Goal: Task Accomplishment & Management: Use online tool/utility

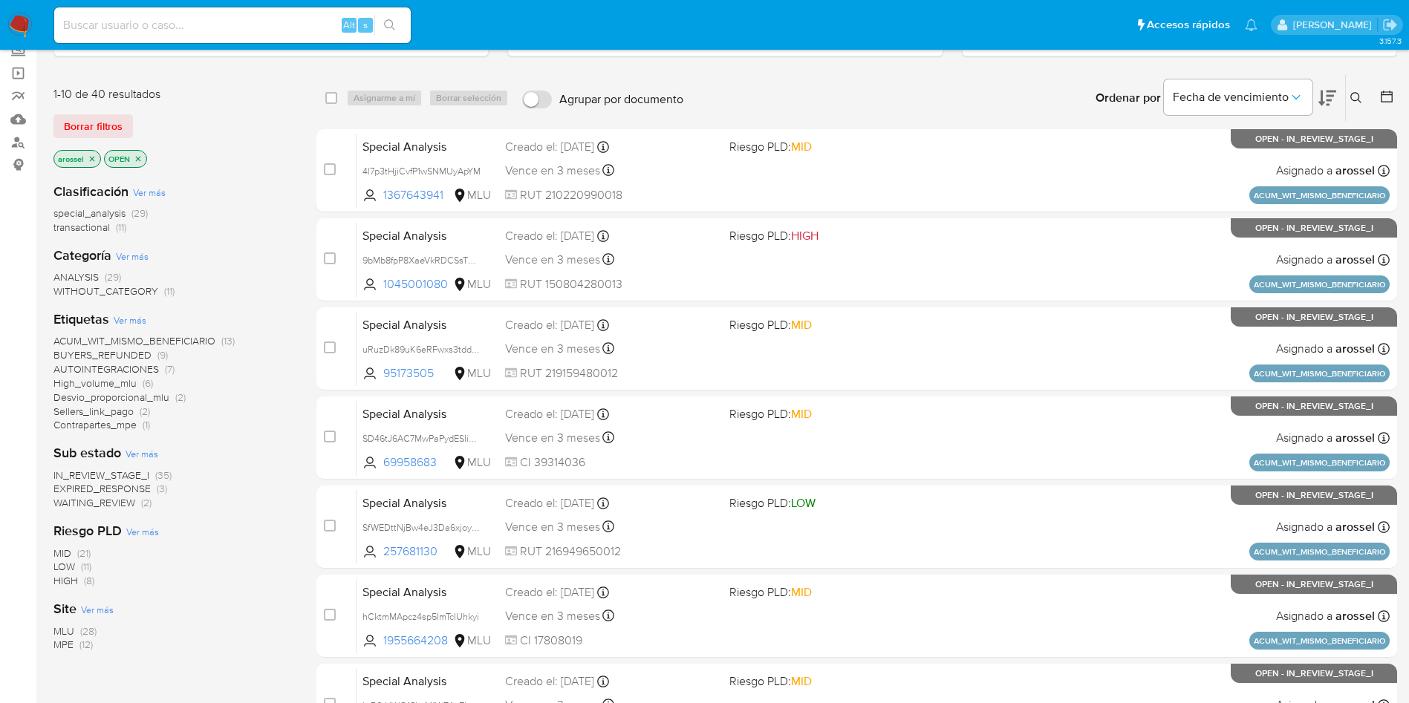
scroll to position [223, 0]
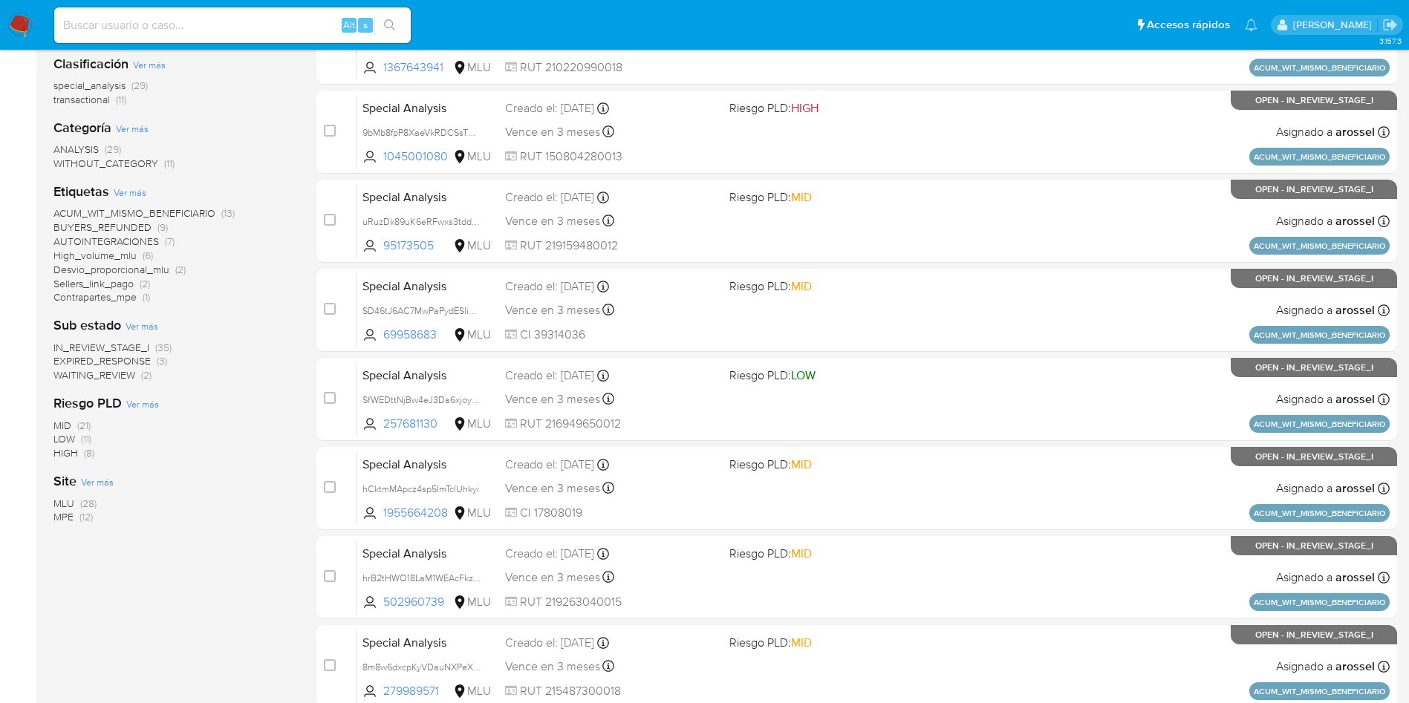
click at [130, 357] on span "EXPIRED_RESPONSE" at bounding box center [101, 361] width 97 height 15
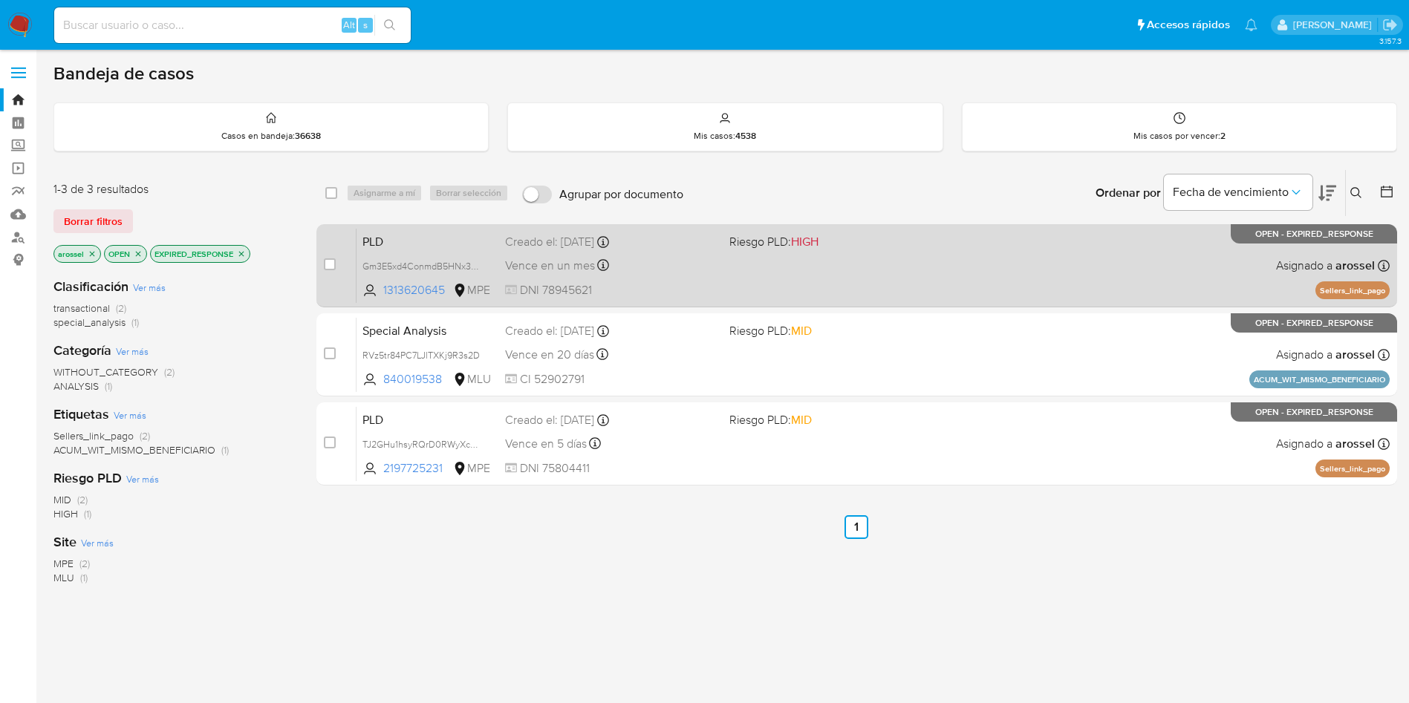
click at [669, 253] on div "PLD Gm3E5xd4ConmdB5HNx3yYGrS 1313620645 MPE Riesgo PLD: HIGH Creado el: 12/07/2…" at bounding box center [873, 265] width 1033 height 75
click at [333, 267] on input "checkbox" at bounding box center [330, 264] width 12 height 12
checkbox input "true"
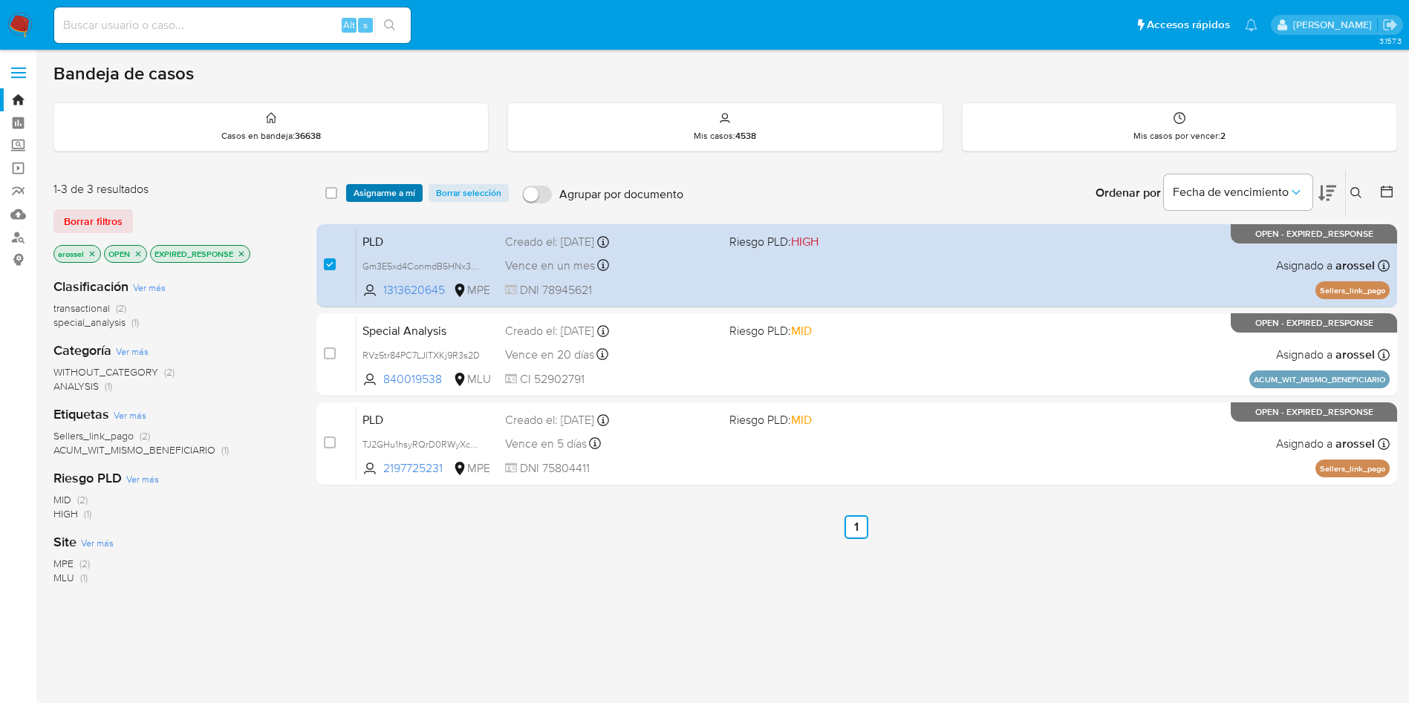
click at [385, 195] on span "Asignarme a mí" at bounding box center [385, 193] width 62 height 15
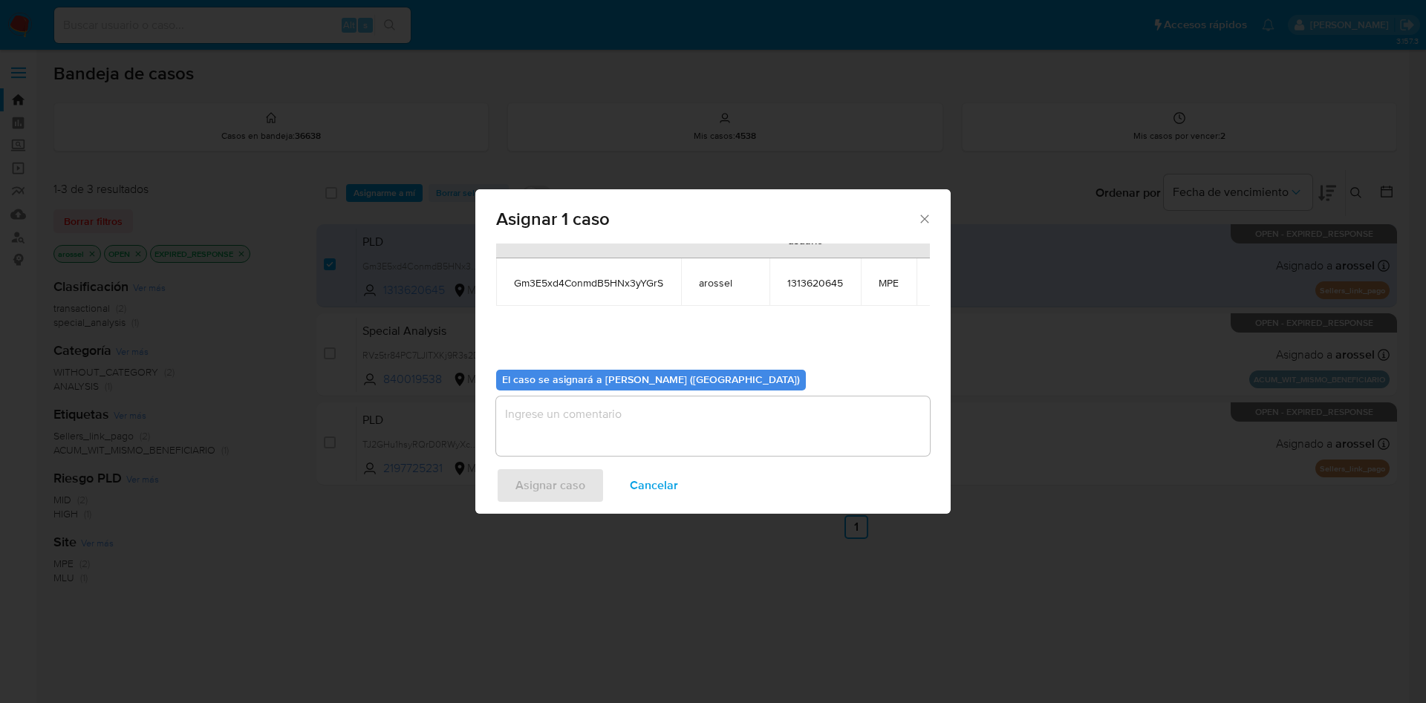
scroll to position [94, 0]
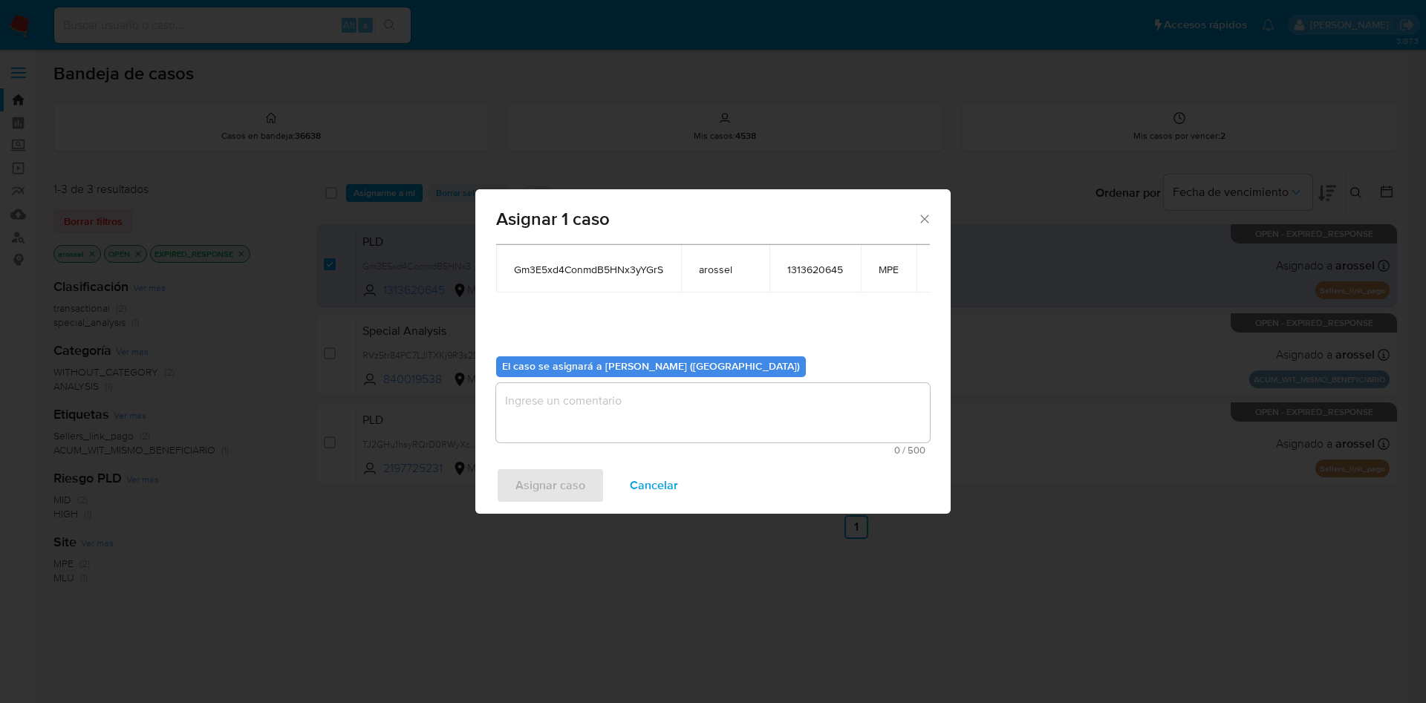
click at [636, 407] on textarea "assign-modal" at bounding box center [713, 412] width 434 height 59
click at [587, 476] on button "Asignar caso" at bounding box center [550, 486] width 108 height 36
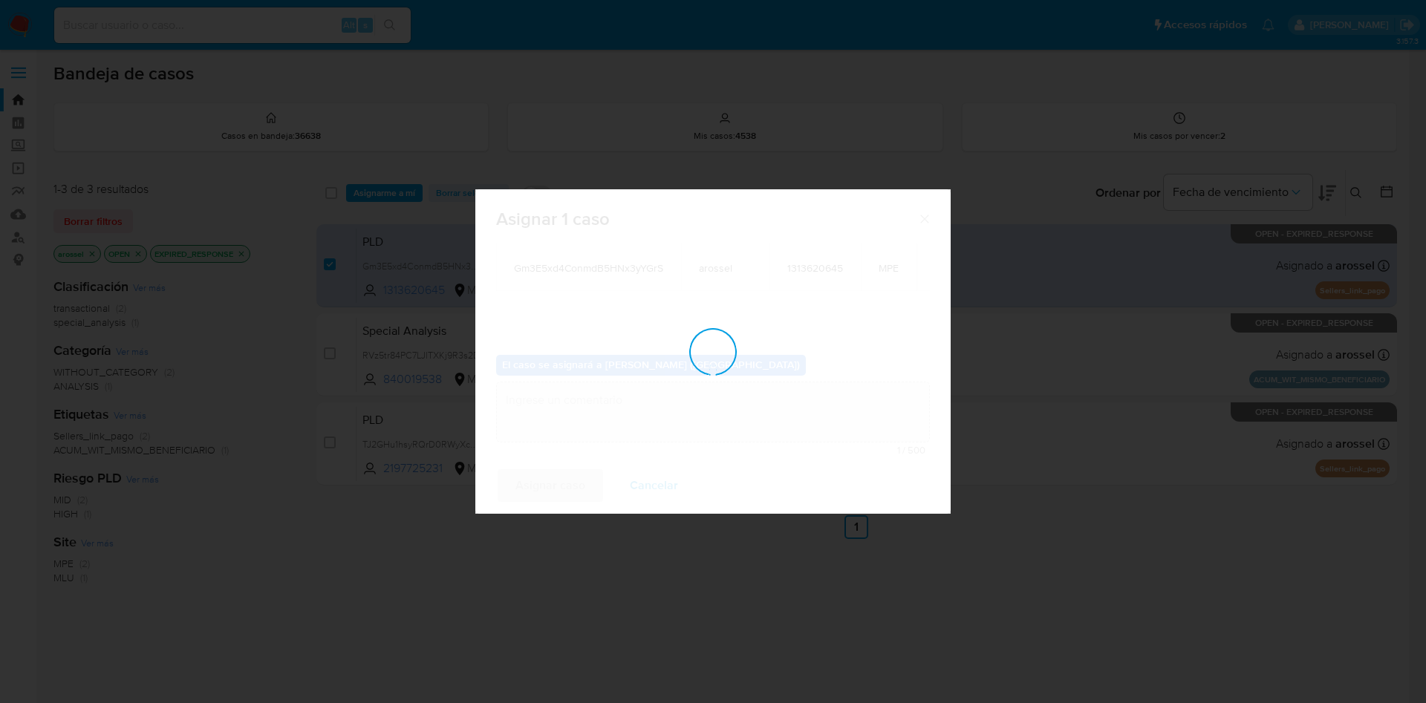
scroll to position [90, 0]
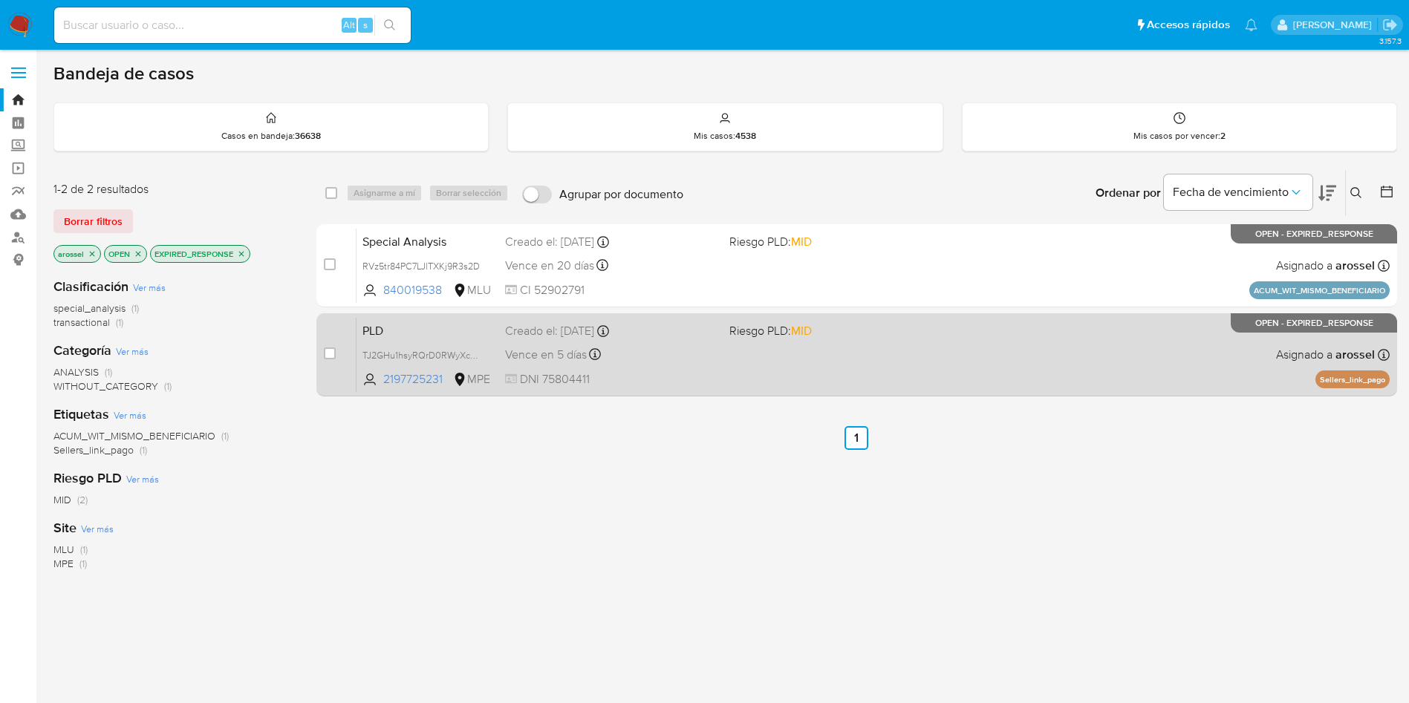
click at [827, 381] on div "PLD TJ2GHu1hsyRQrD0RWyXc208V 2197725231 MPE Riesgo PLD: MID Creado el: 12/06/20…" at bounding box center [873, 354] width 1033 height 75
click at [326, 354] on input "checkbox" at bounding box center [330, 354] width 12 height 12
checkbox input "true"
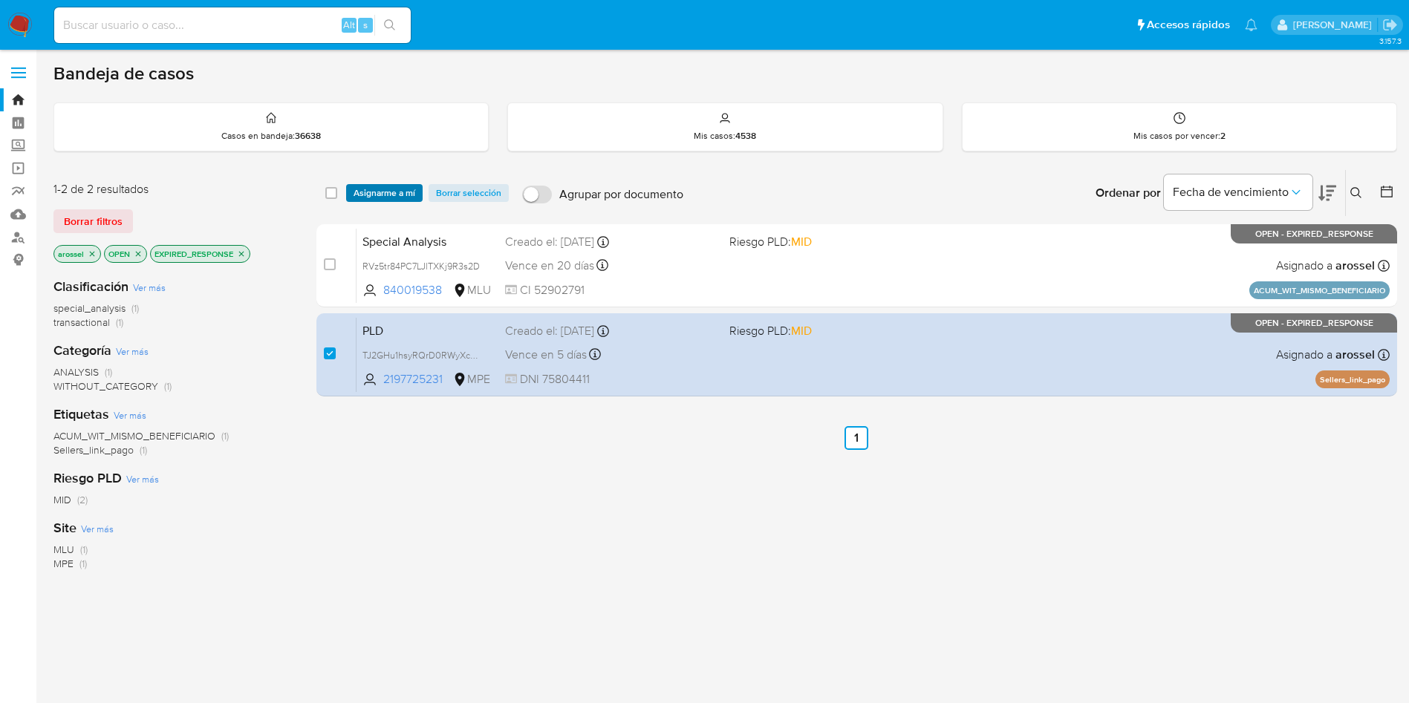
click at [377, 192] on span "Asignarme a mí" at bounding box center [385, 193] width 62 height 15
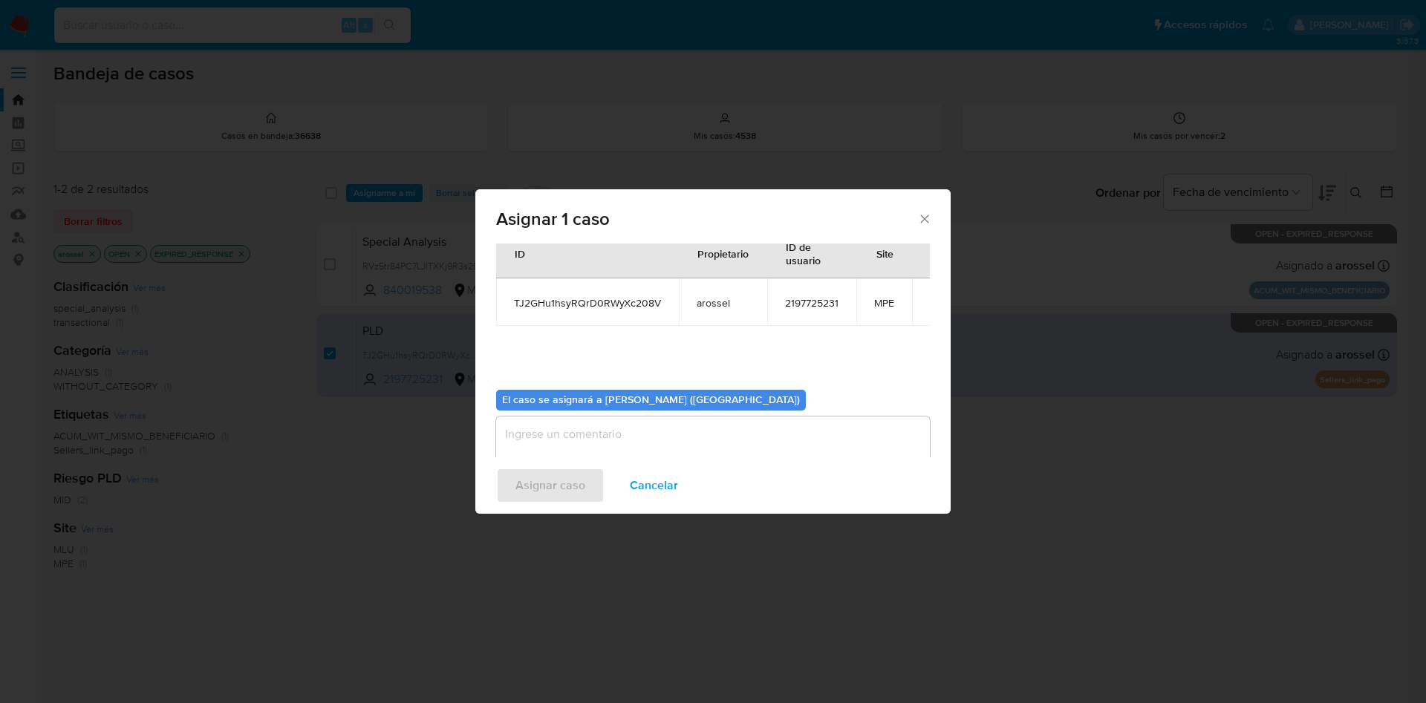
scroll to position [77, 0]
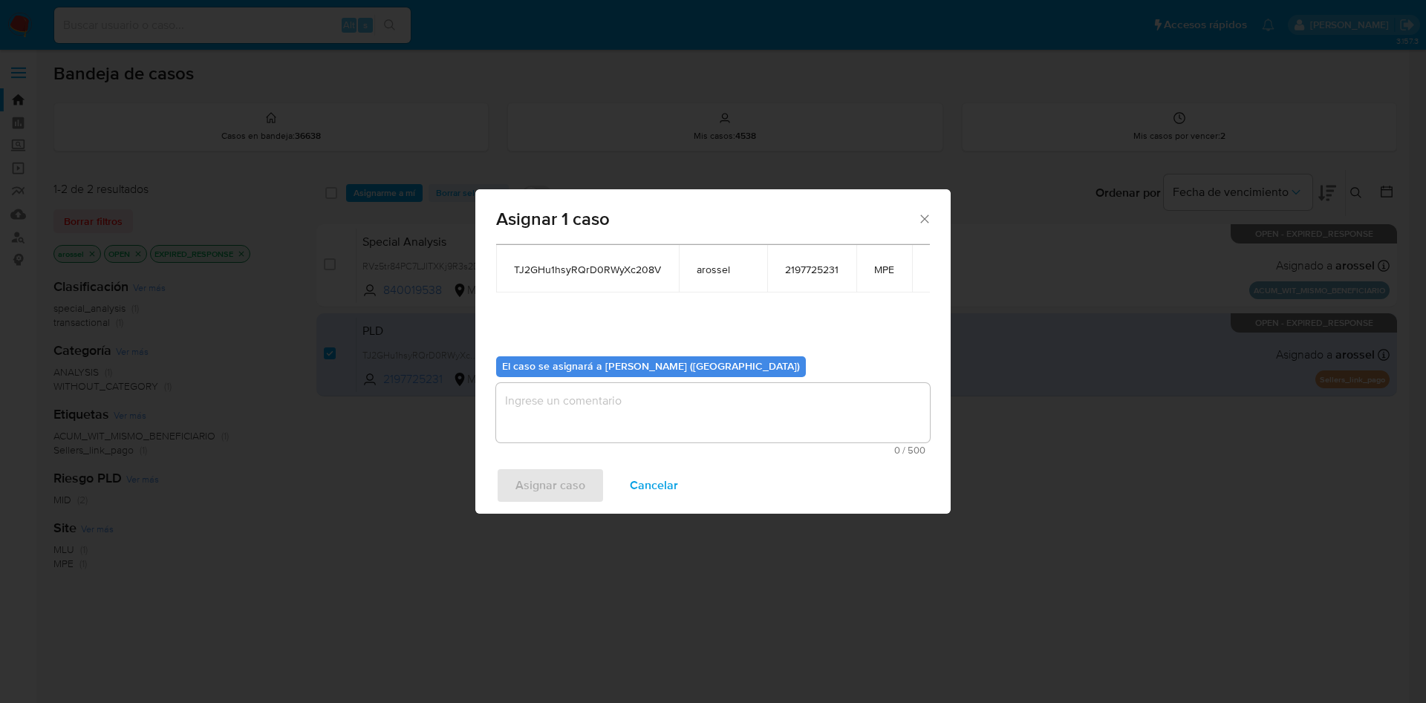
click at [545, 405] on textarea "assign-modal" at bounding box center [713, 412] width 434 height 59
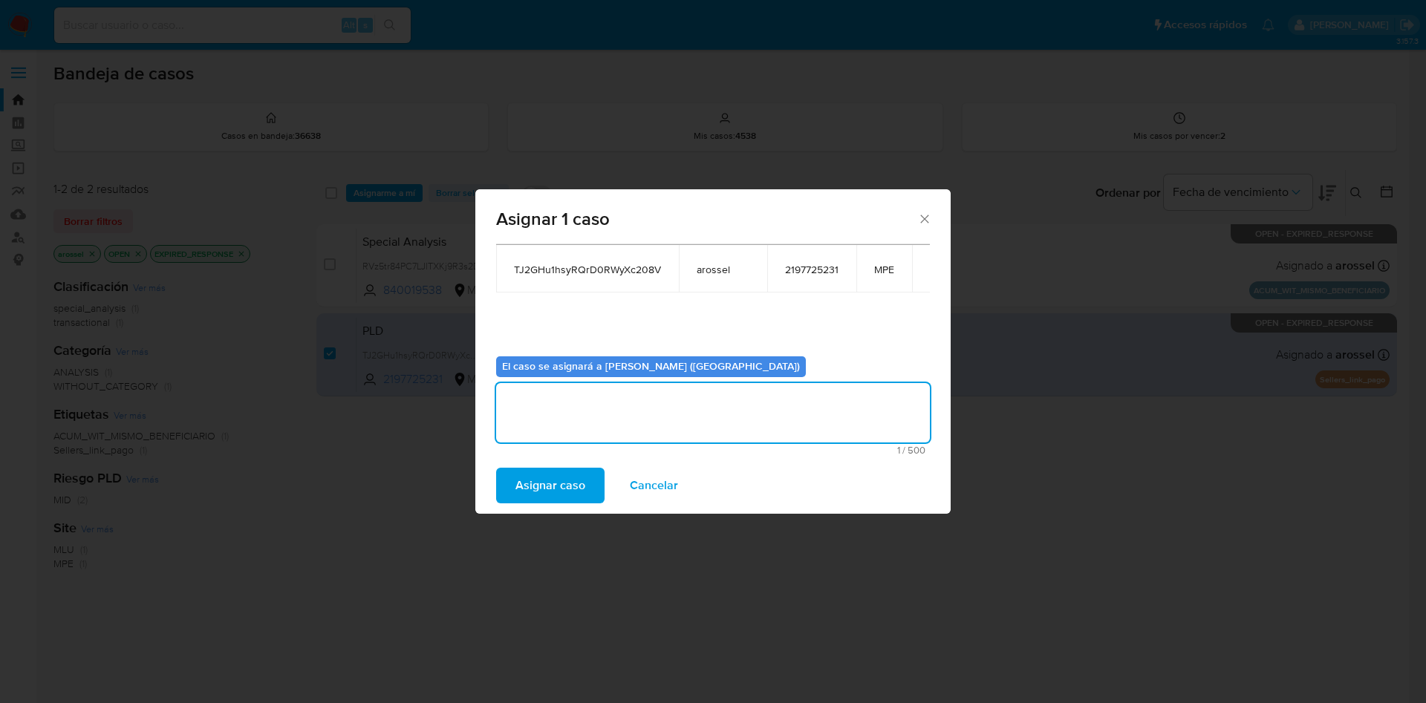
click at [549, 472] on span "Asignar caso" at bounding box center [550, 485] width 70 height 33
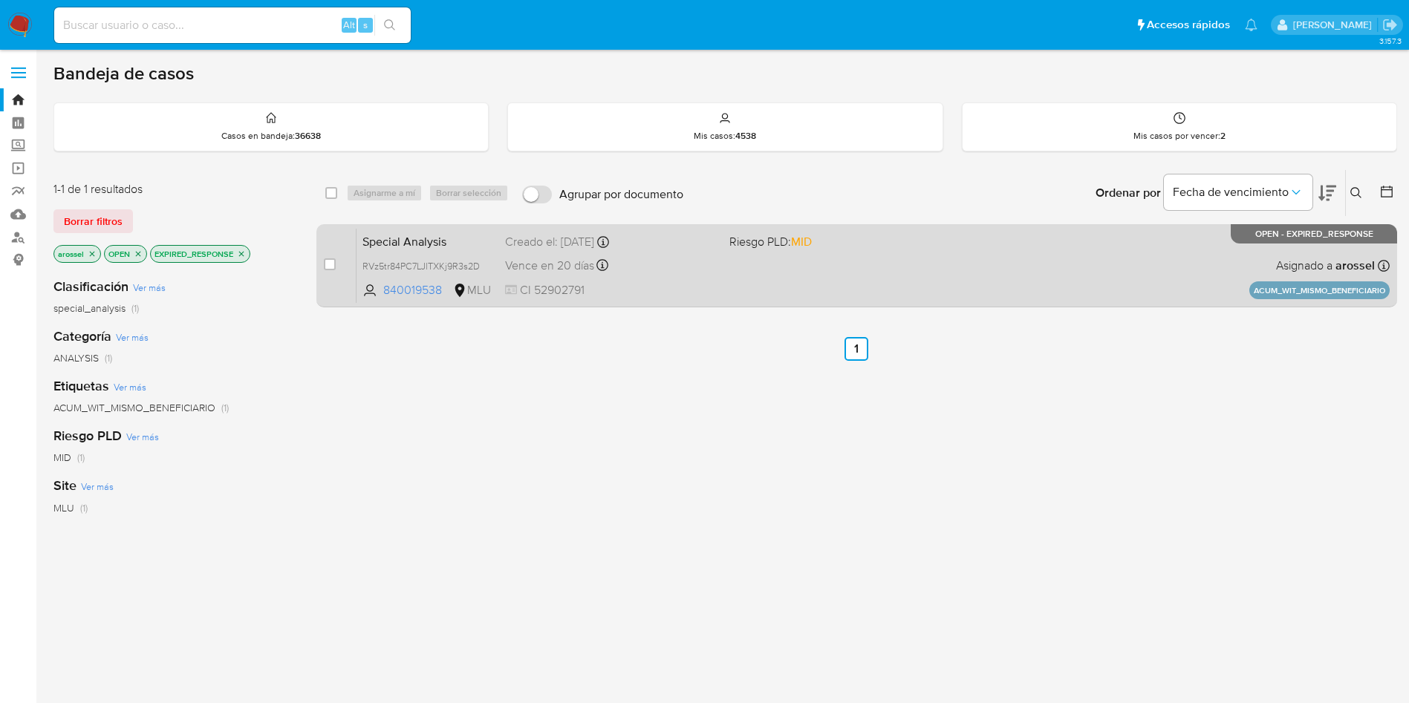
click at [794, 264] on div "Special Analysis RVz5tr84PC7LJlTXKj9R3s2D 840019538 MLU Riesgo PLD: MID Creado …" at bounding box center [873, 265] width 1033 height 75
click at [329, 264] on input "checkbox" at bounding box center [330, 264] width 12 height 12
checkbox input "true"
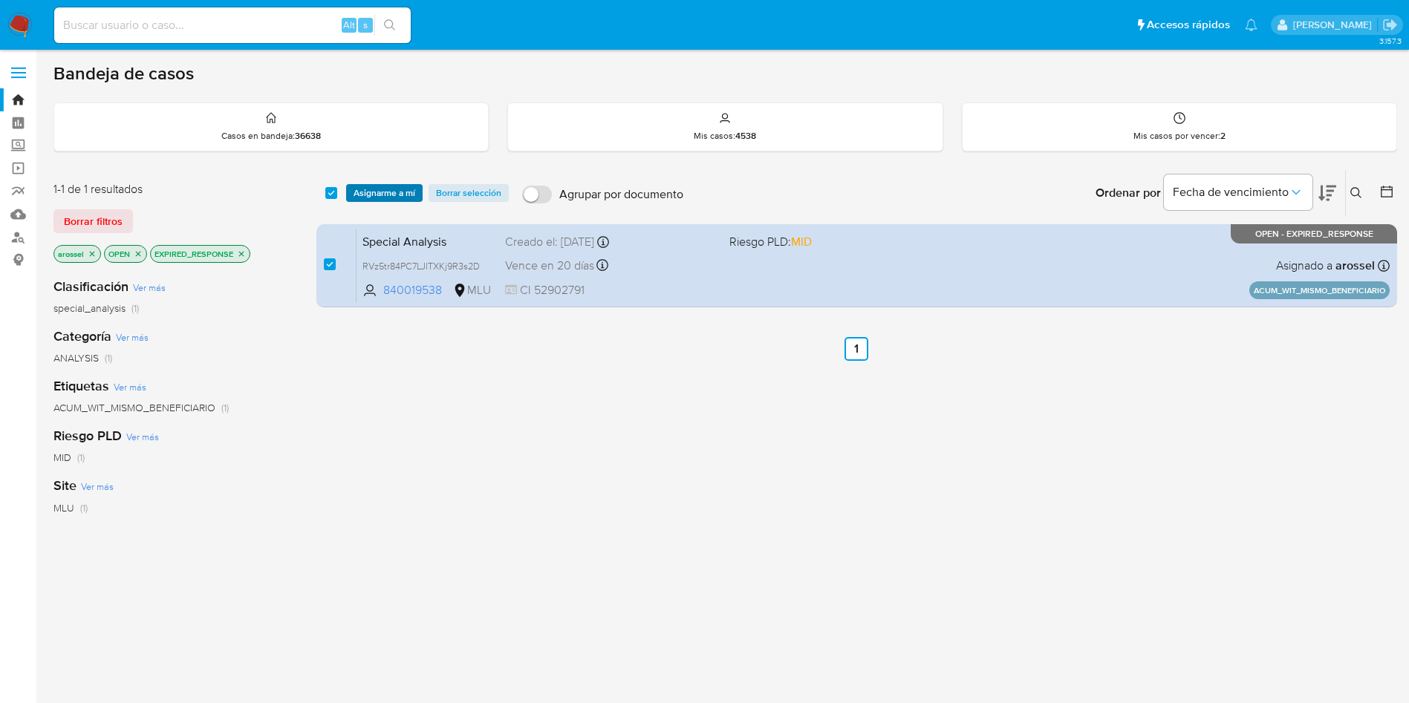
click at [380, 189] on span "Asignarme a mí" at bounding box center [385, 193] width 62 height 15
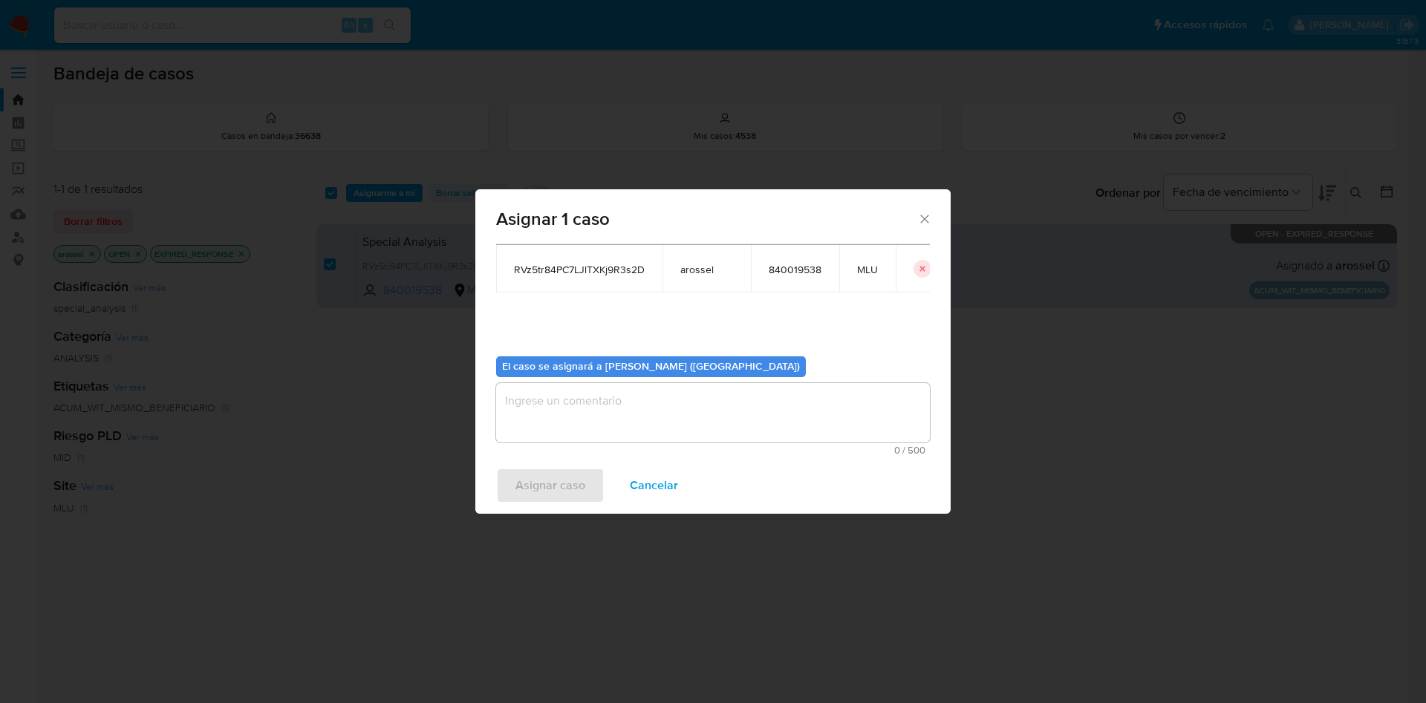
click at [595, 413] on textarea "assign-modal" at bounding box center [713, 412] width 434 height 59
click at [572, 477] on span "Asignar caso" at bounding box center [550, 485] width 70 height 33
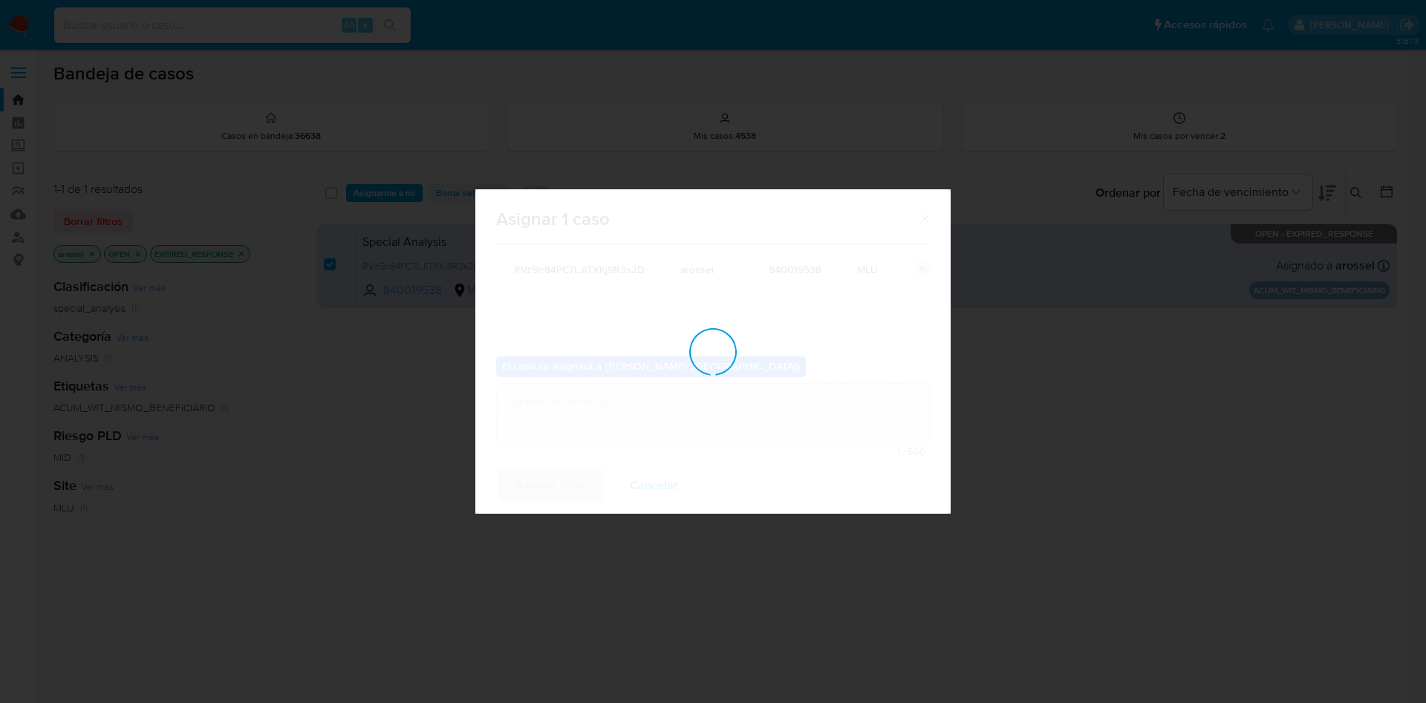
checkbox input "false"
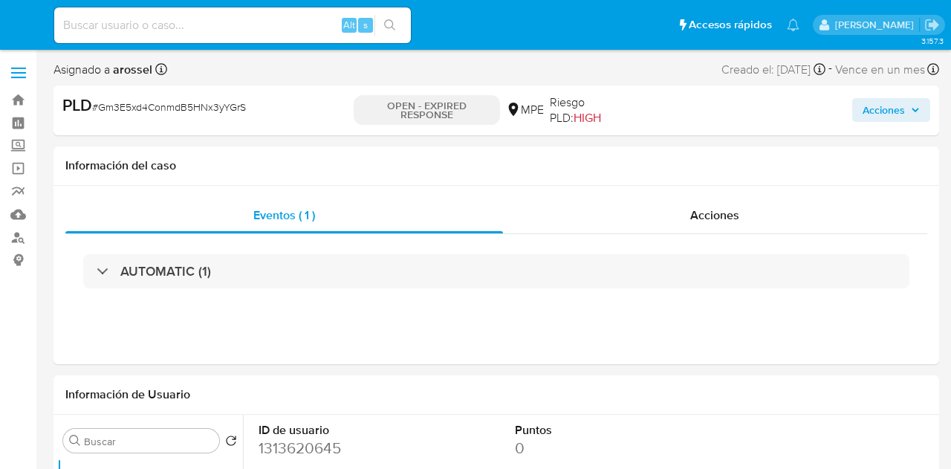
select select "10"
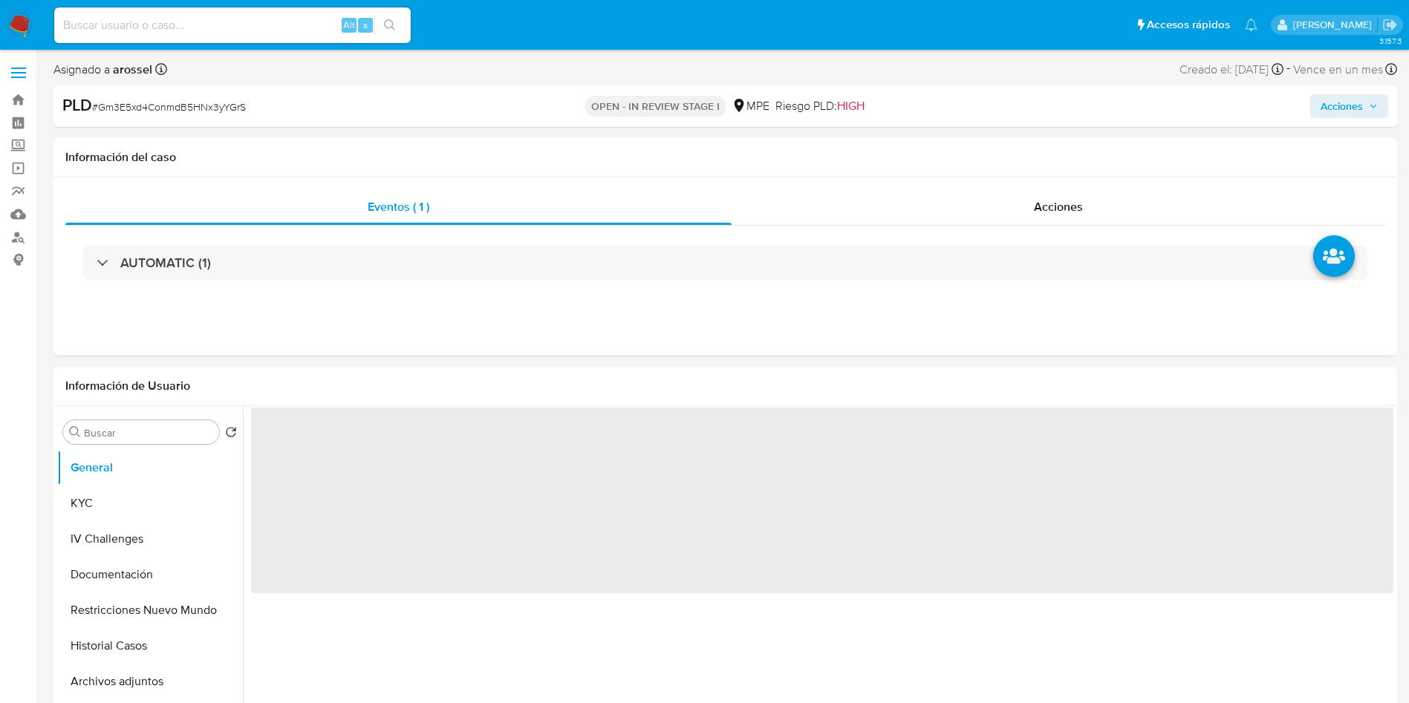
select select "10"
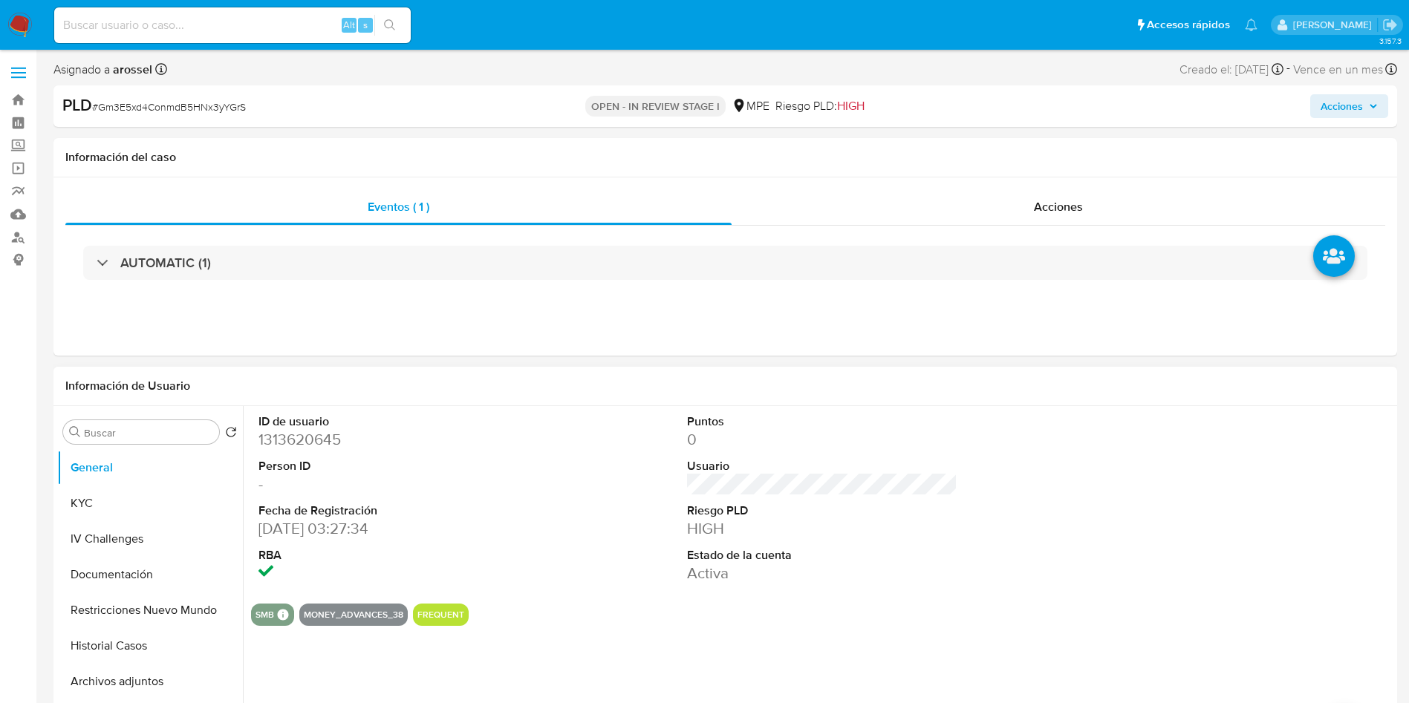
click at [1350, 440] on div at bounding box center [1251, 499] width 286 height 186
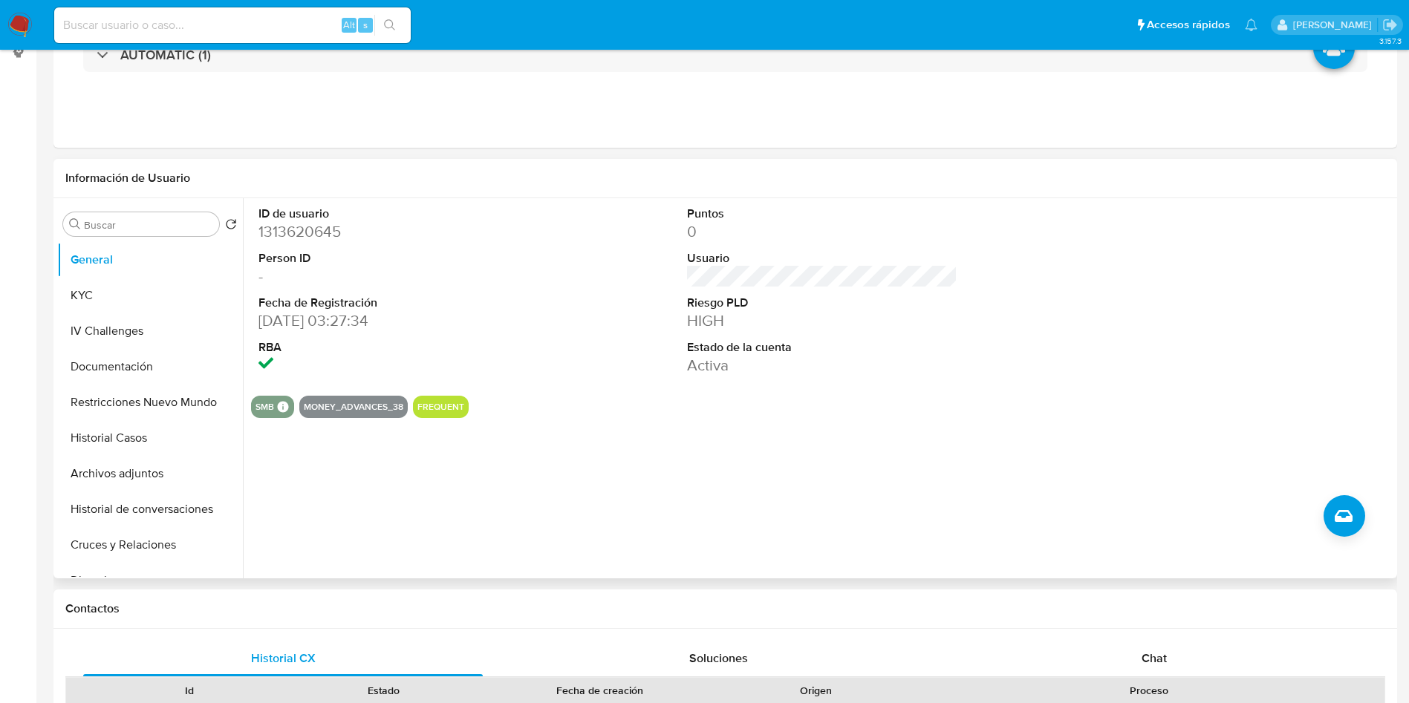
scroll to position [334, 0]
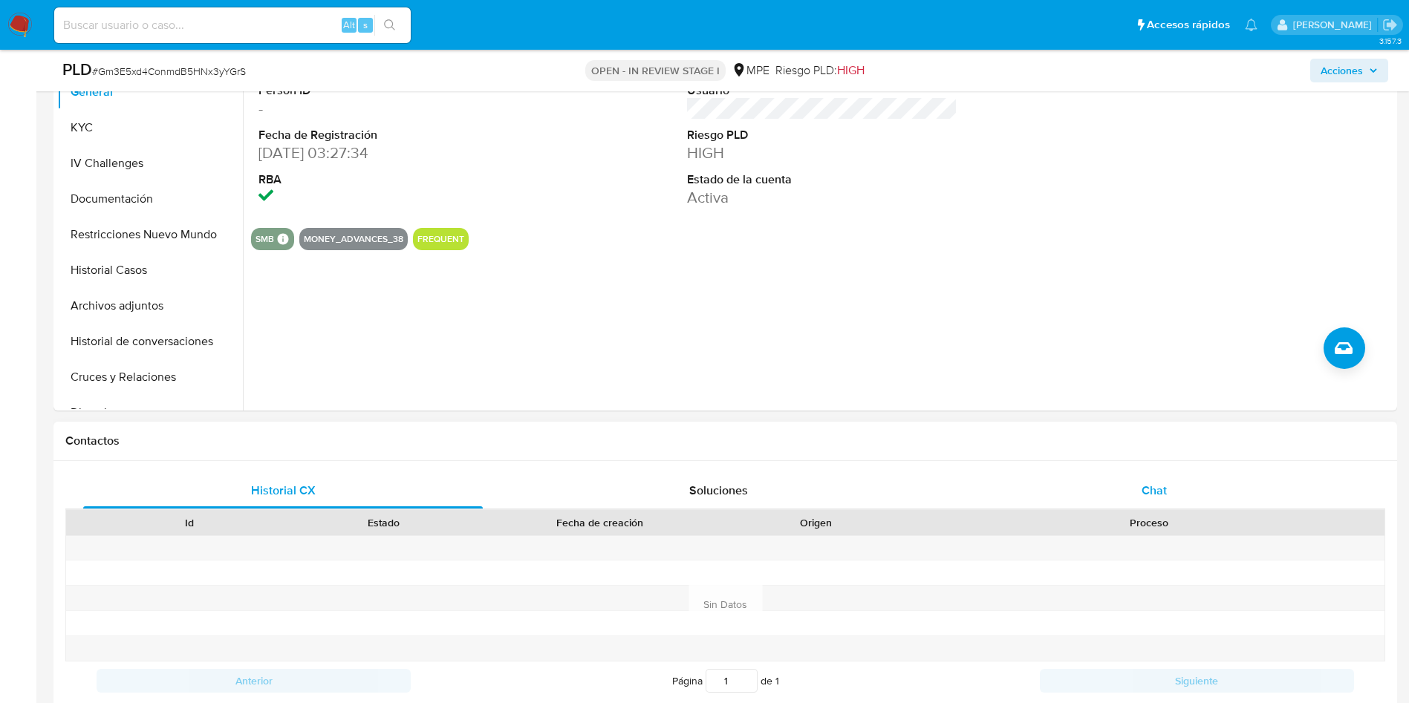
click at [1079, 489] on div "Chat" at bounding box center [1154, 491] width 400 height 36
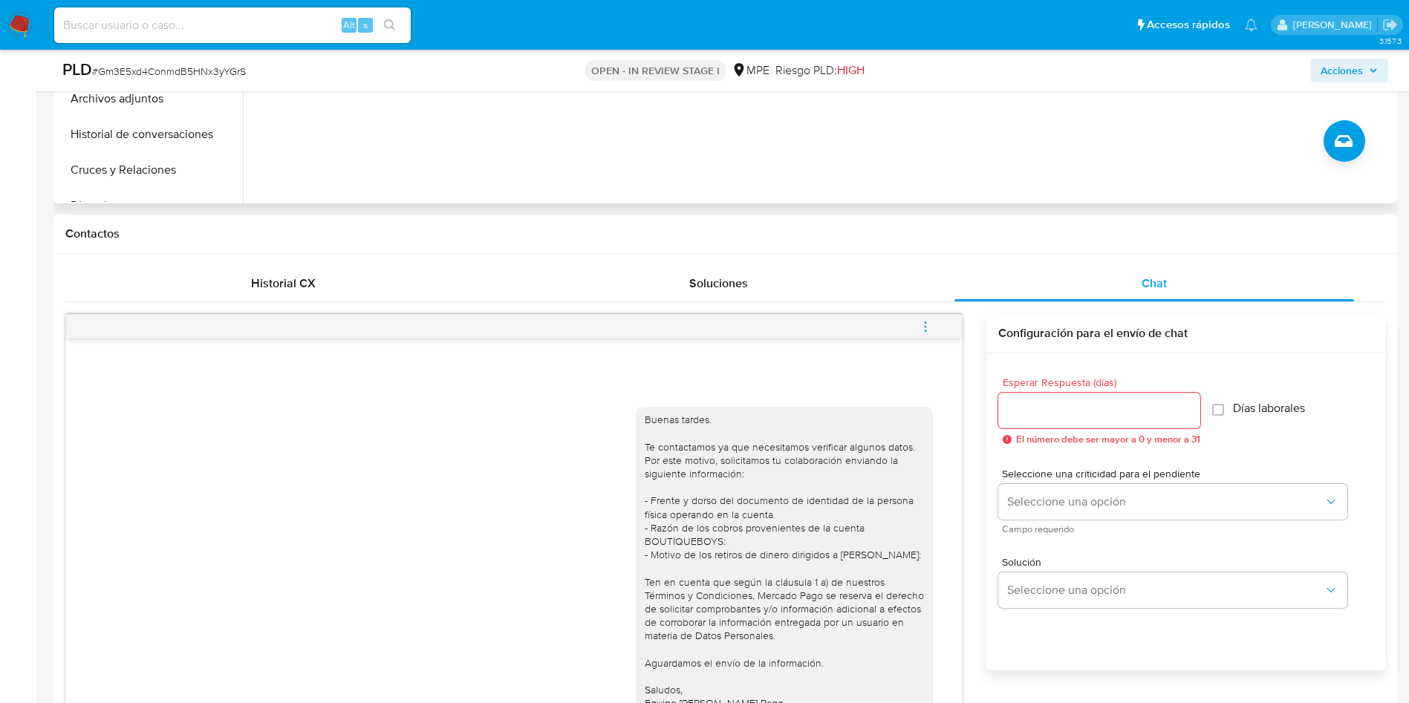
scroll to position [223, 0]
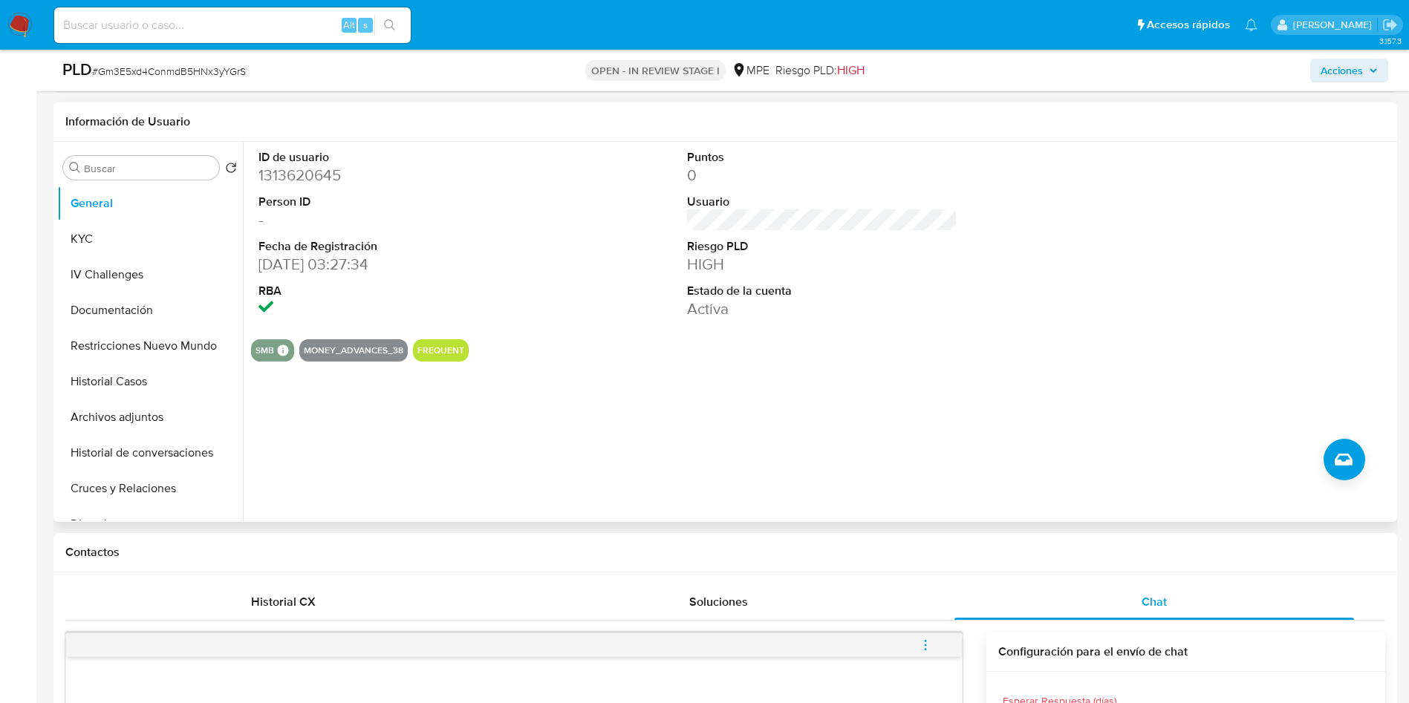
click at [327, 189] on dl "ID de usuario 1313620645 Person ID - Fecha de Registración 19/02/2023 03:27:34 …" at bounding box center [393, 234] width 271 height 171
click at [323, 175] on dd "1313620645" at bounding box center [393, 175] width 271 height 21
copy dd "1313620645"
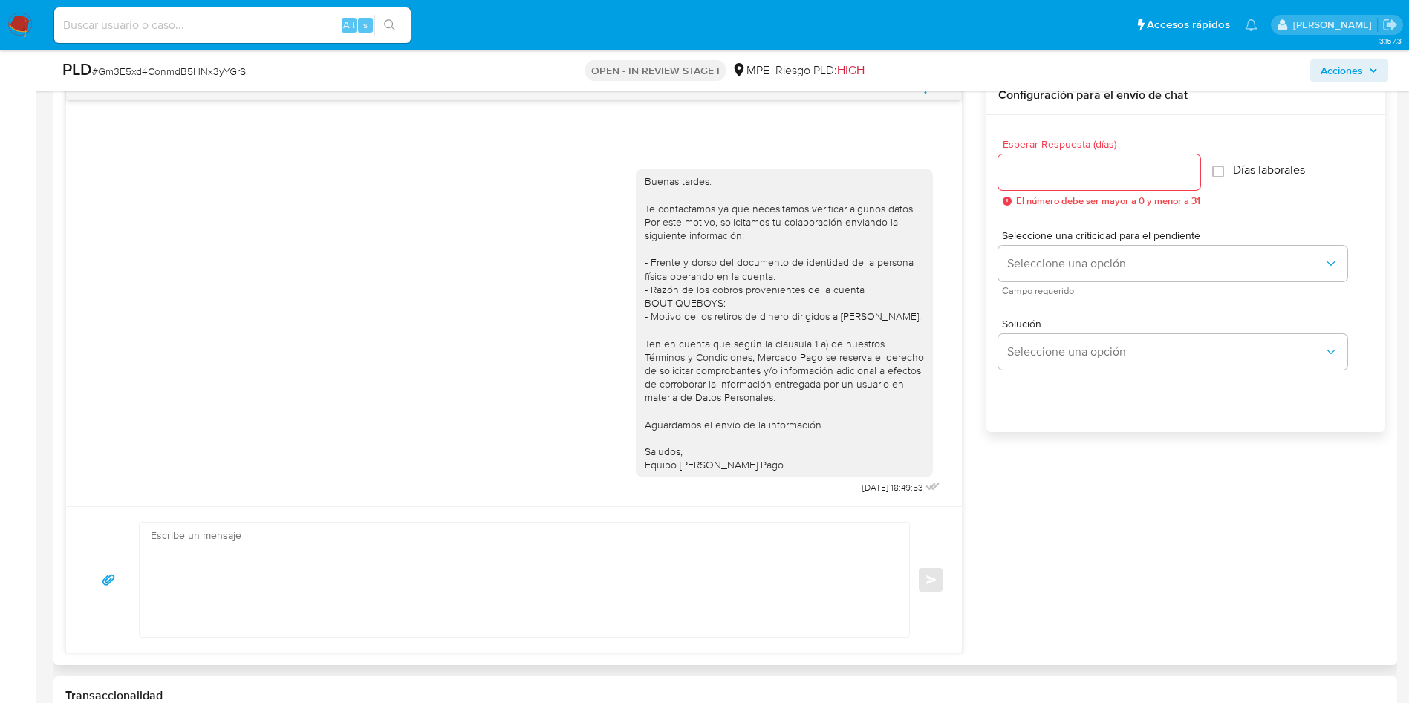
scroll to position [669, 0]
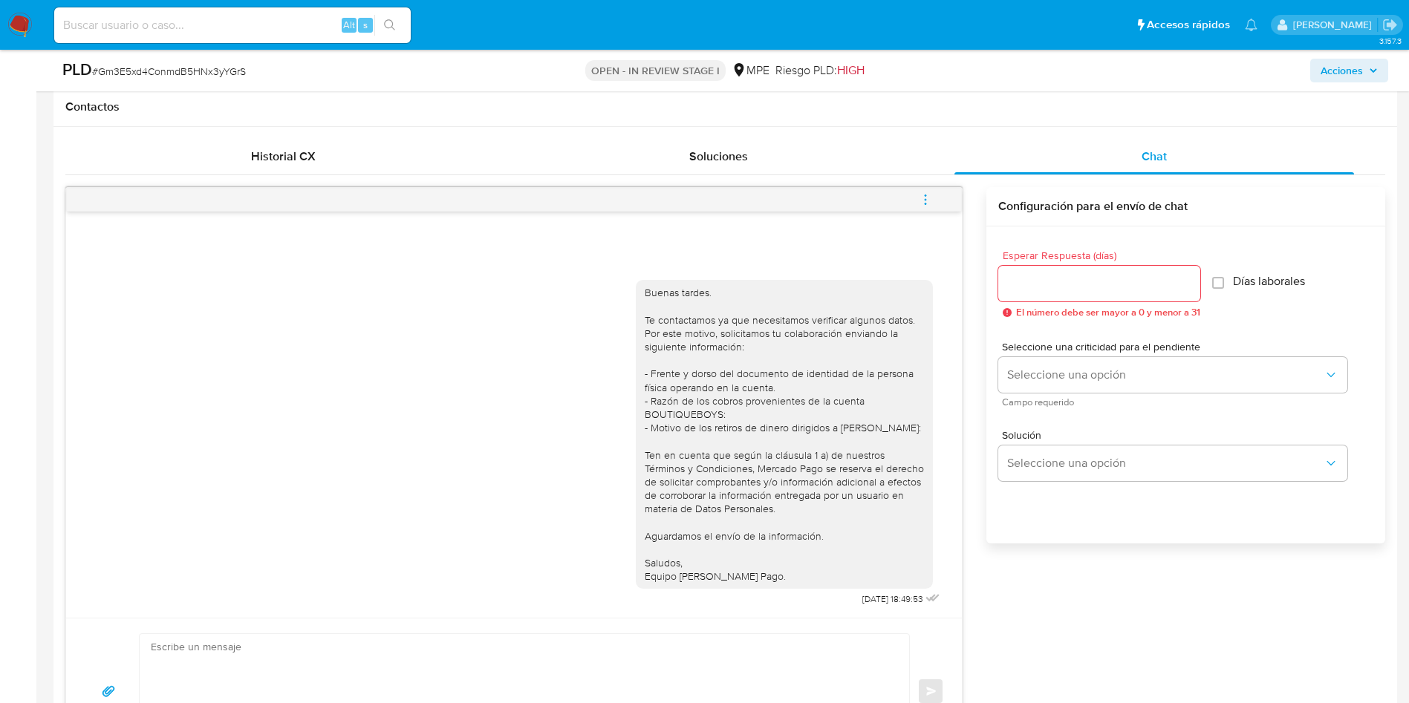
click at [926, 199] on icon "menu-action" at bounding box center [925, 199] width 13 height 13
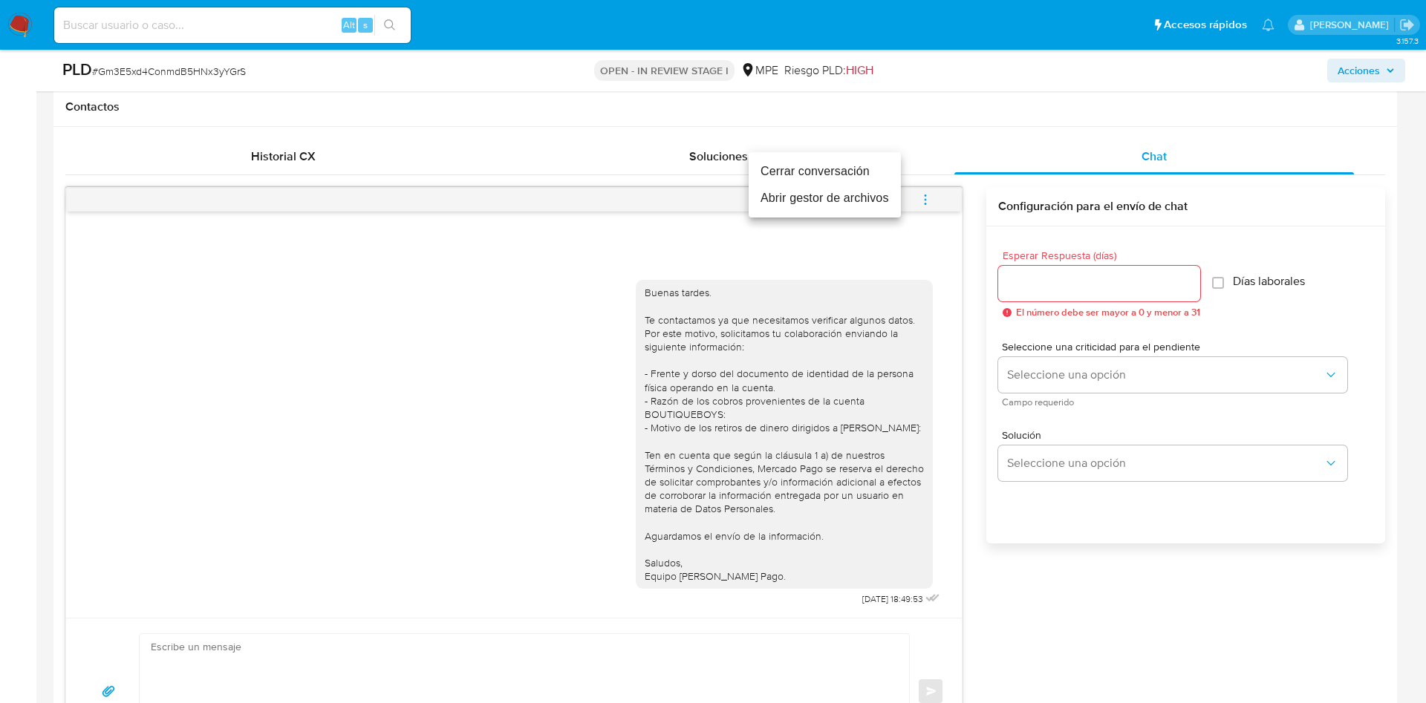
click at [863, 174] on li "Cerrar conversación" at bounding box center [825, 171] width 152 height 27
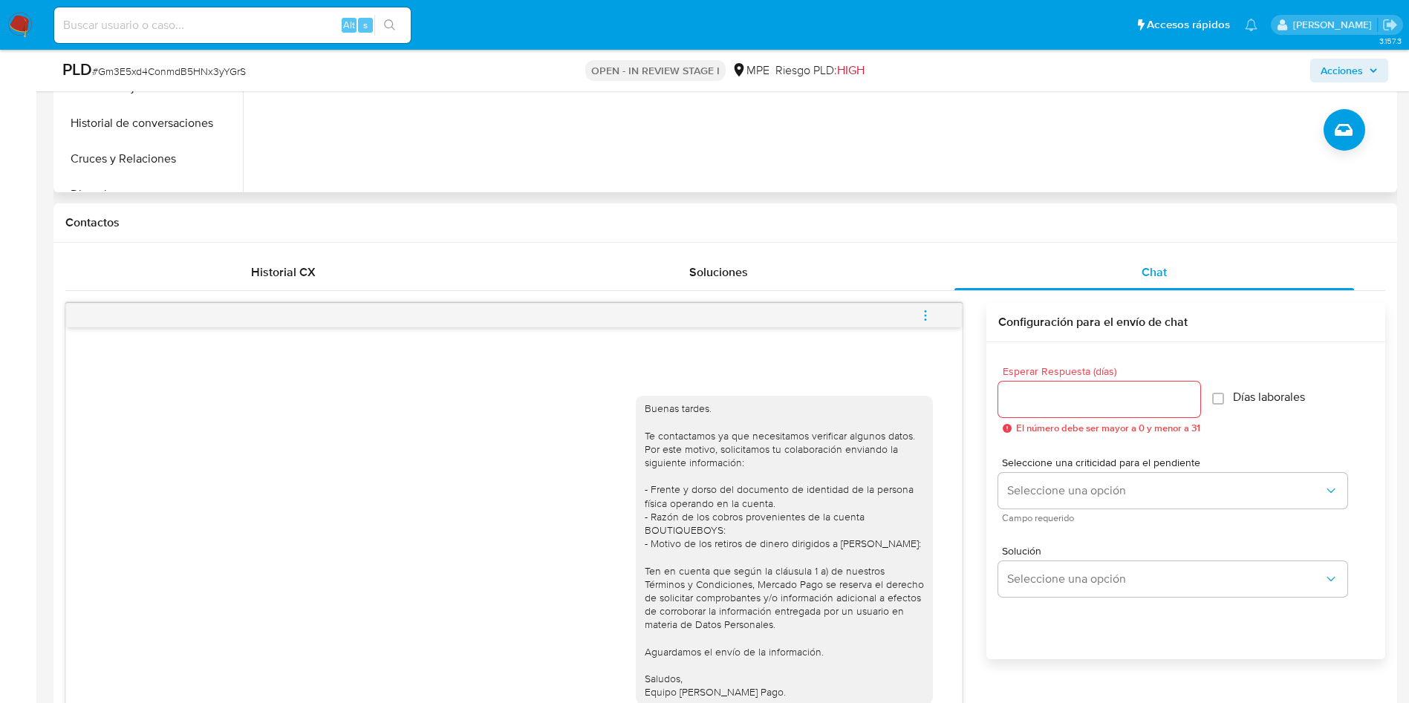
scroll to position [223, 0]
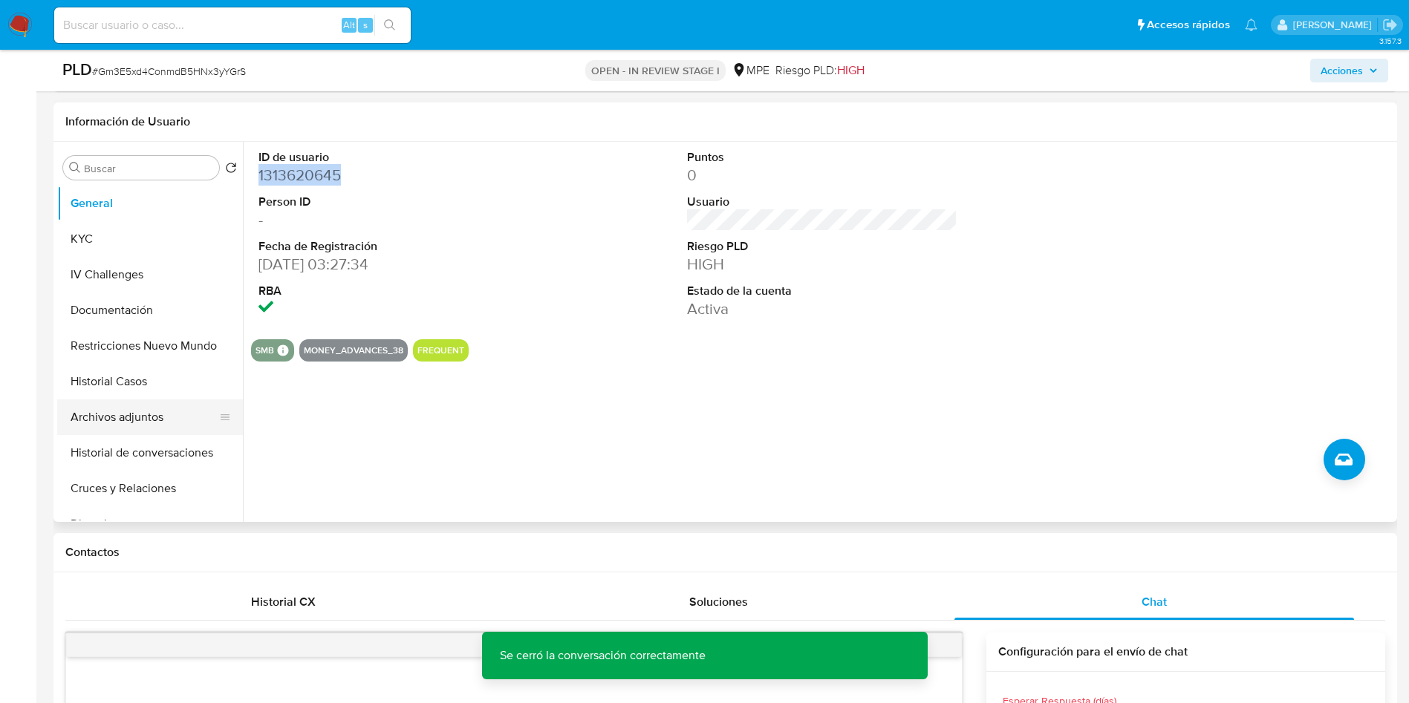
click at [135, 385] on button "Historial Casos" at bounding box center [150, 382] width 186 height 36
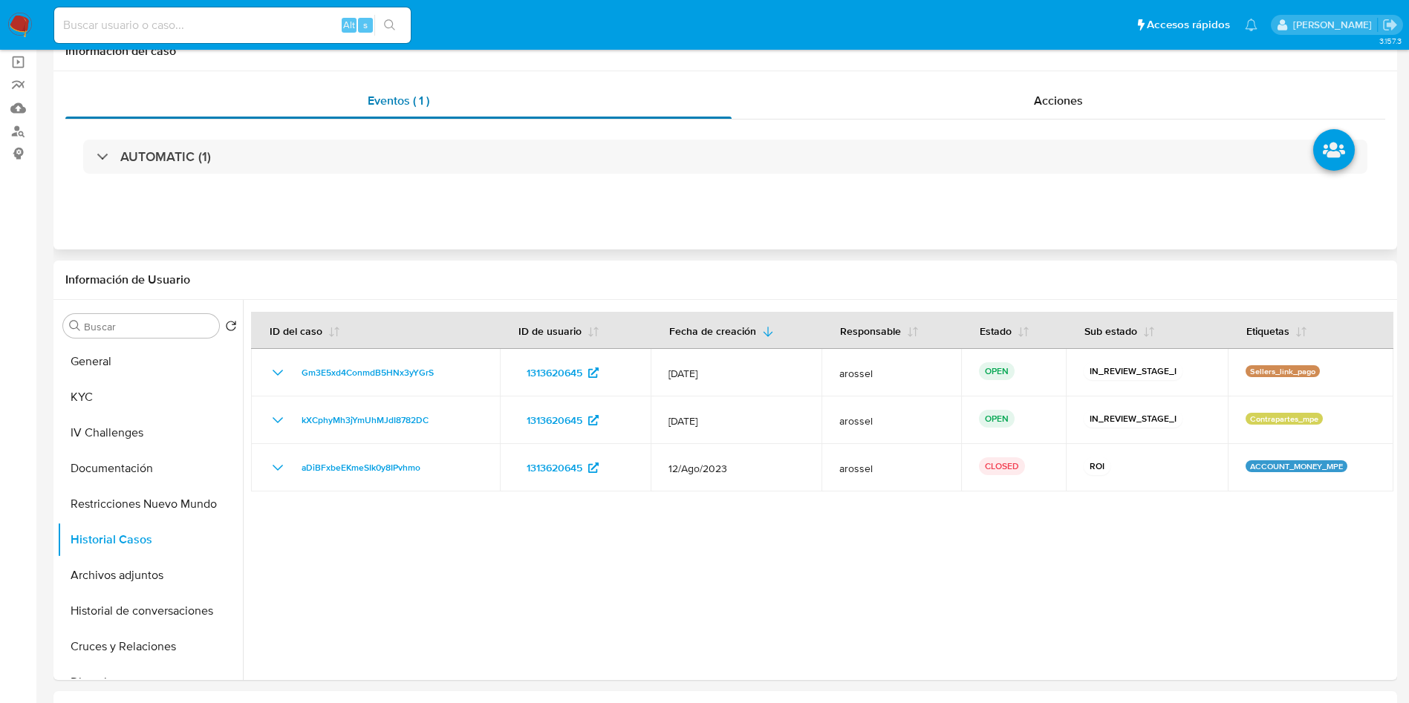
scroll to position [0, 0]
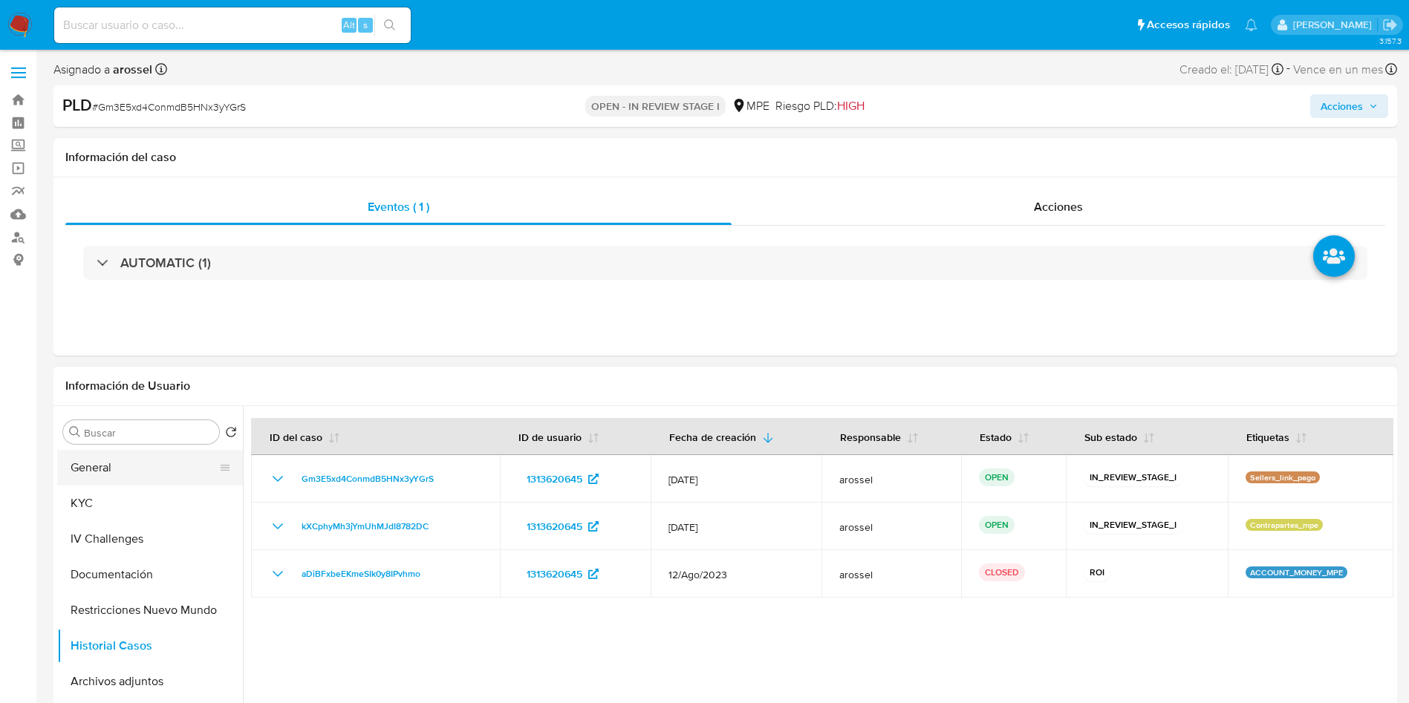
click at [95, 481] on button "General" at bounding box center [144, 468] width 174 height 36
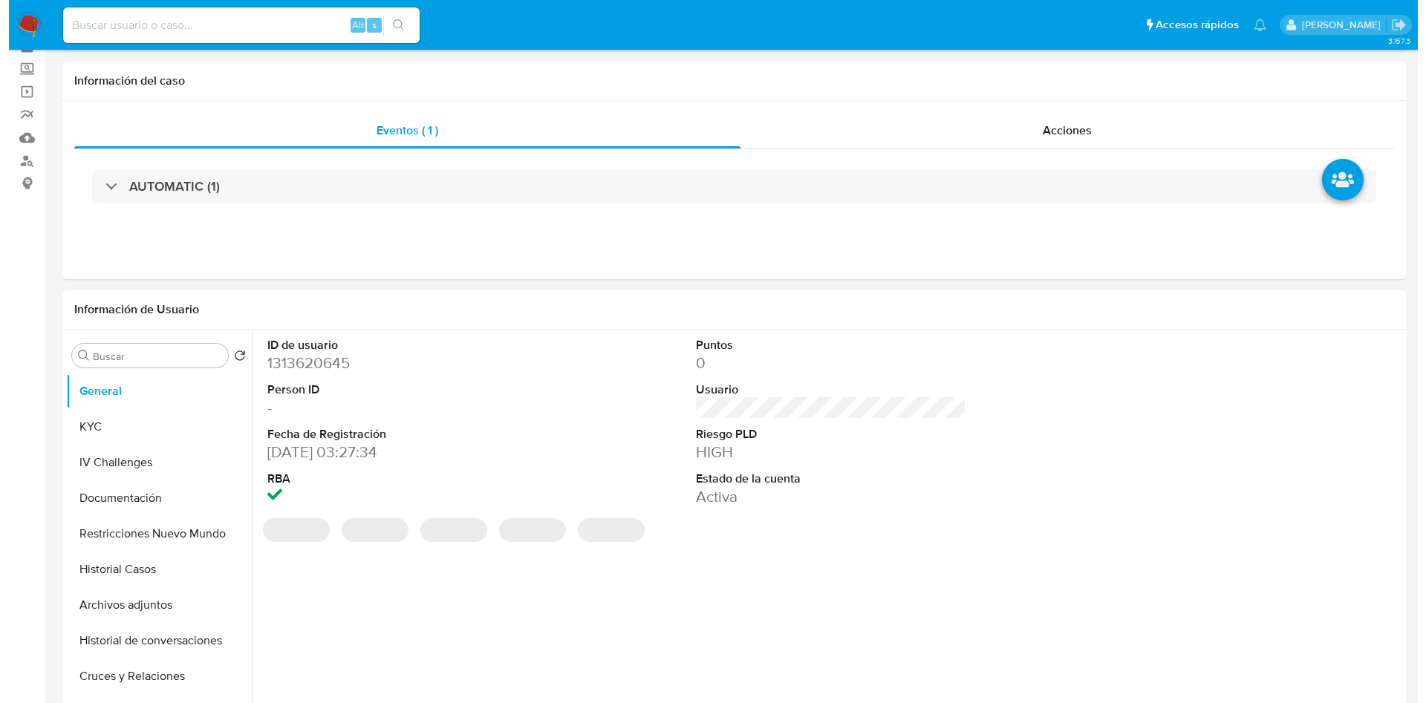
scroll to position [111, 0]
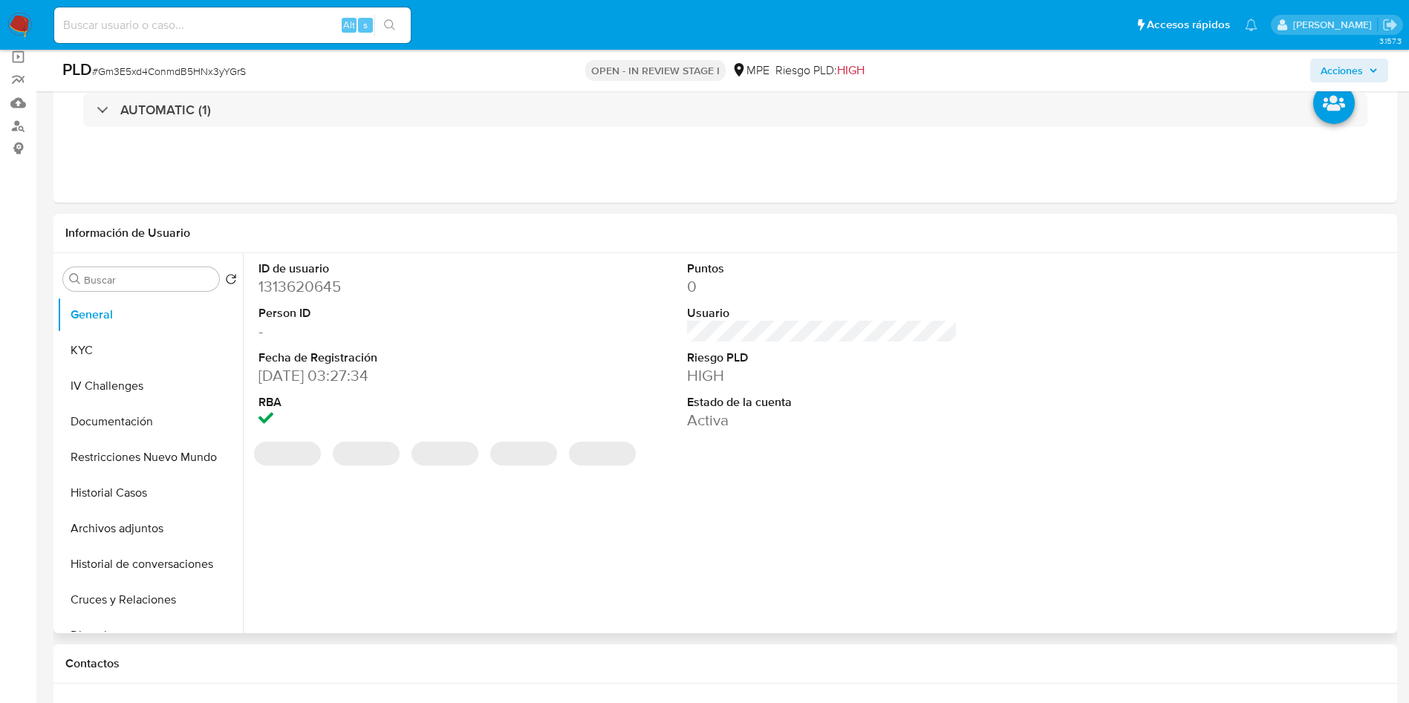
click at [302, 287] on dd "1313620645" at bounding box center [393, 286] width 271 height 21
click at [301, 287] on dd "1313620645" at bounding box center [393, 286] width 271 height 21
copy dd "1313620645"
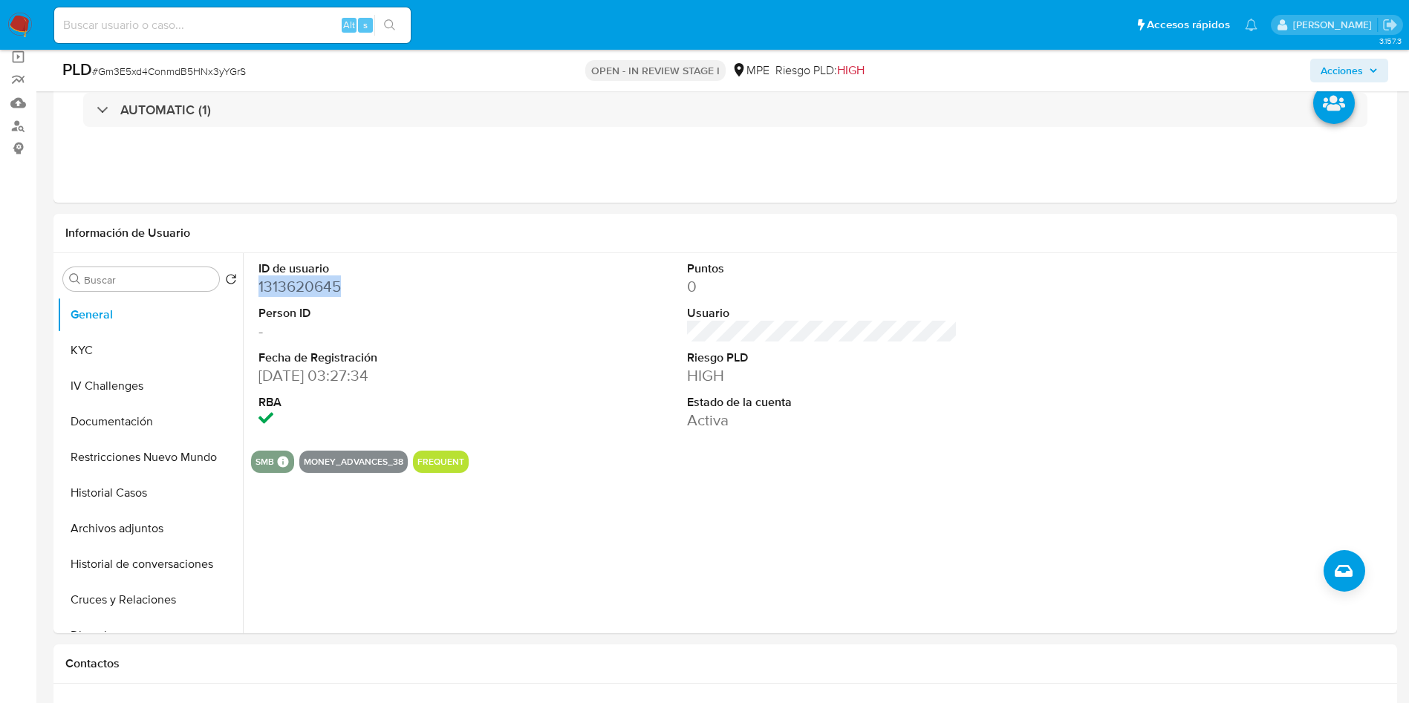
drag, startPoint x: 1370, startPoint y: 273, endPoint x: 1318, endPoint y: 14, distance: 264.5
click at [1370, 273] on div at bounding box center [1251, 346] width 286 height 186
drag, startPoint x: 391, startPoint y: 566, endPoint x: 357, endPoint y: 577, distance: 35.9
click at [391, 565] on div "ID de usuario 1313620645 Person ID - Fecha de Registración 19/02/2023 03:27:34 …" at bounding box center [818, 443] width 1151 height 380
click at [134, 525] on button "Archivos adjuntos" at bounding box center [144, 529] width 174 height 36
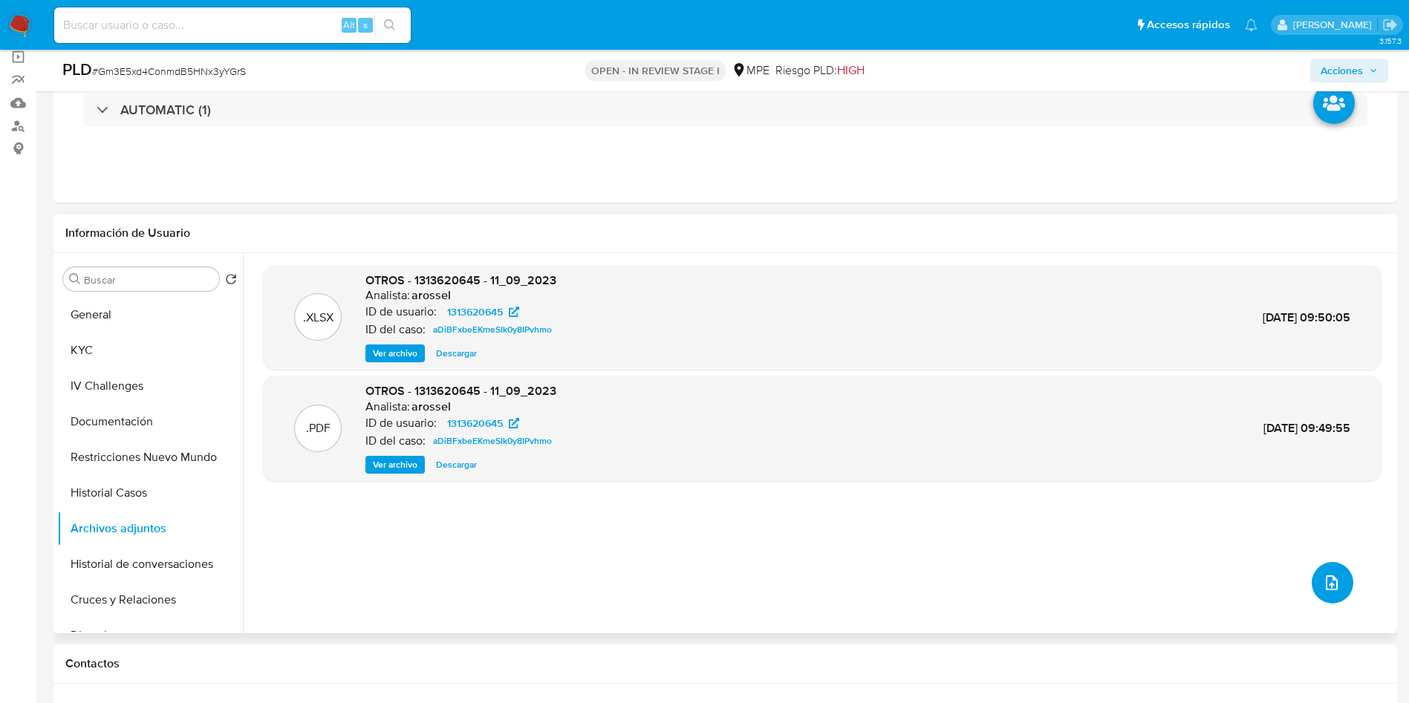
click at [1330, 582] on icon "upload-file" at bounding box center [1332, 583] width 18 height 18
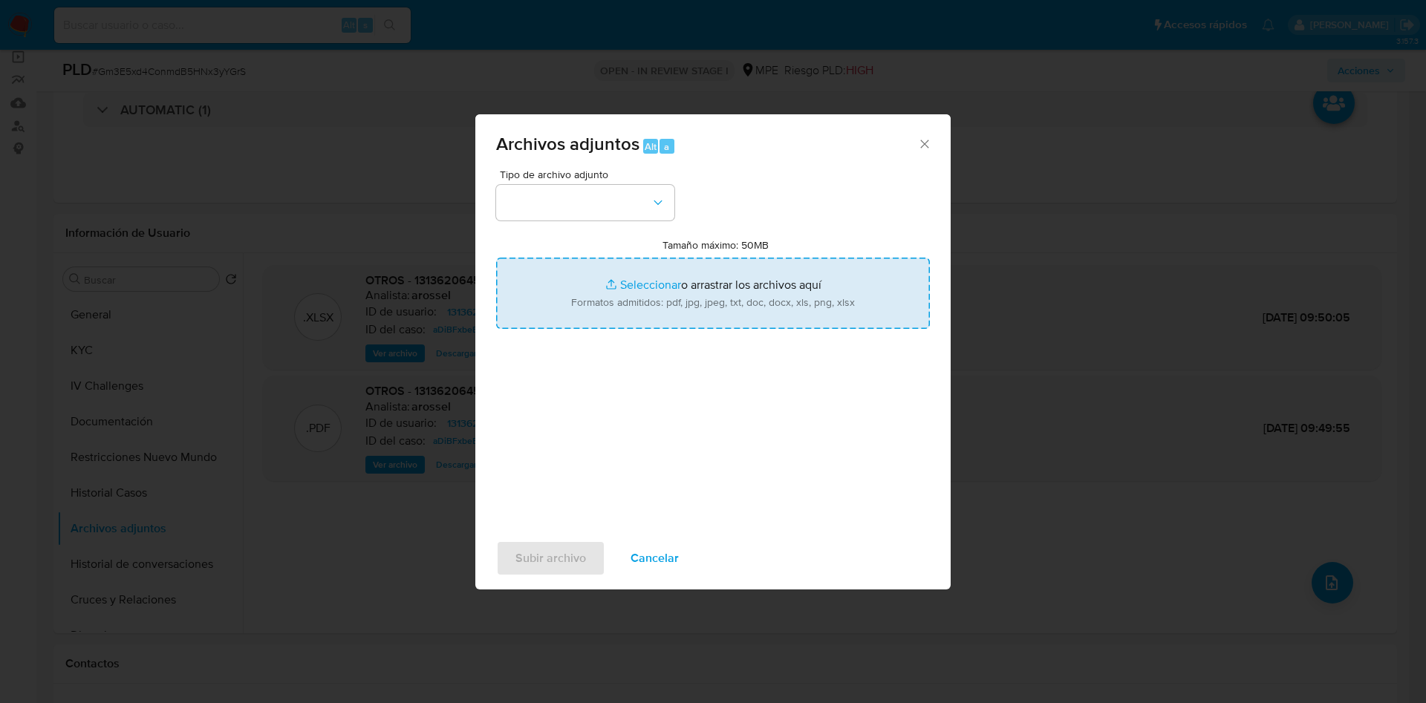
click at [834, 286] on input "Tamaño máximo: 50MB Seleccionar archivos" at bounding box center [713, 293] width 434 height 71
type input "C:\fakepath\Case Log 1313620645 - 01_09_2025.pdf"
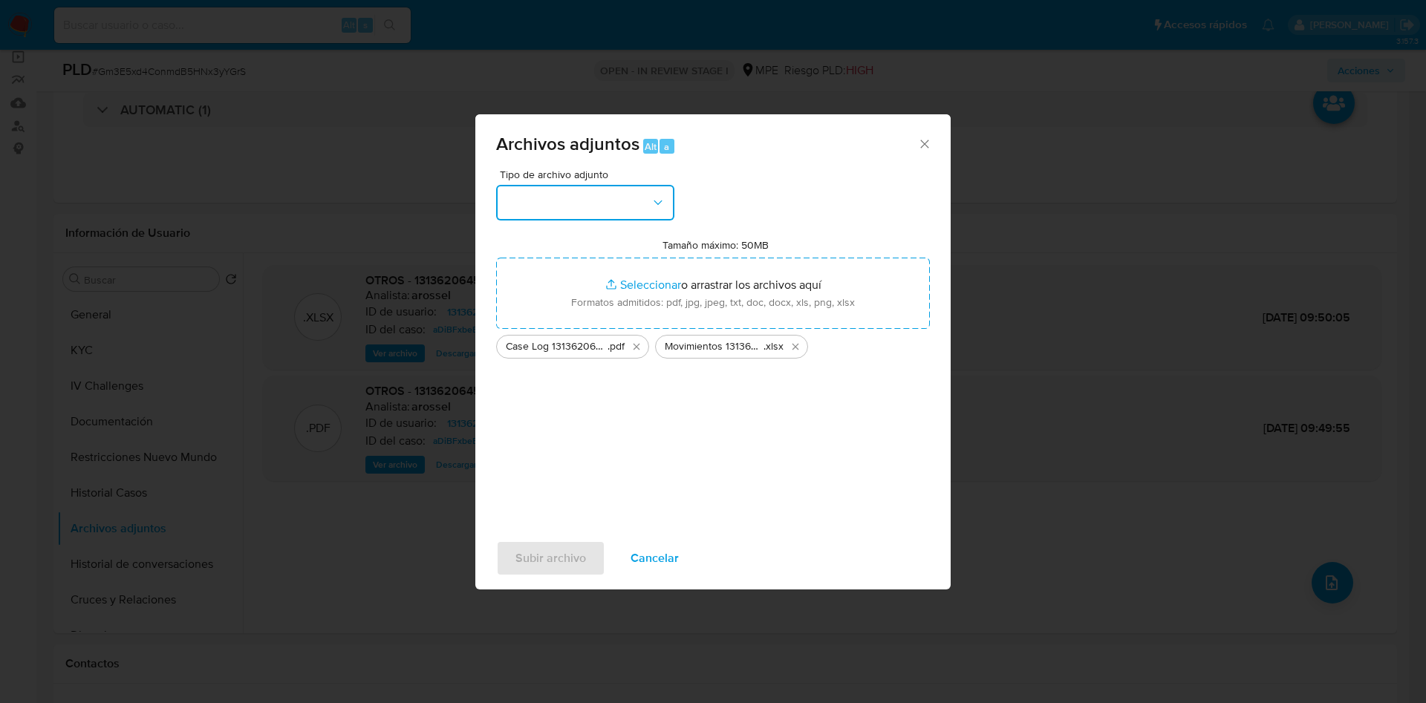
click at [619, 209] on button "button" at bounding box center [585, 203] width 178 height 36
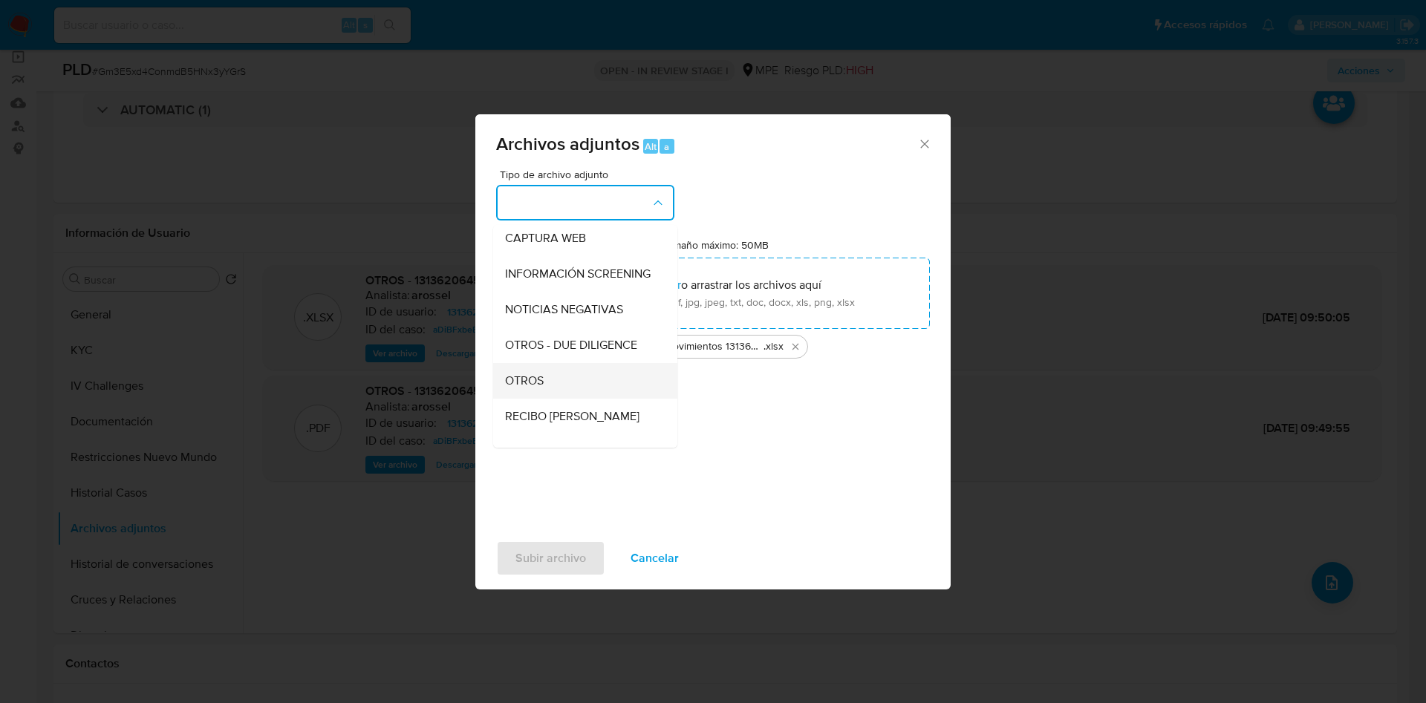
click at [563, 394] on div "OTROS" at bounding box center [581, 381] width 152 height 36
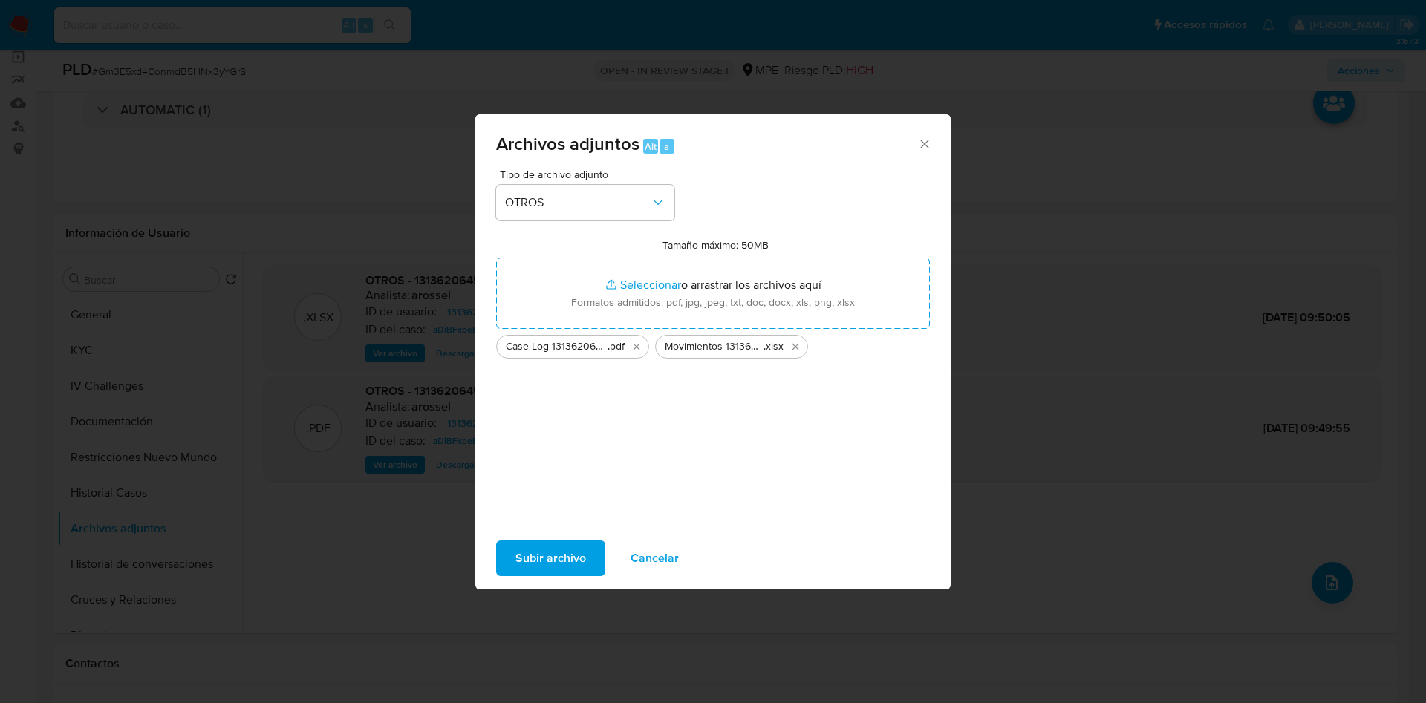
click at [573, 559] on span "Subir archivo" at bounding box center [550, 558] width 71 height 33
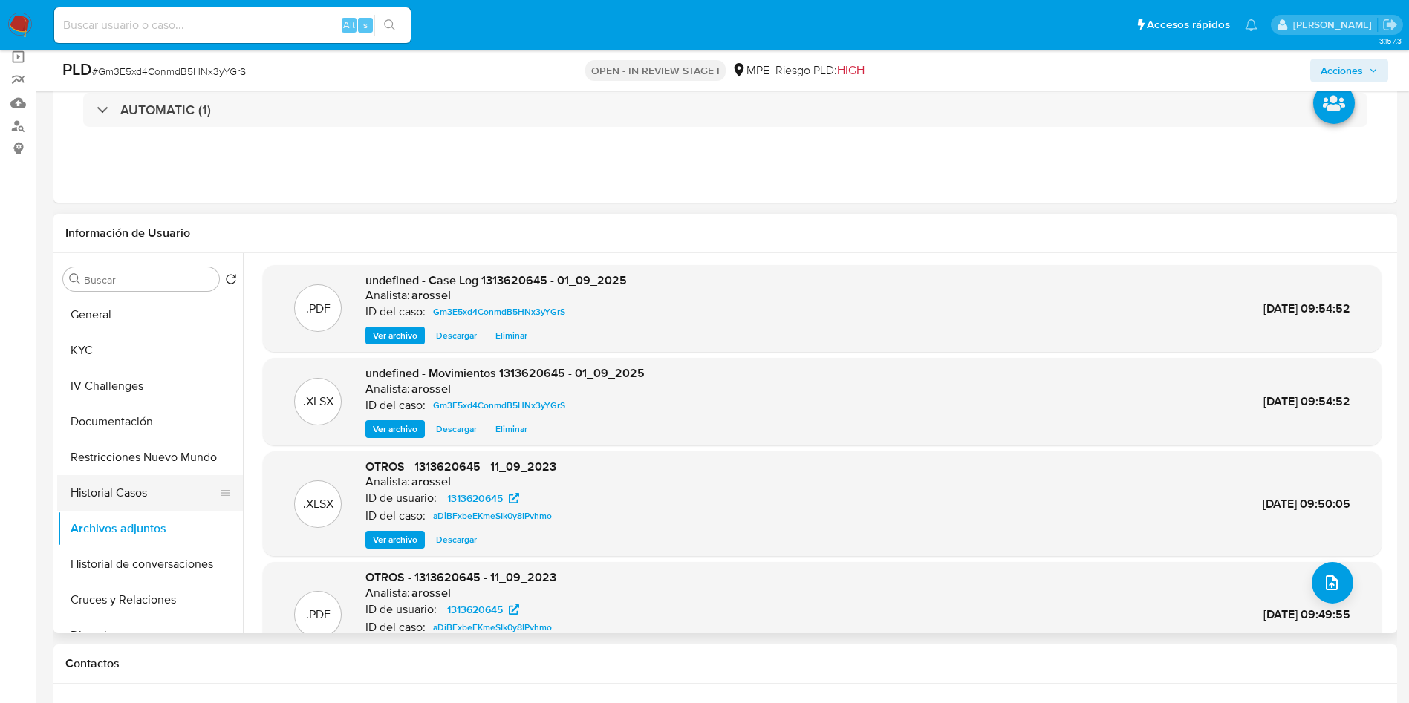
click at [164, 492] on button "Historial Casos" at bounding box center [144, 493] width 174 height 36
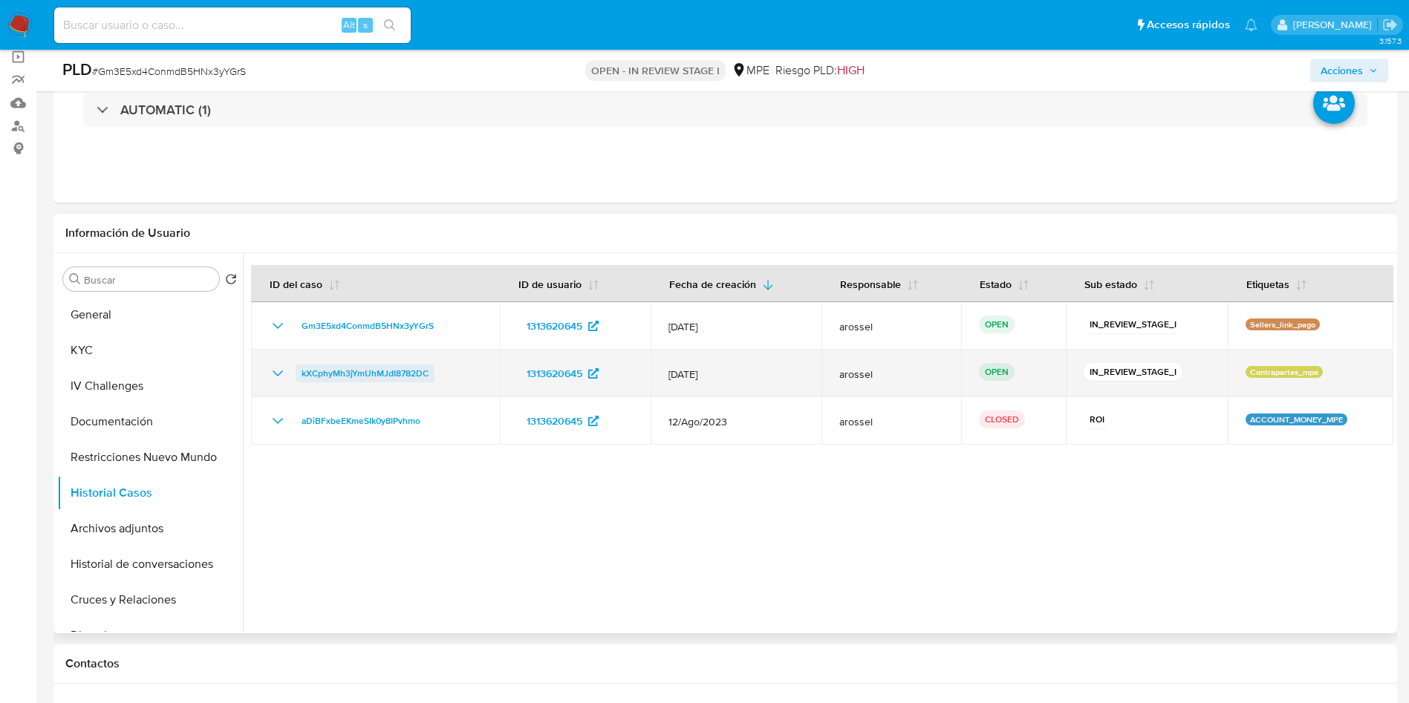
click at [415, 369] on span "kXCphyMh3jYmUhMJdI8782DC" at bounding box center [365, 374] width 127 height 18
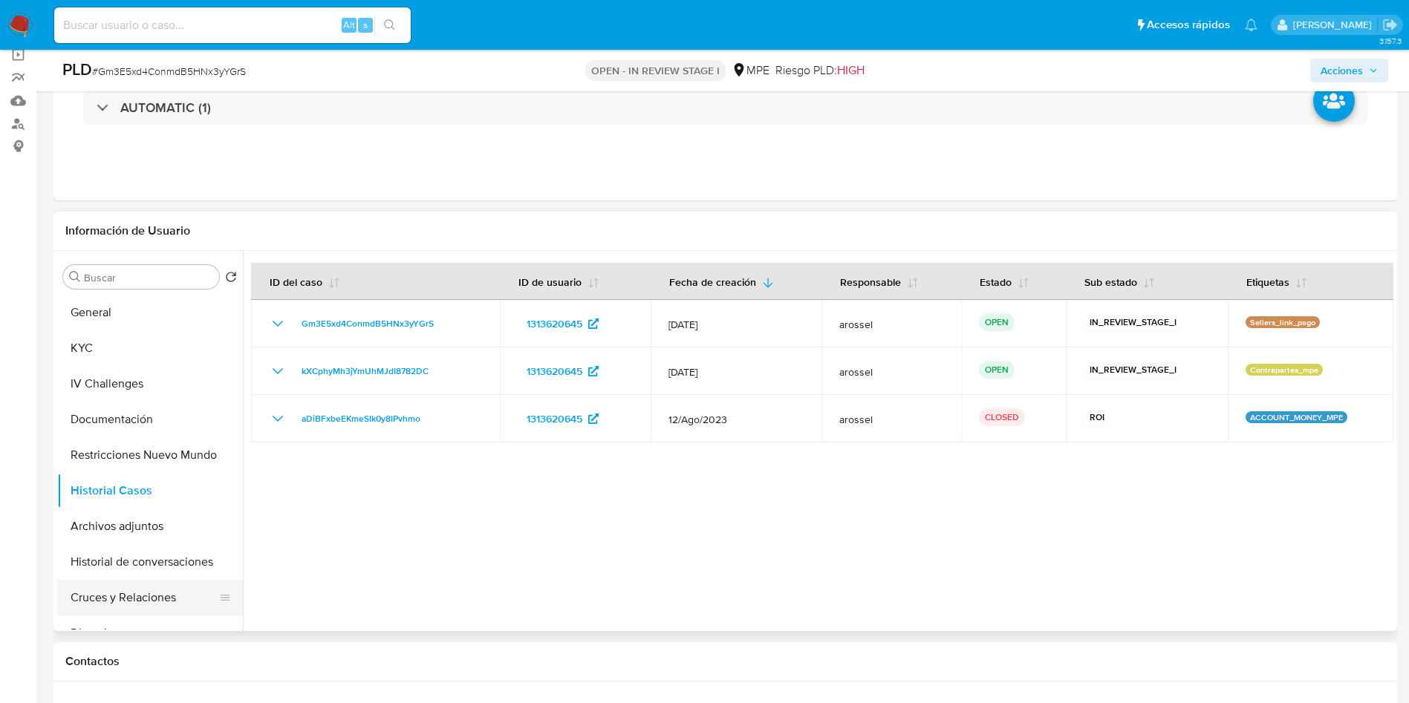
scroll to position [223, 0]
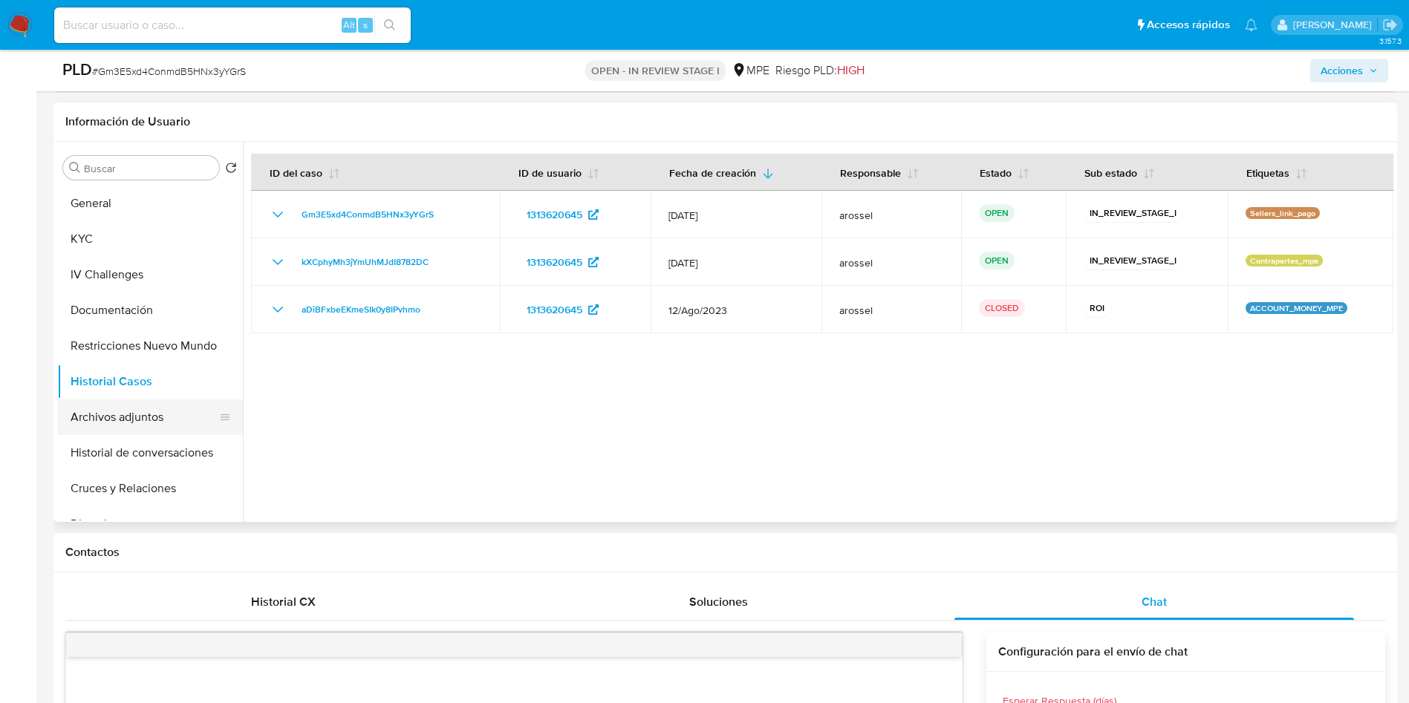
click at [174, 412] on button "Archivos adjuntos" at bounding box center [144, 418] width 174 height 36
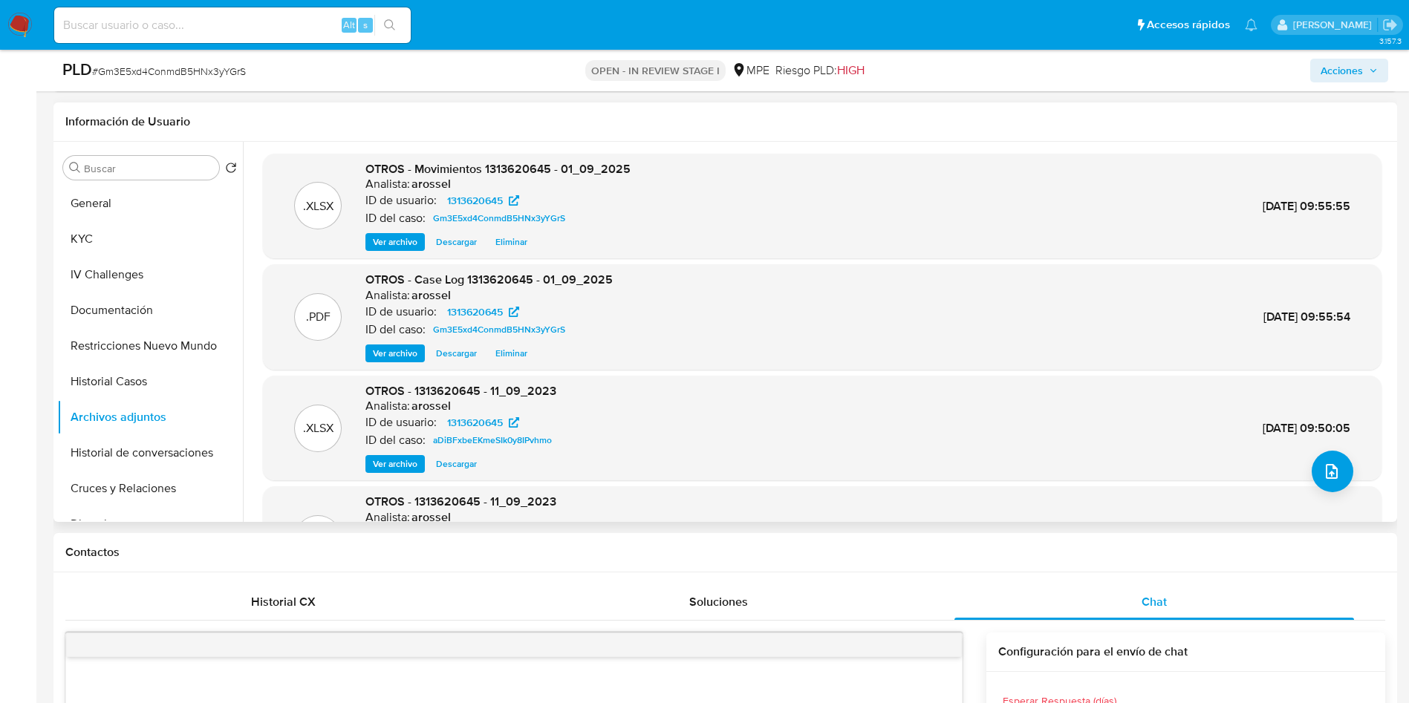
scroll to position [0, 0]
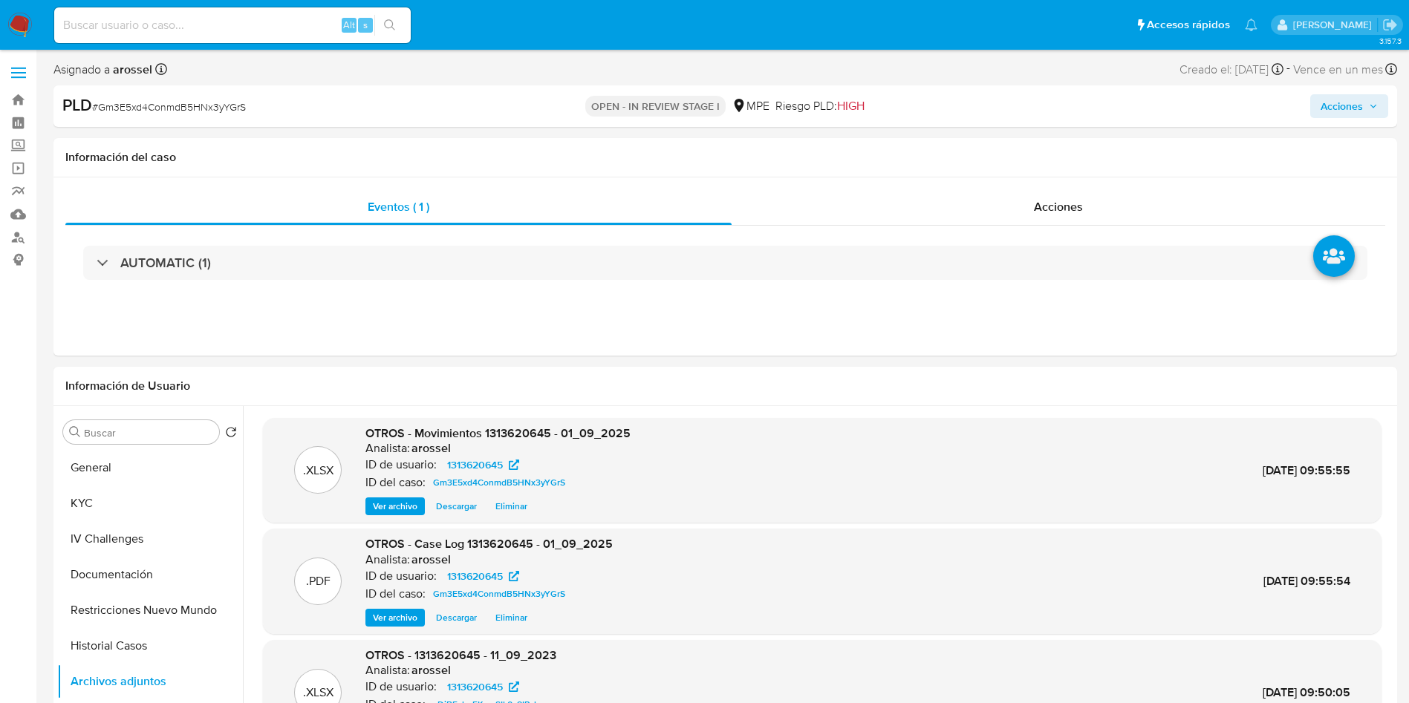
click at [1340, 91] on div "PLD # Gm3E5xd4ConmdB5HNx3yYGrS OPEN - IN REVIEW STAGE I MPE Riesgo PLD: HIGH Ac…" at bounding box center [725, 106] width 1344 height 42
click at [1331, 93] on div "PLD # Gm3E5xd4ConmdB5HNx3yYGrS OPEN - IN REVIEW STAGE I MPE Riesgo PLD: HIGH Ac…" at bounding box center [725, 106] width 1344 height 42
click at [1367, 97] on span "Acciones" at bounding box center [1349, 106] width 57 height 21
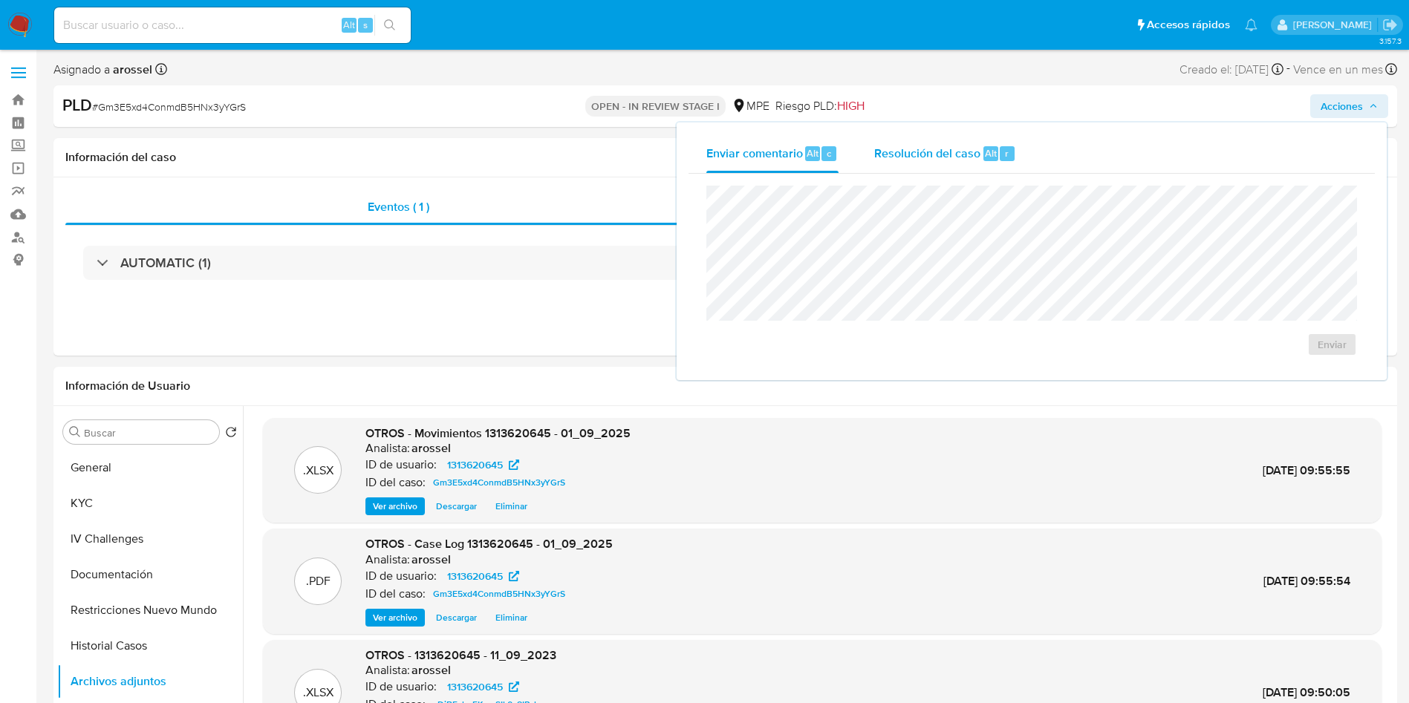
click at [934, 154] on span "Resolución del caso" at bounding box center [927, 152] width 106 height 17
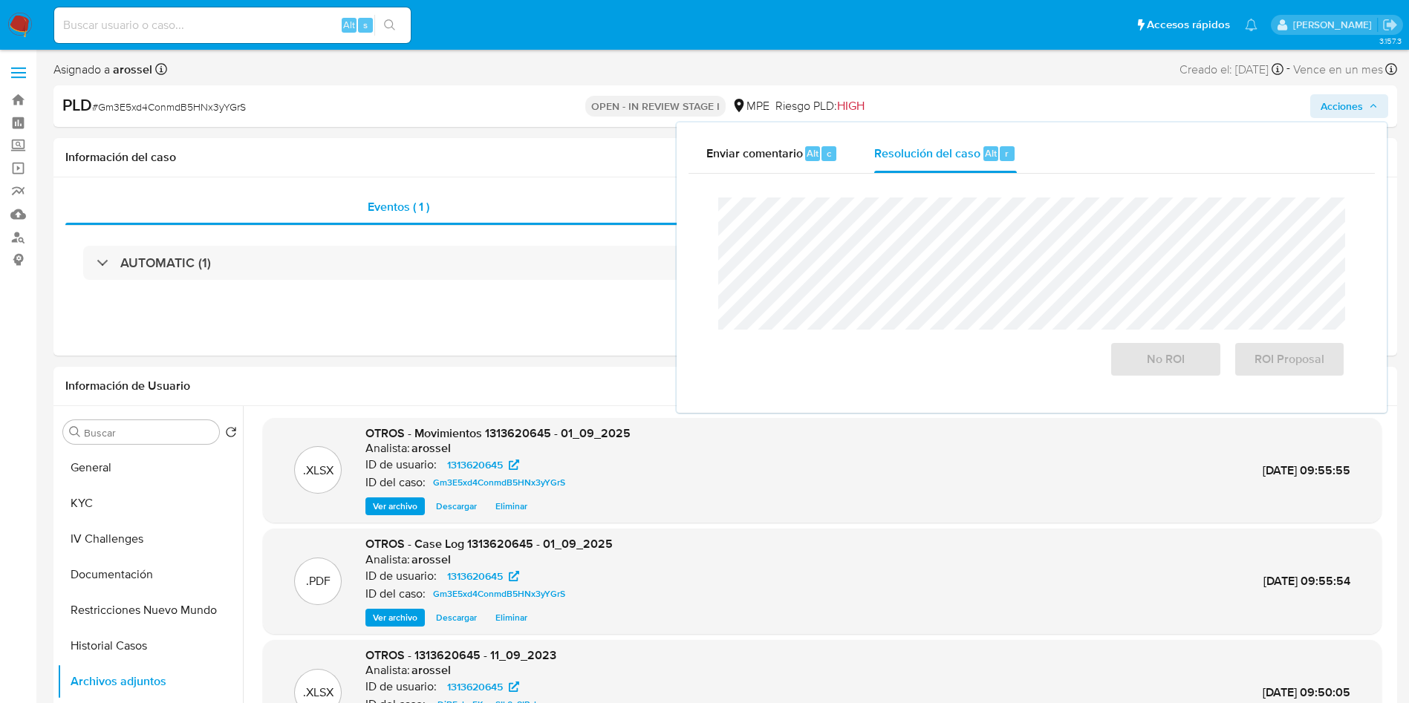
click at [1375, 91] on div "PLD # Gm3E5xd4ConmdB5HNx3yYGrS OPEN - IN REVIEW STAGE I MPE Riesgo PLD: HIGH Ac…" at bounding box center [725, 106] width 1344 height 42
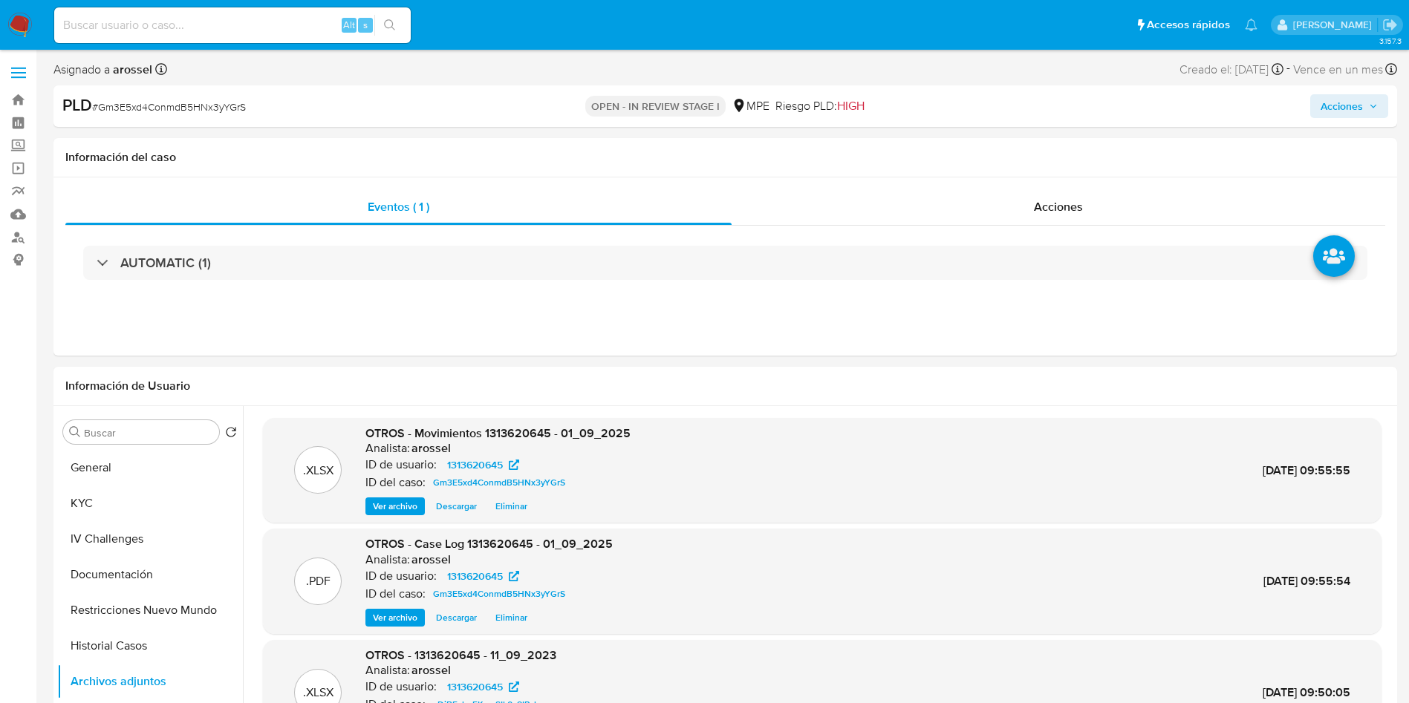
click at [1373, 102] on icon "button" at bounding box center [1373, 106] width 9 height 9
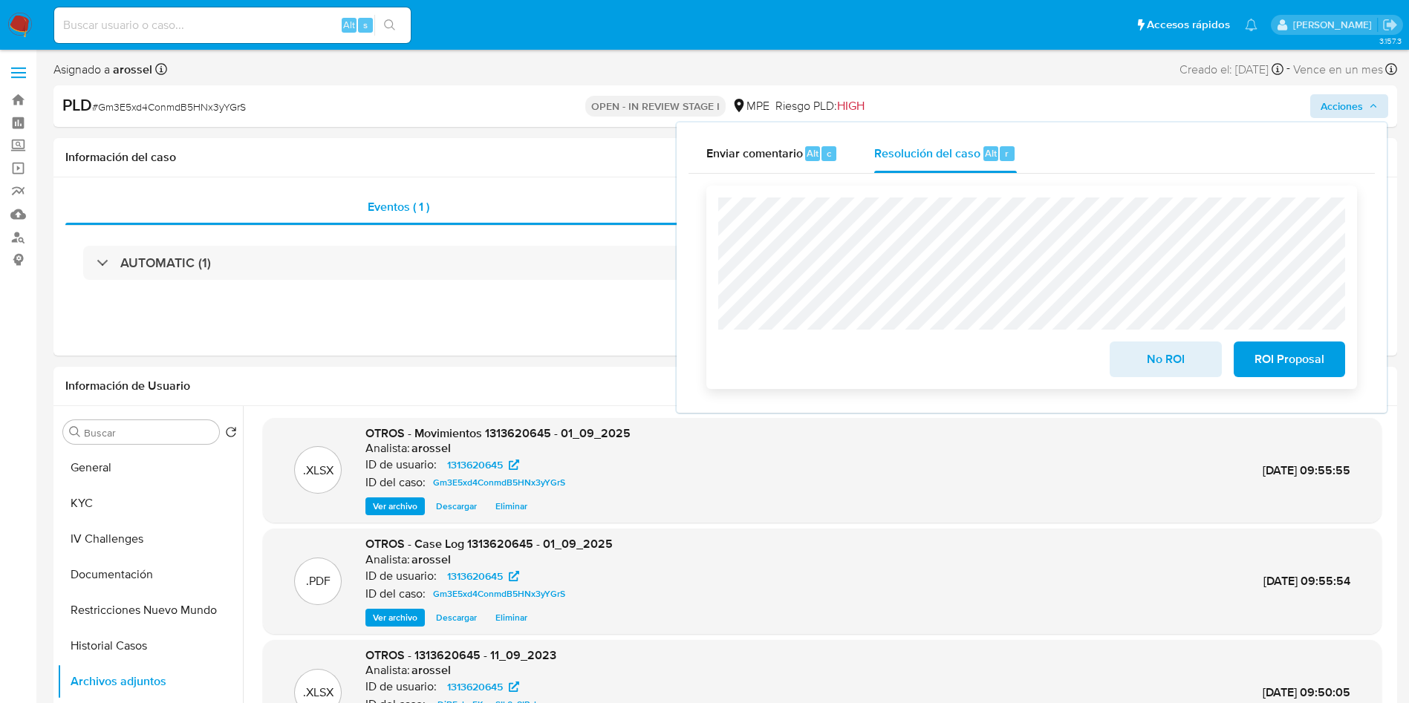
click at [1328, 370] on button "ROI Proposal" at bounding box center [1289, 360] width 111 height 36
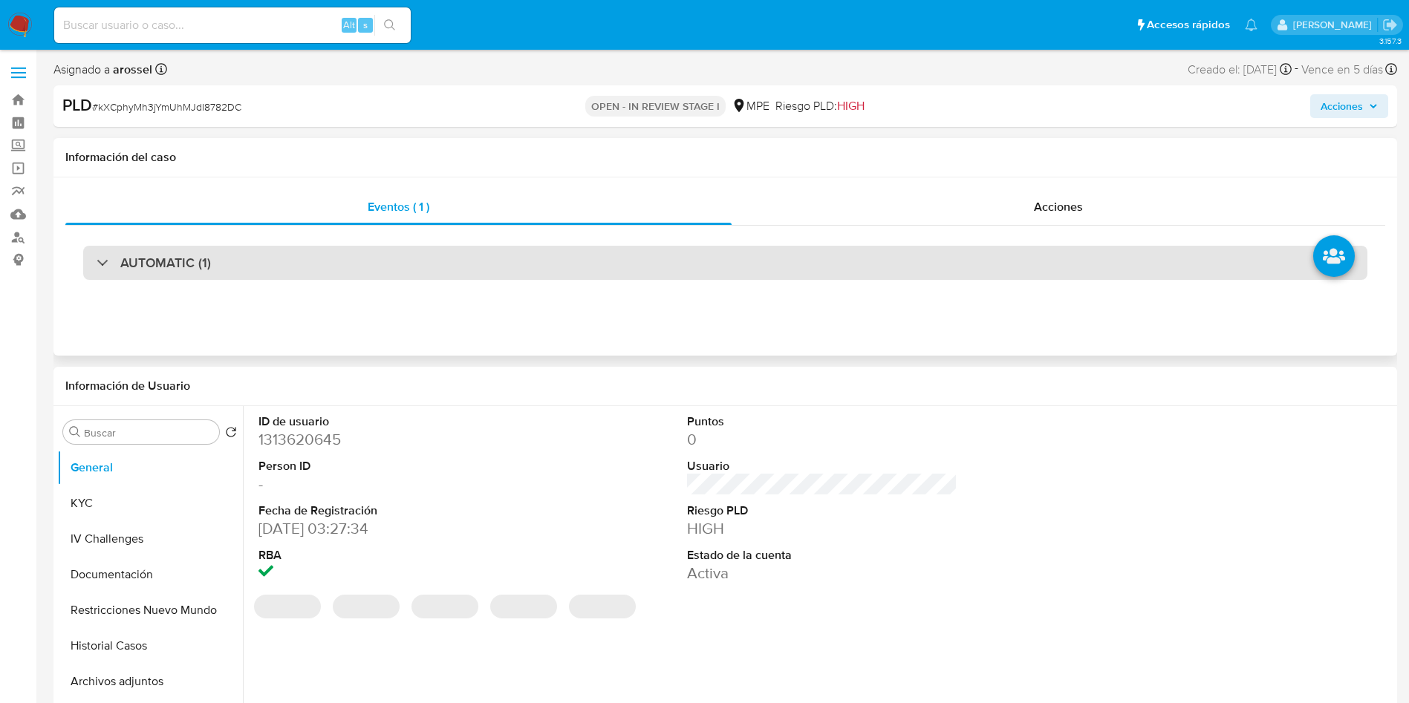
click at [304, 257] on div "AUTOMATIC (1)" at bounding box center [725, 263] width 1284 height 34
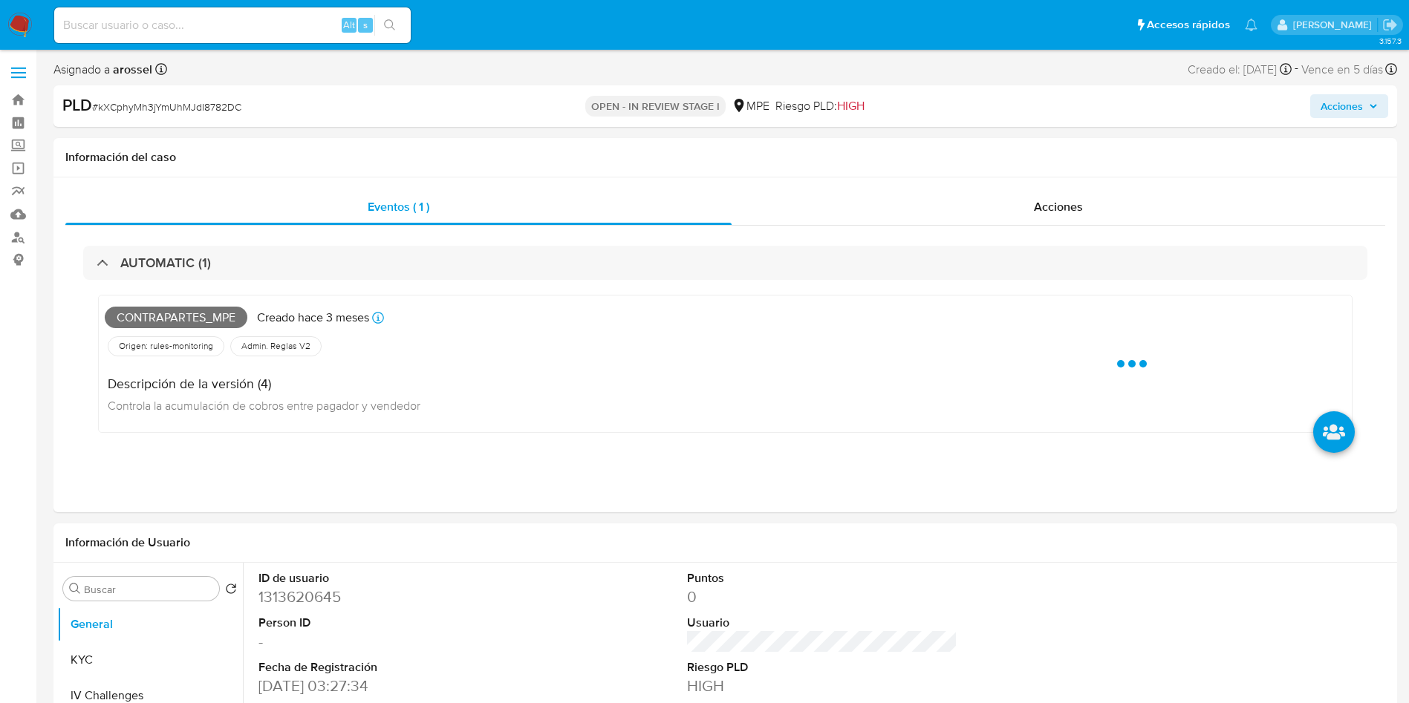
select select "10"
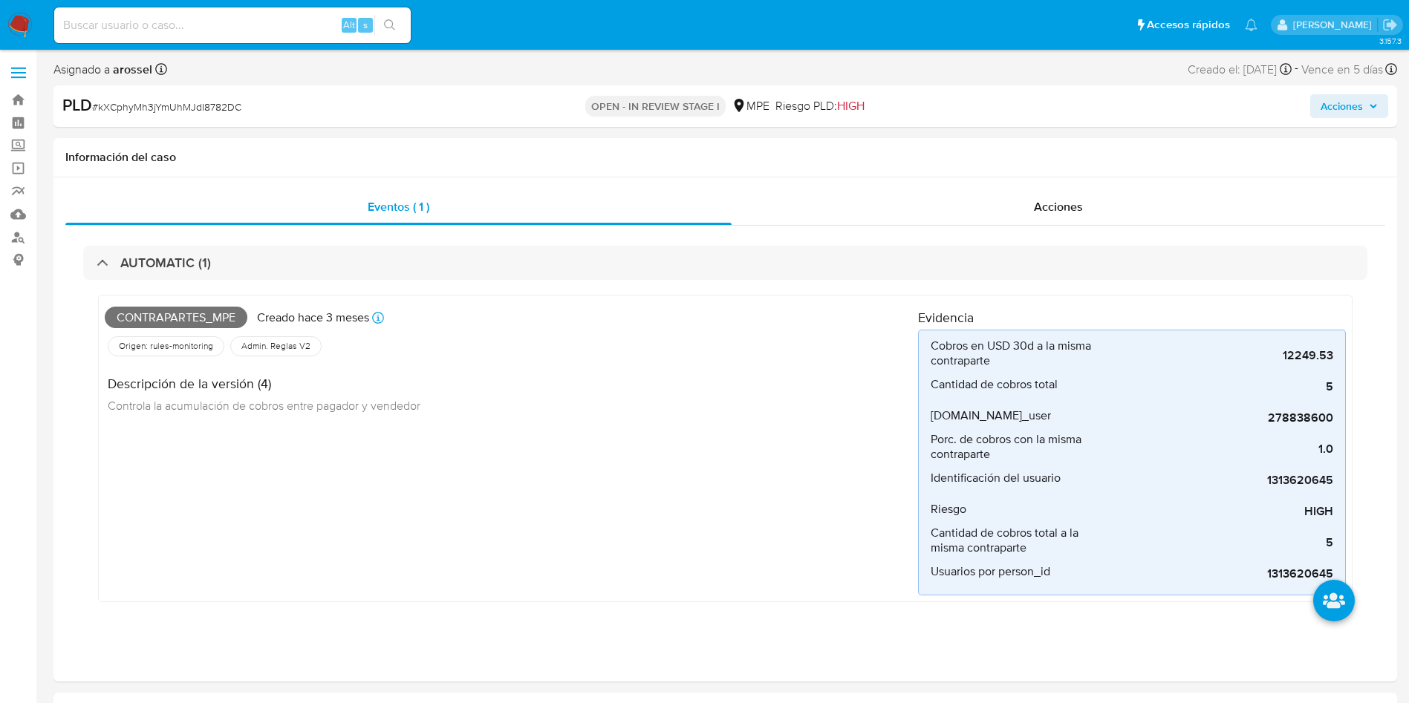
click at [1330, 114] on span "Acciones" at bounding box center [1342, 106] width 42 height 24
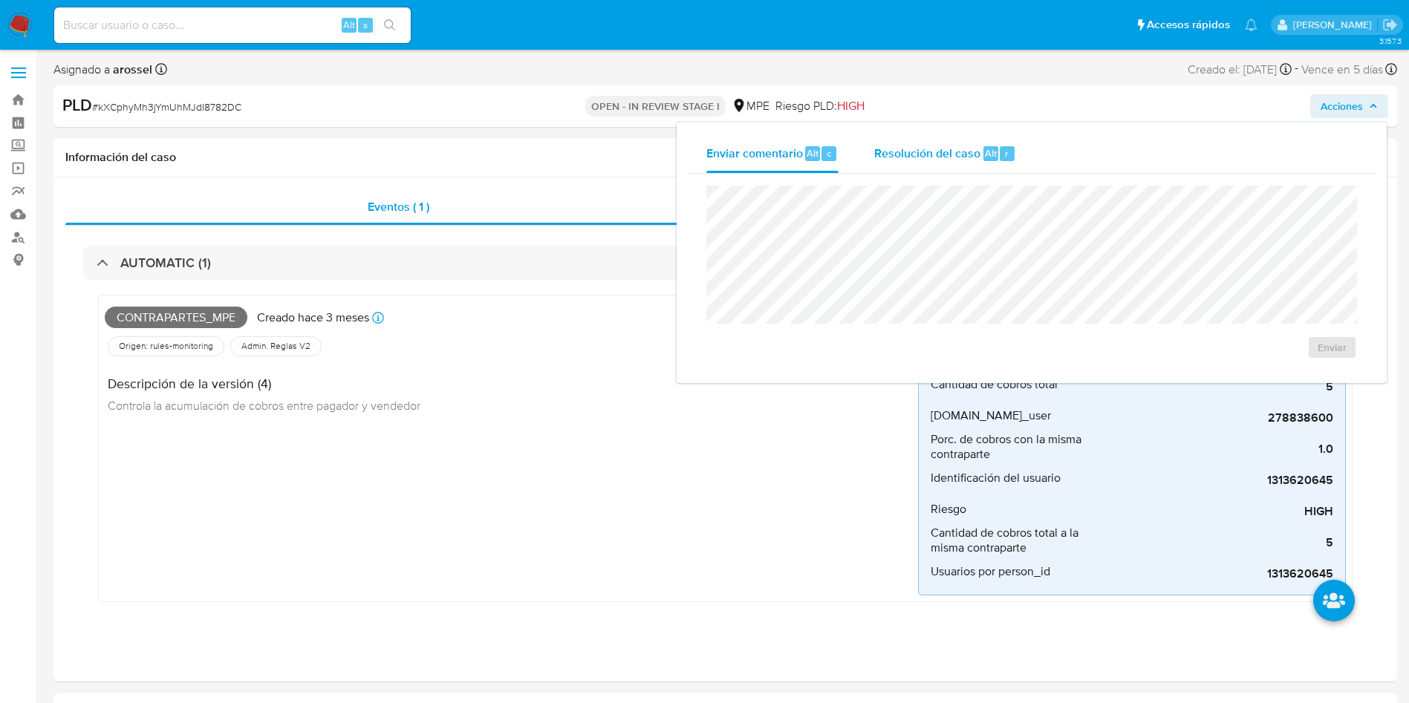
click at [985, 148] on span "Alt" at bounding box center [991, 153] width 12 height 14
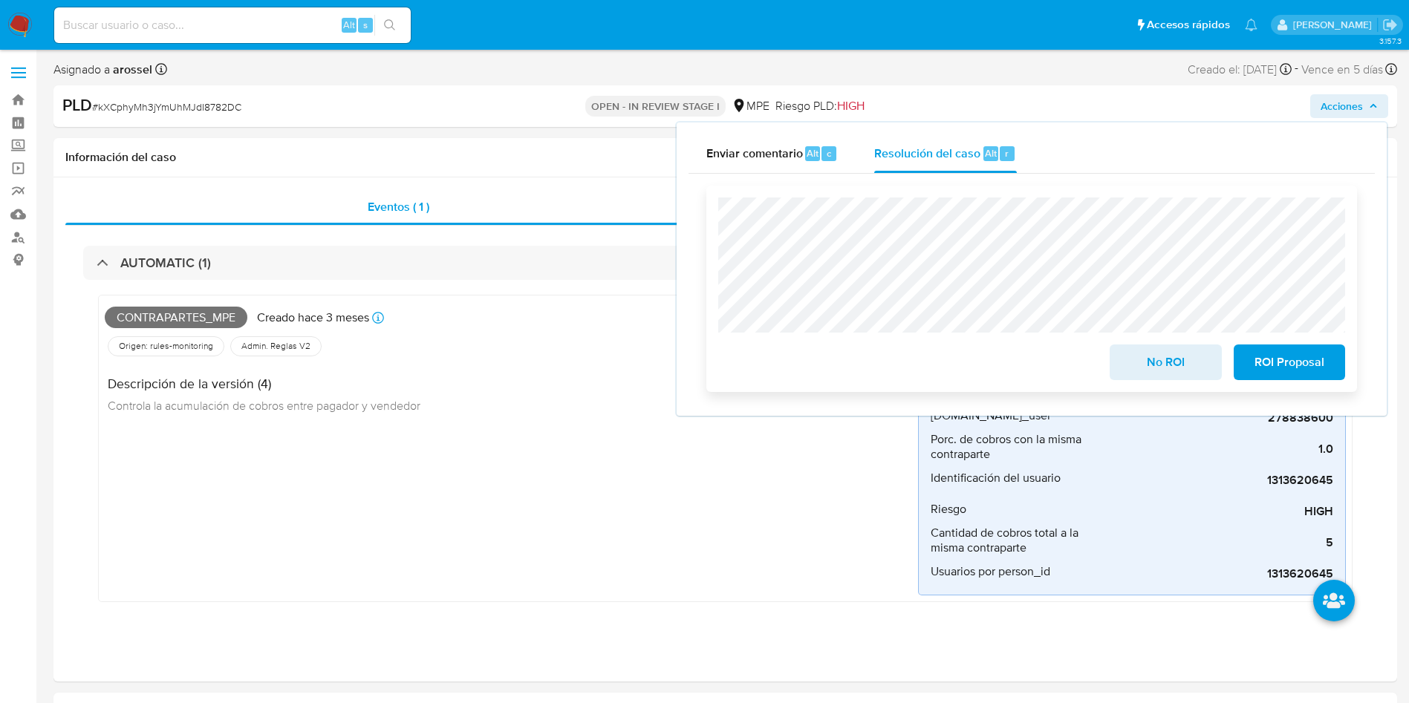
click at [1301, 367] on span "ROI Proposal" at bounding box center [1289, 362] width 73 height 33
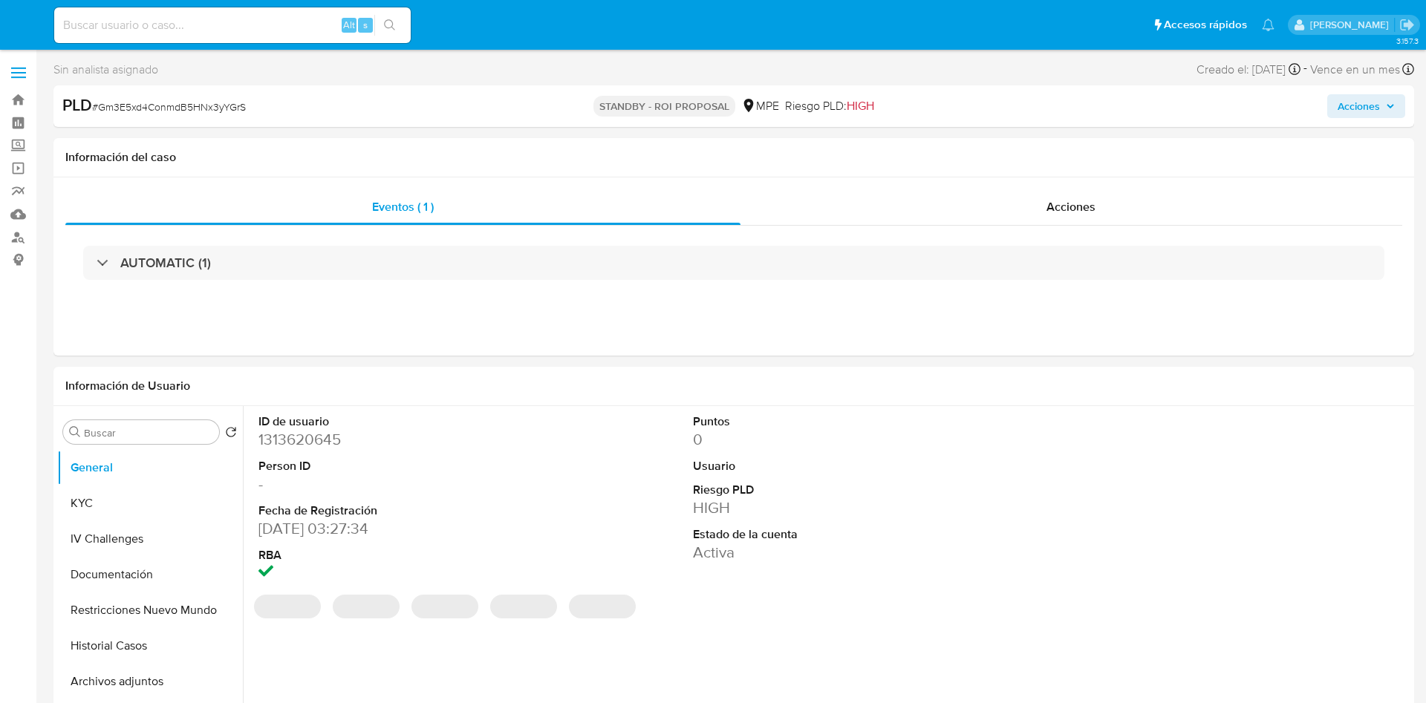
select select "10"
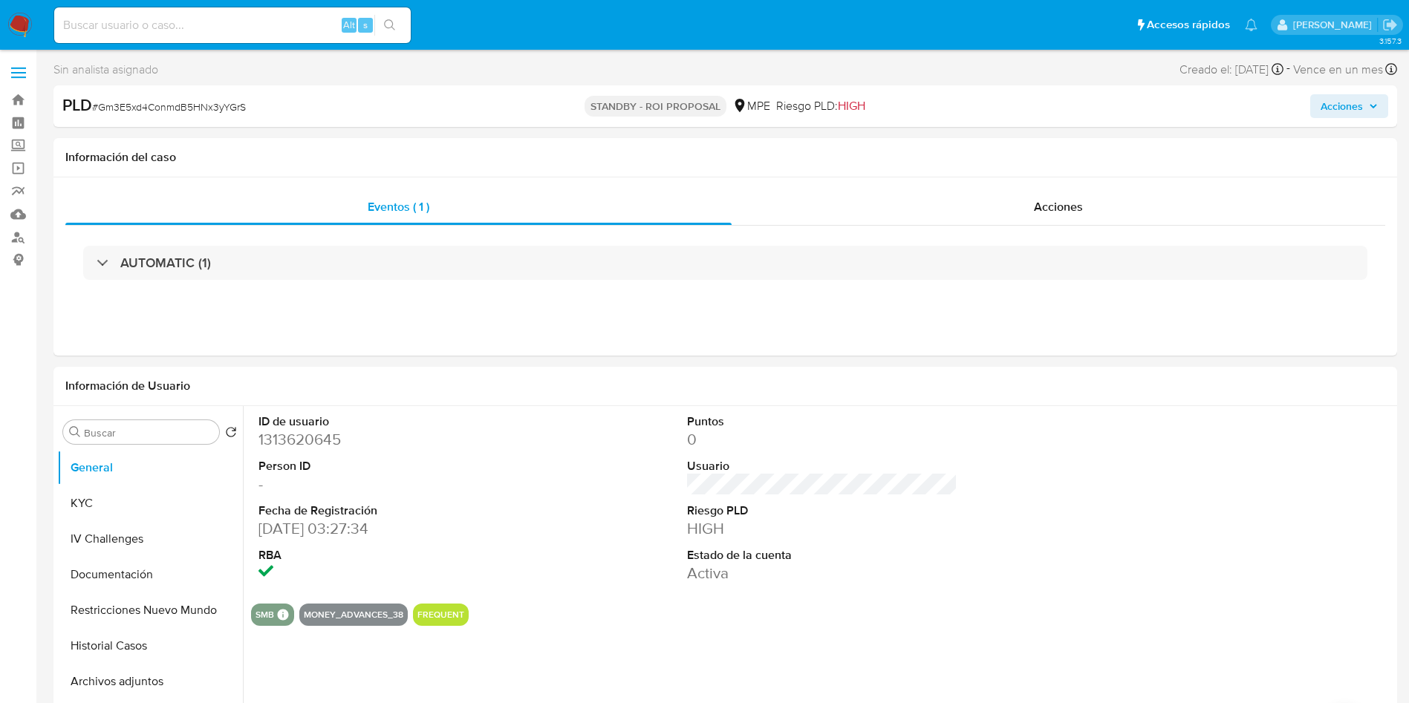
click at [197, 102] on span "# Gm3E5xd4ConmdB5HNx3yYGrS" at bounding box center [169, 107] width 154 height 15
copy span "Gm3E5xd4ConmdB5HNx3yYGrS"
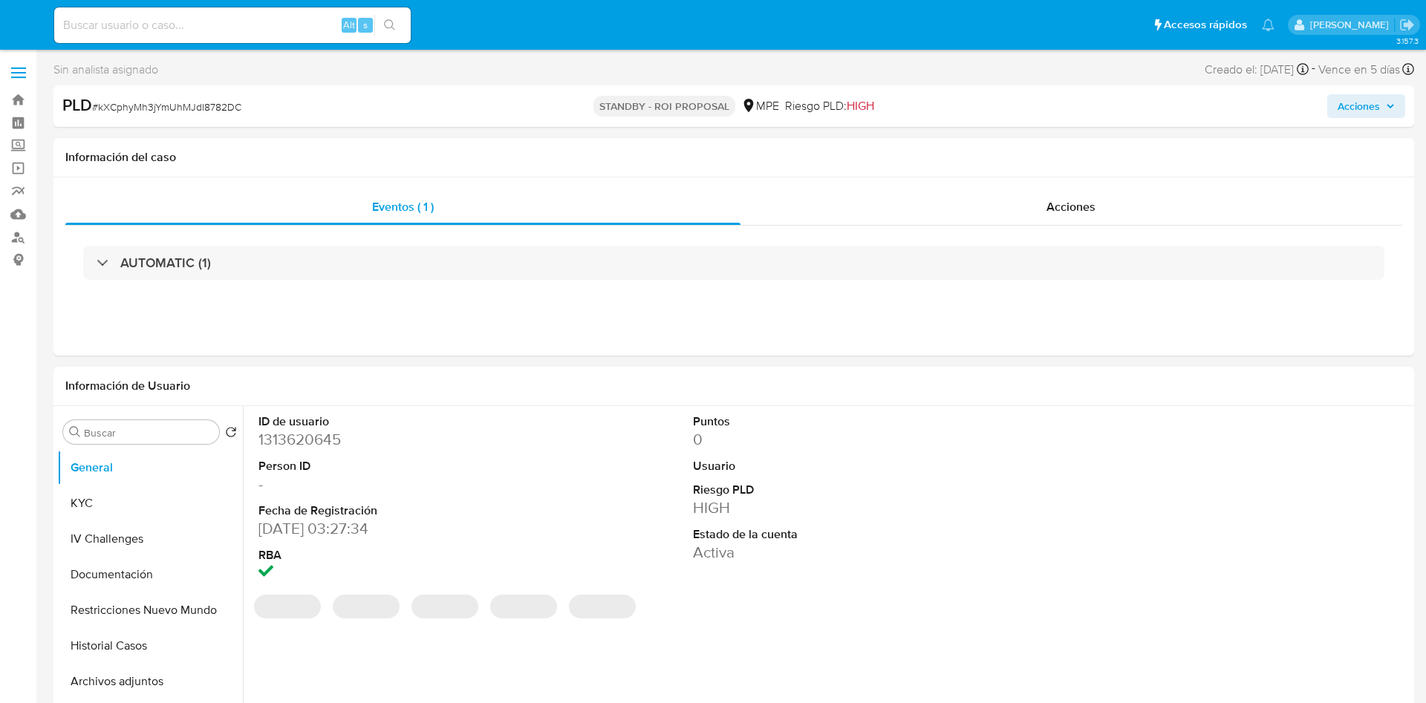
select select "10"
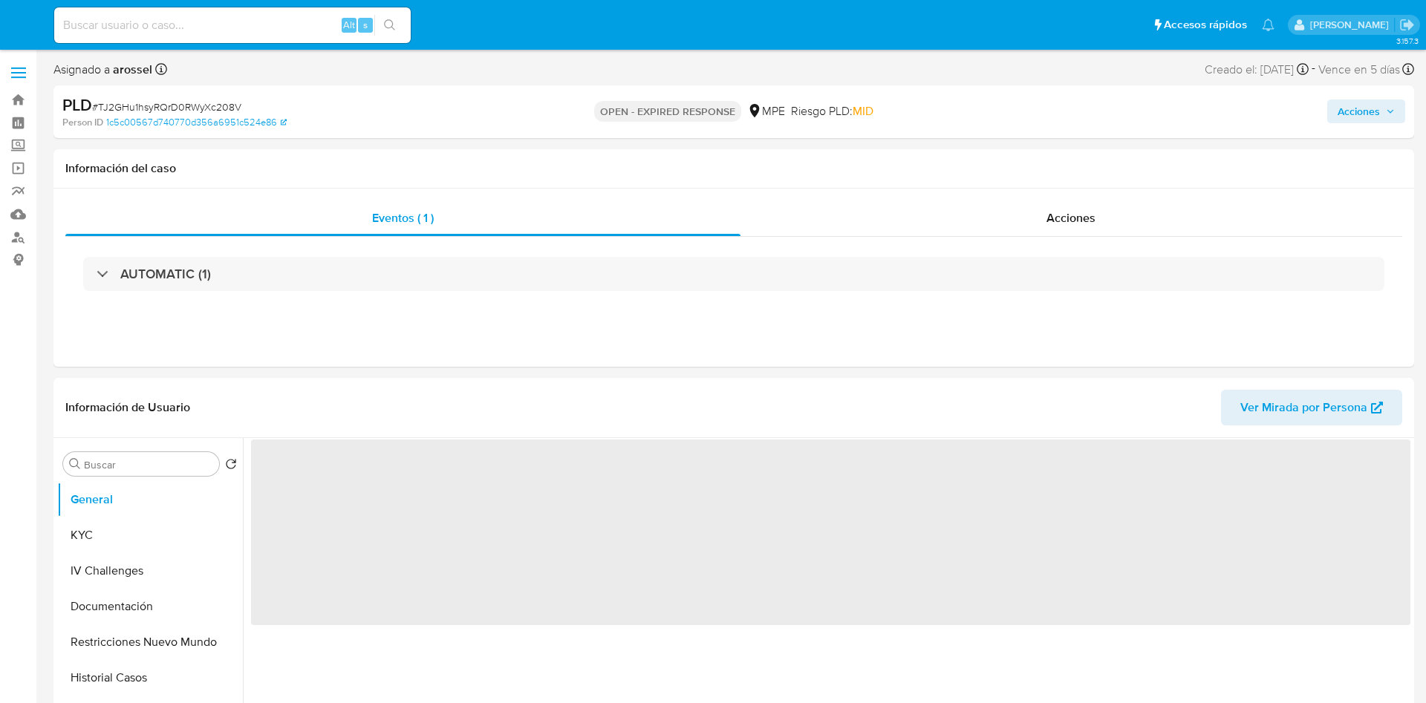
select select "10"
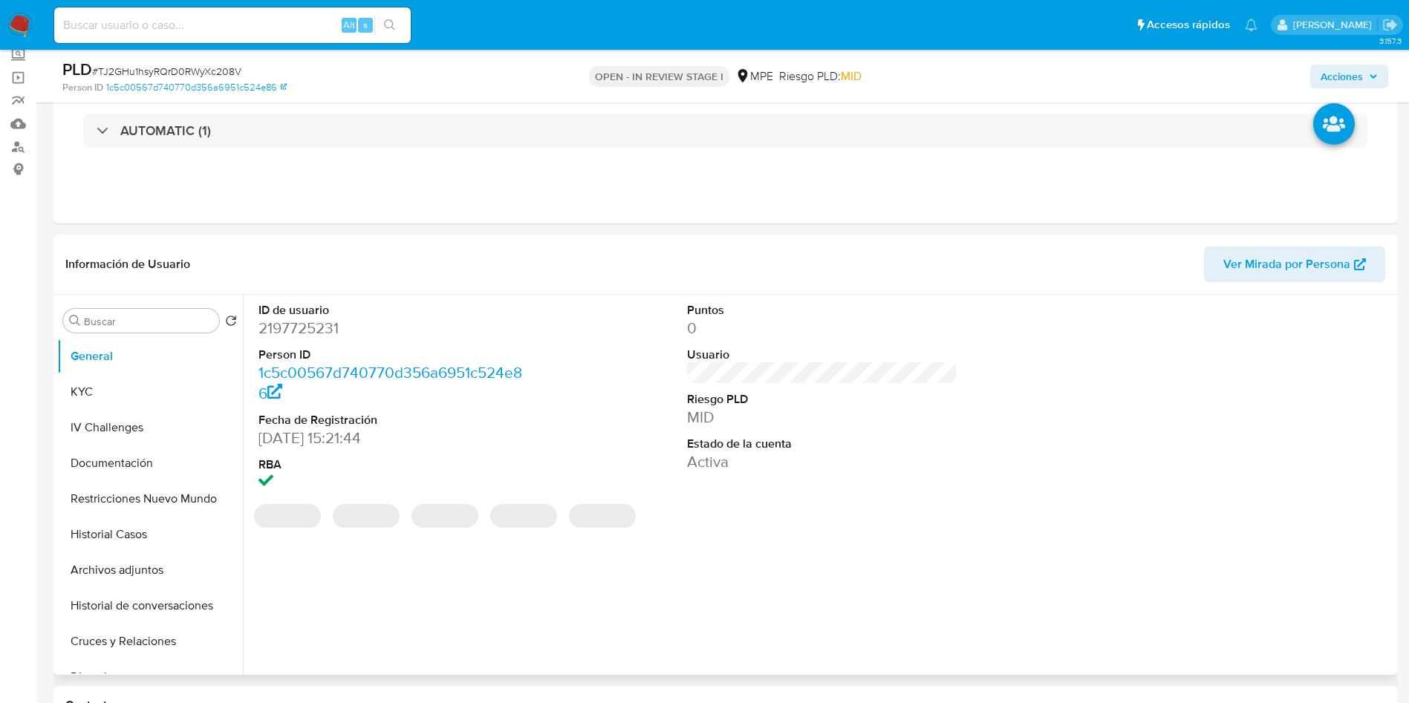
scroll to position [111, 0]
select select "10"
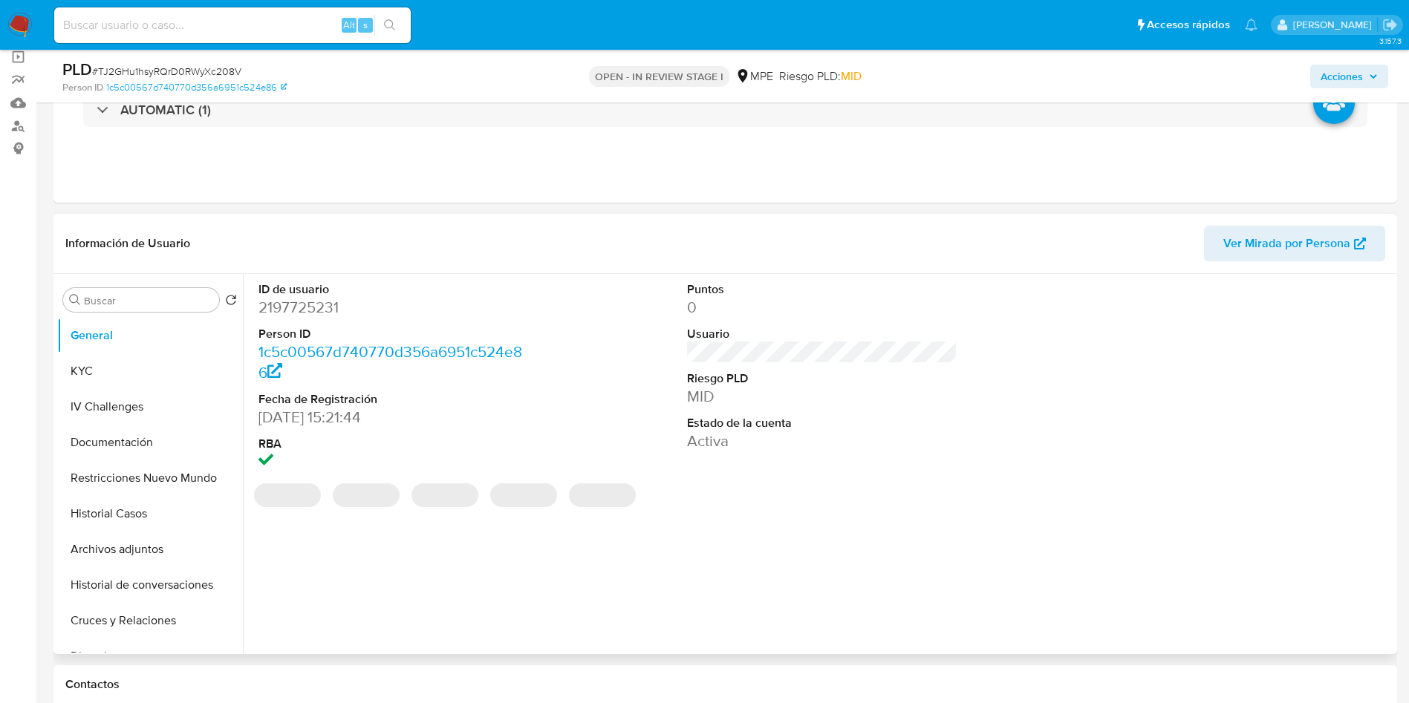
click at [305, 309] on dd "2197725231" at bounding box center [393, 307] width 271 height 21
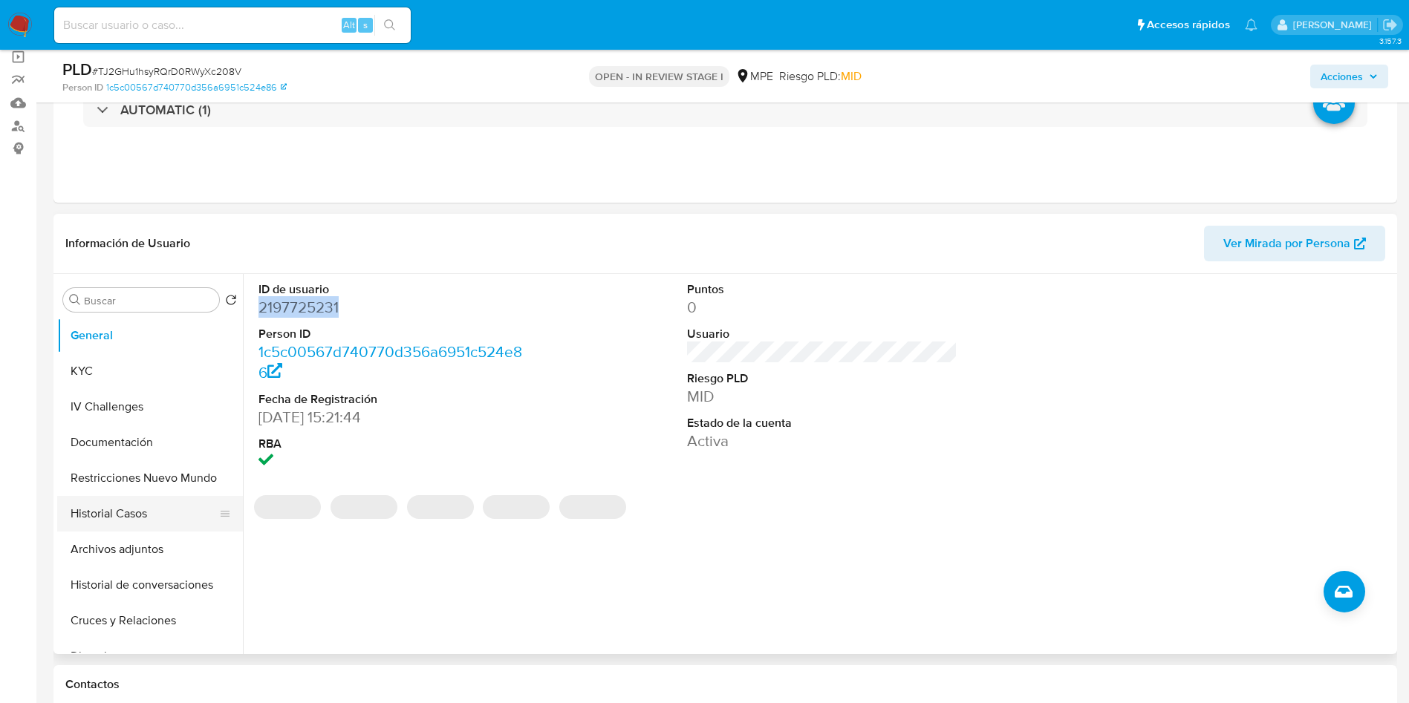
copy dd "2197725231"
click at [154, 507] on button "Historial Casos" at bounding box center [144, 514] width 174 height 36
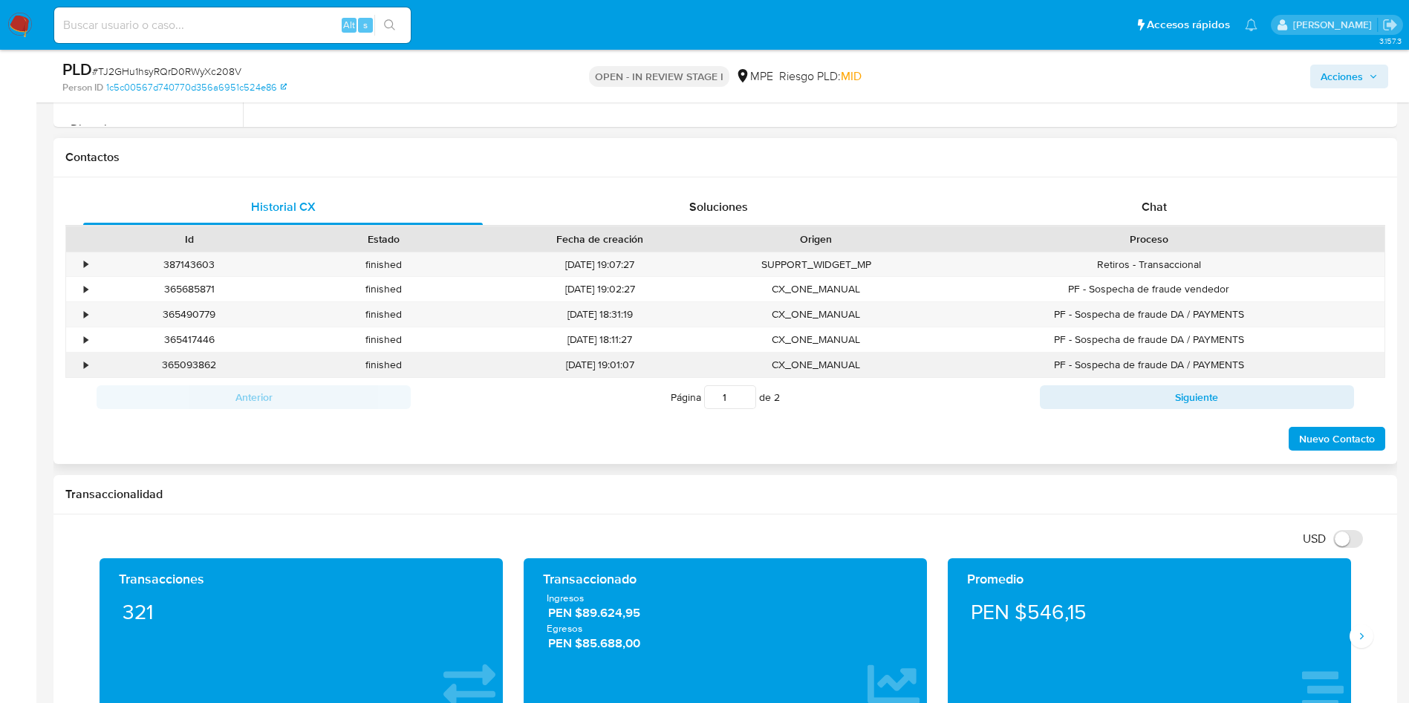
scroll to position [669, 0]
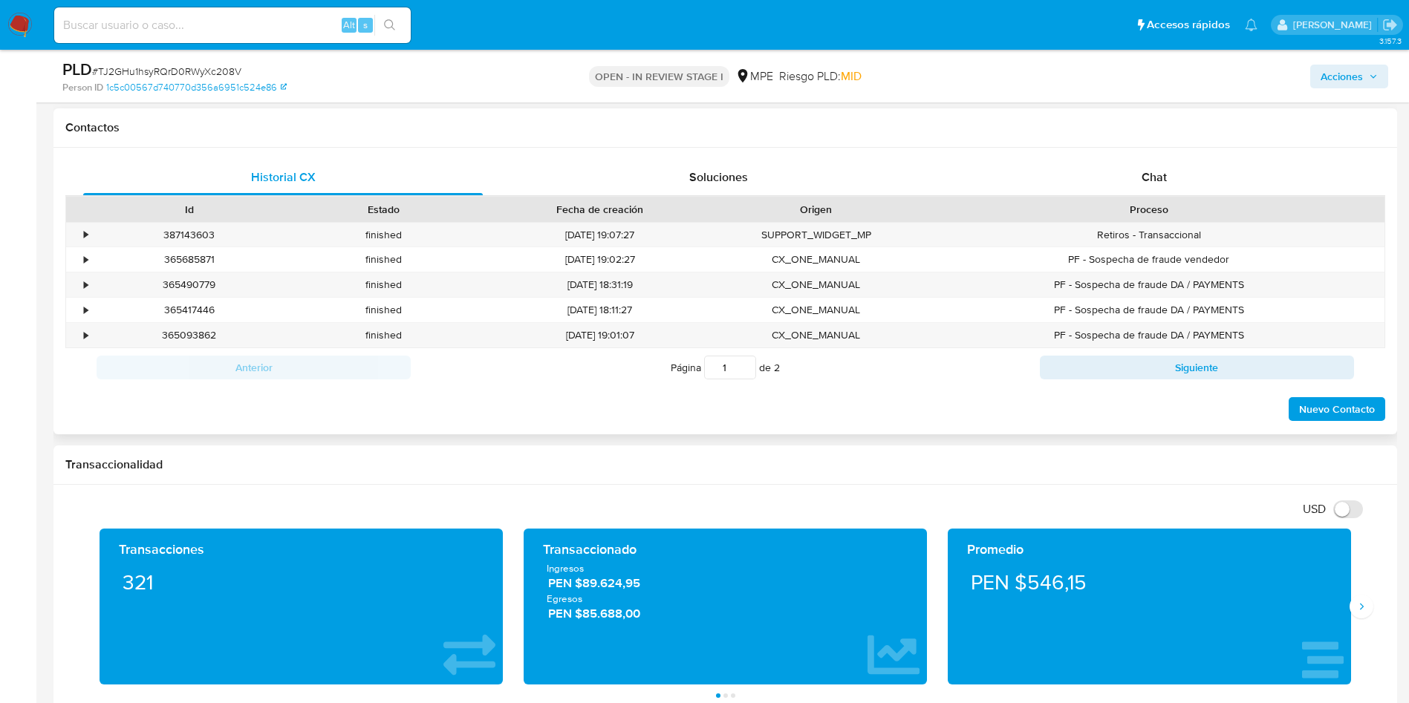
drag, startPoint x: 1161, startPoint y: 184, endPoint x: 1145, endPoint y: 202, distance: 24.2
click at [1161, 184] on span "Chat" at bounding box center [1154, 177] width 25 height 17
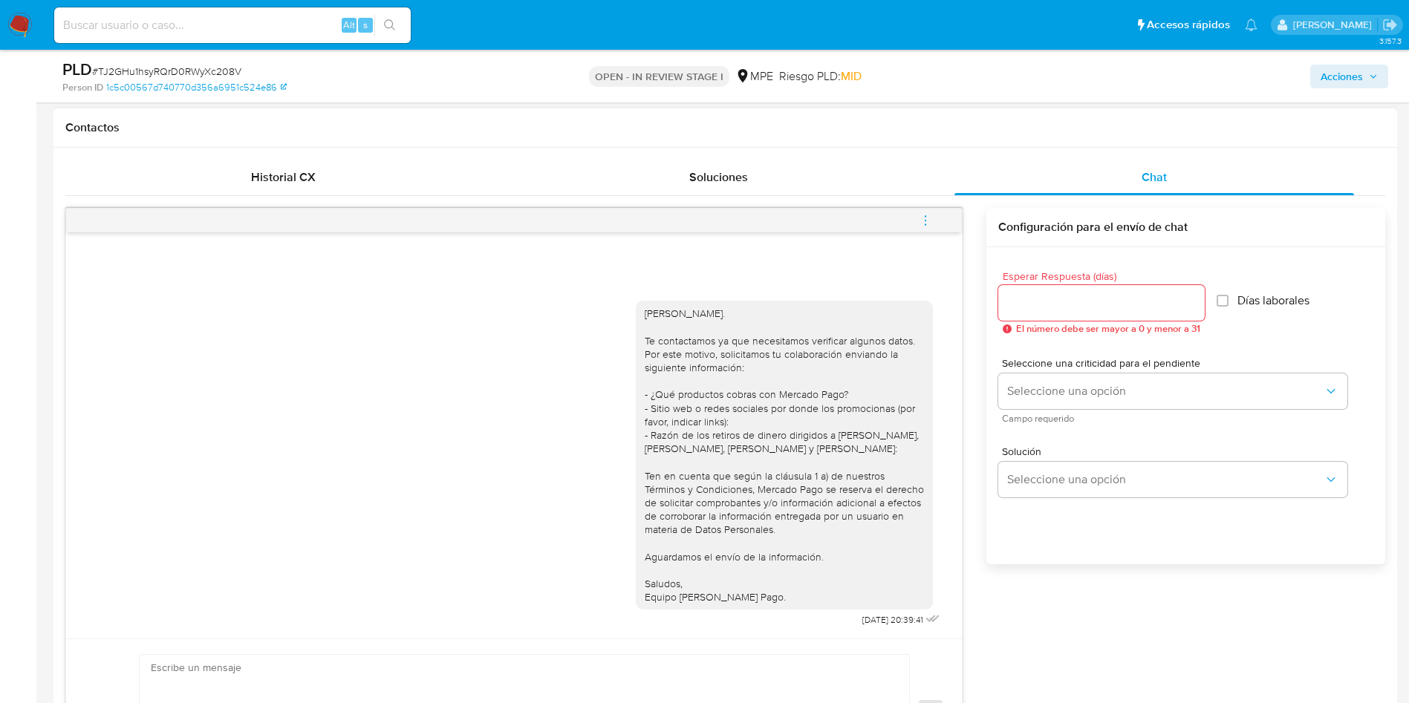
click at [928, 221] on icon "menu-action" at bounding box center [925, 220] width 13 height 13
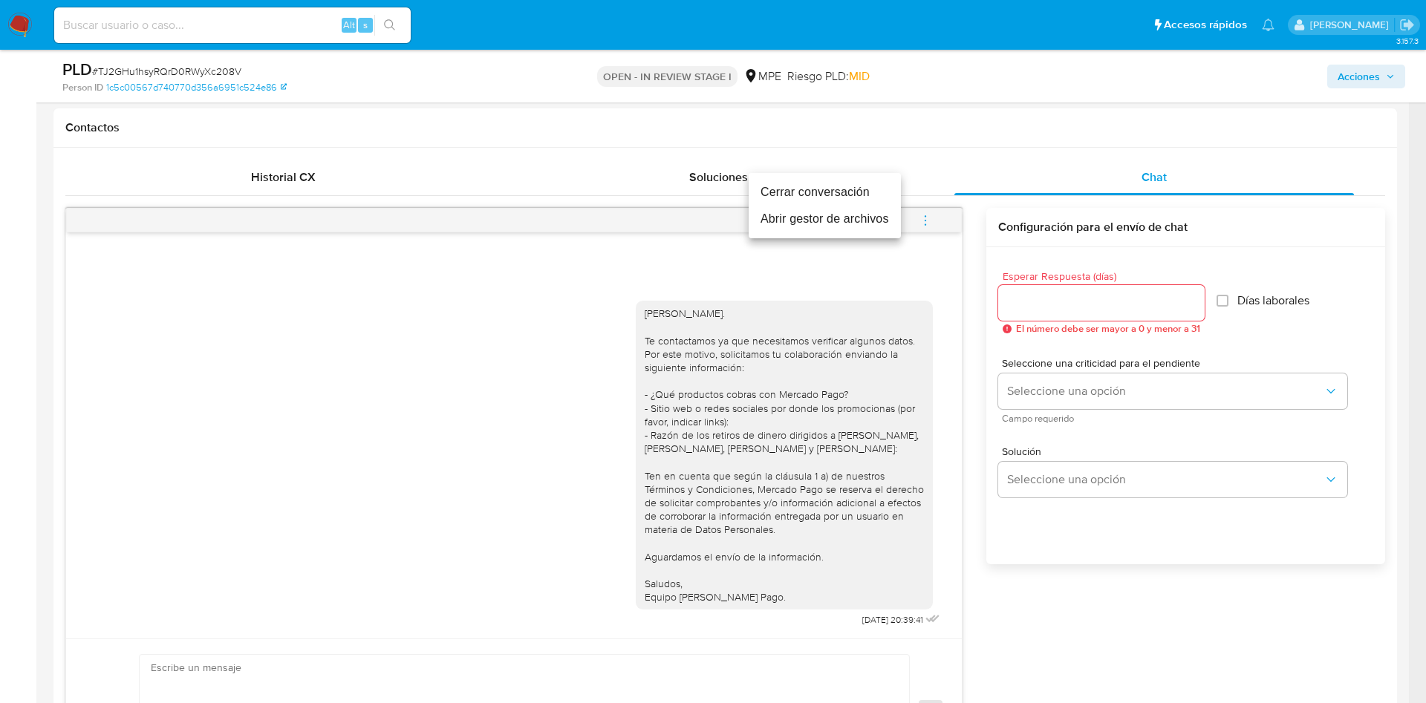
click at [879, 186] on li "Cerrar conversación" at bounding box center [825, 192] width 152 height 27
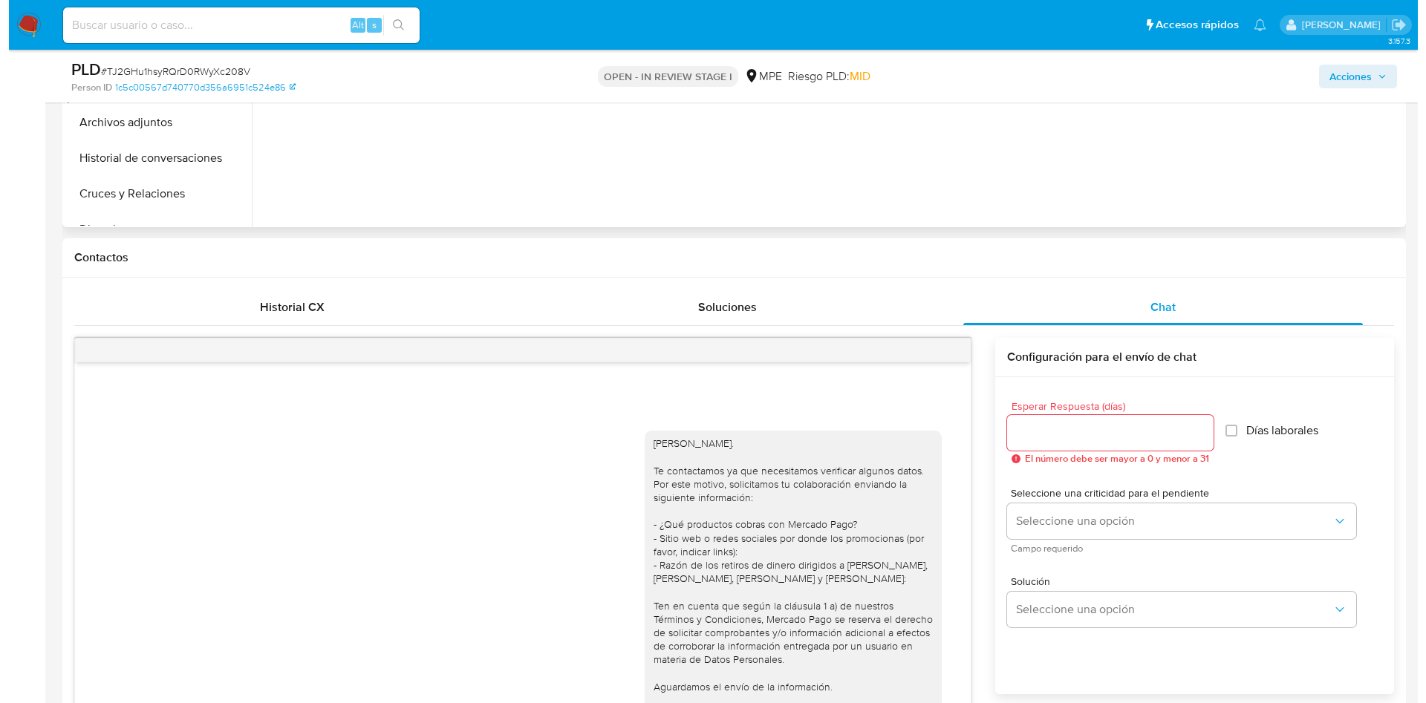
scroll to position [223, 0]
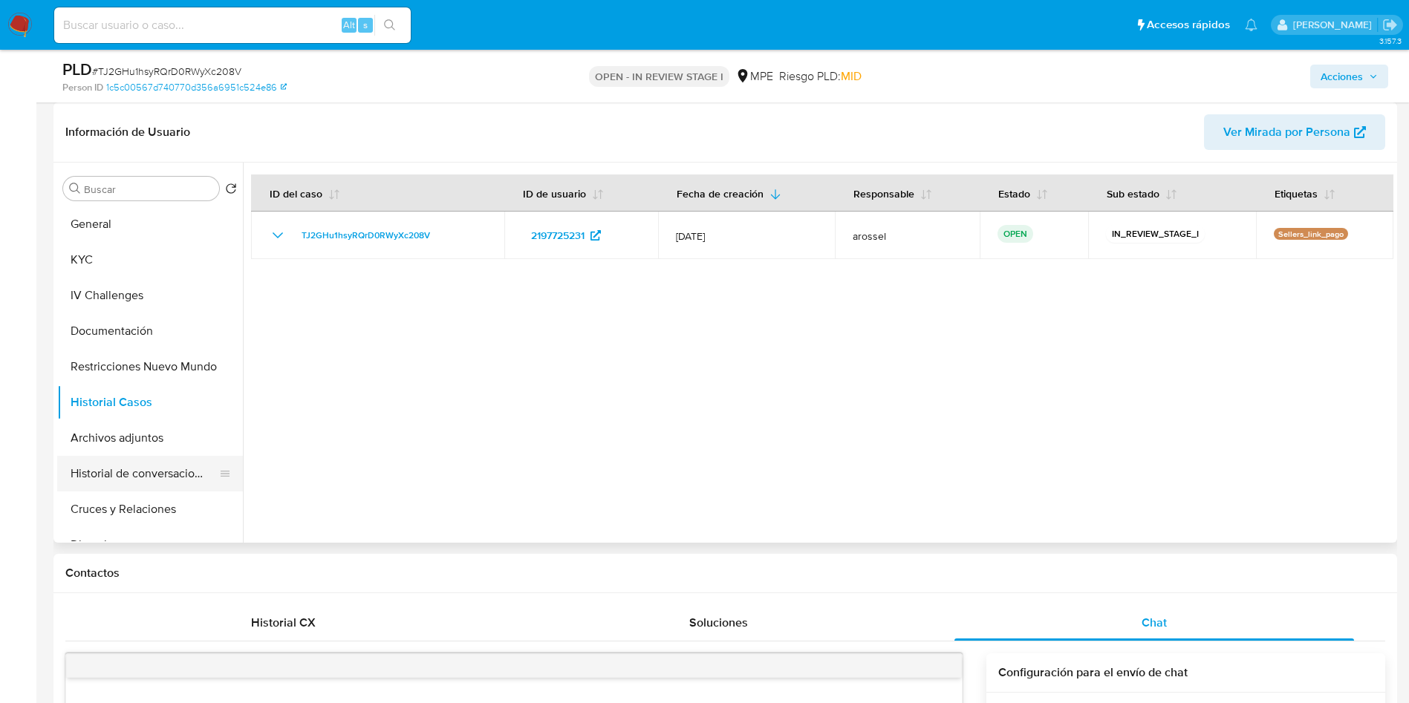
drag, startPoint x: 153, startPoint y: 449, endPoint x: 159, endPoint y: 472, distance: 23.1
click at [152, 448] on button "Archivos adjuntos" at bounding box center [150, 438] width 186 height 36
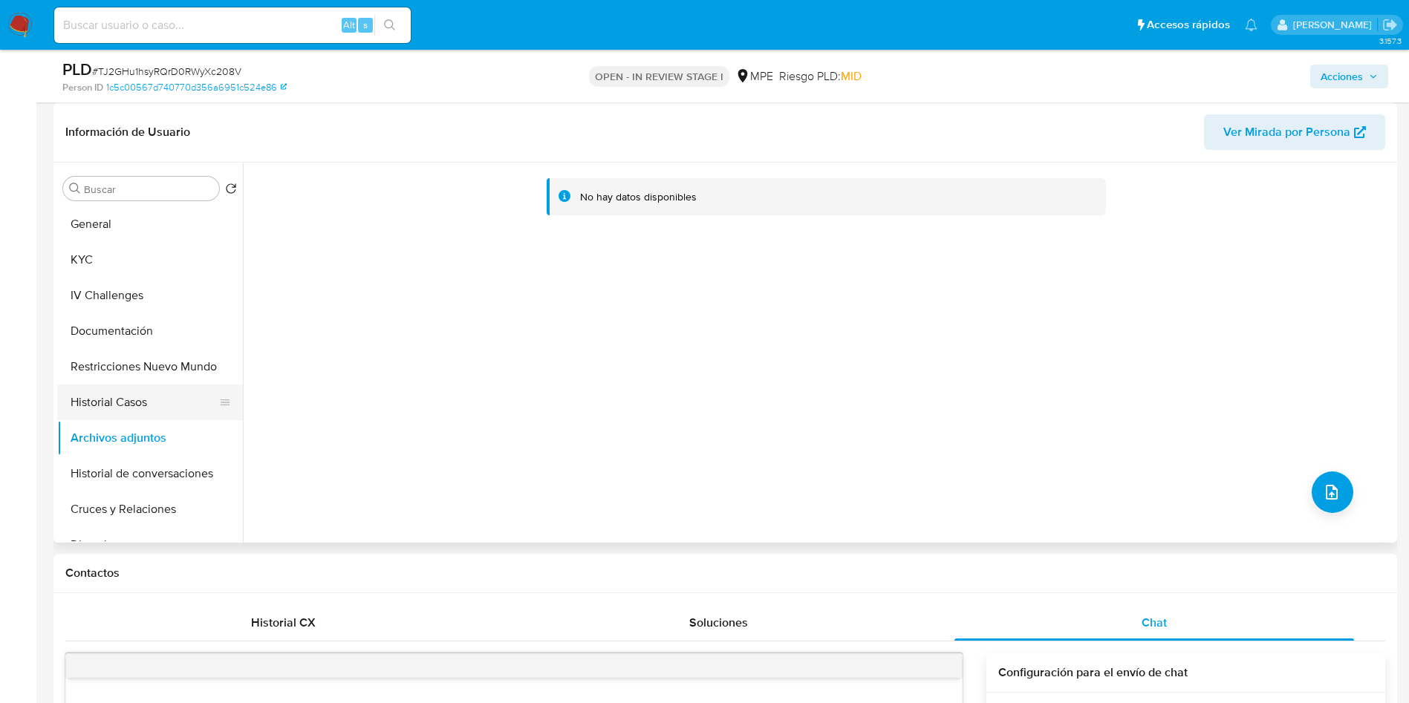
click at [128, 365] on button "Restricciones Nuevo Mundo" at bounding box center [150, 367] width 186 height 36
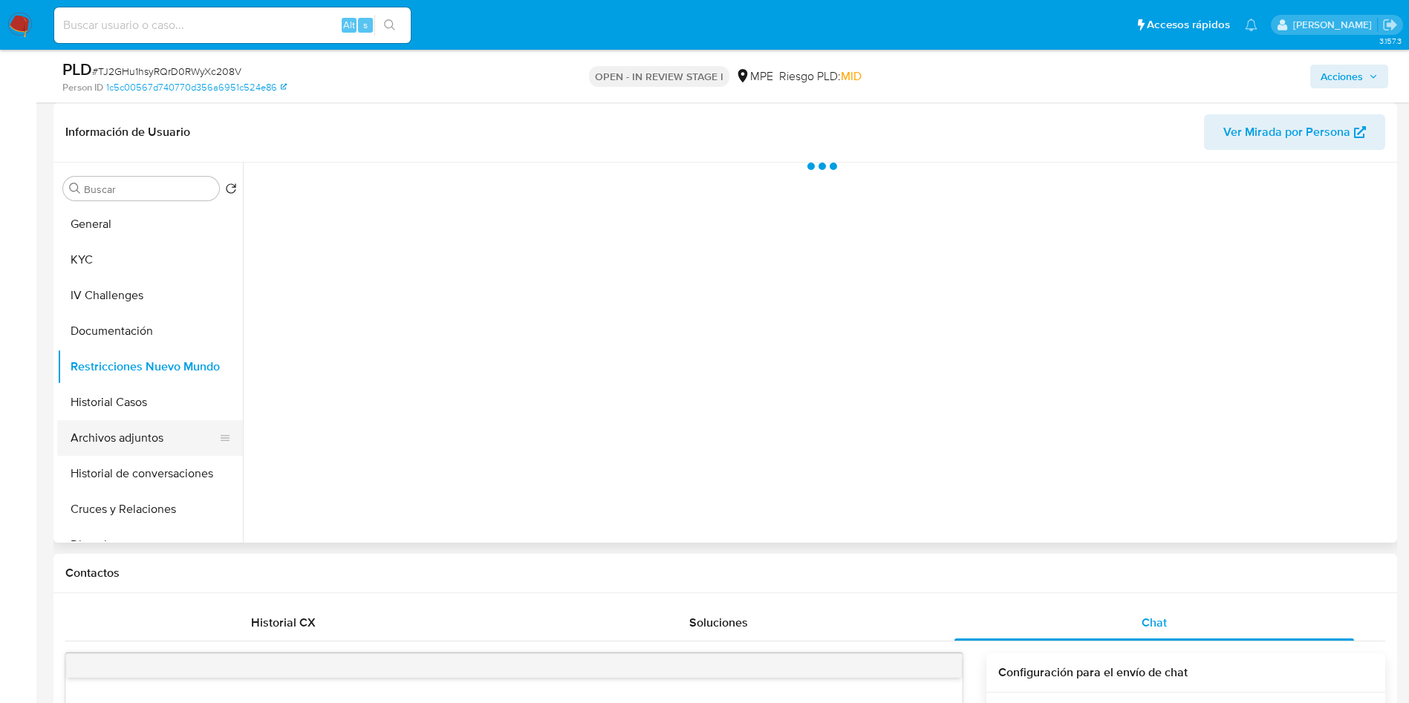
click at [143, 426] on button "Archivos adjuntos" at bounding box center [144, 438] width 174 height 36
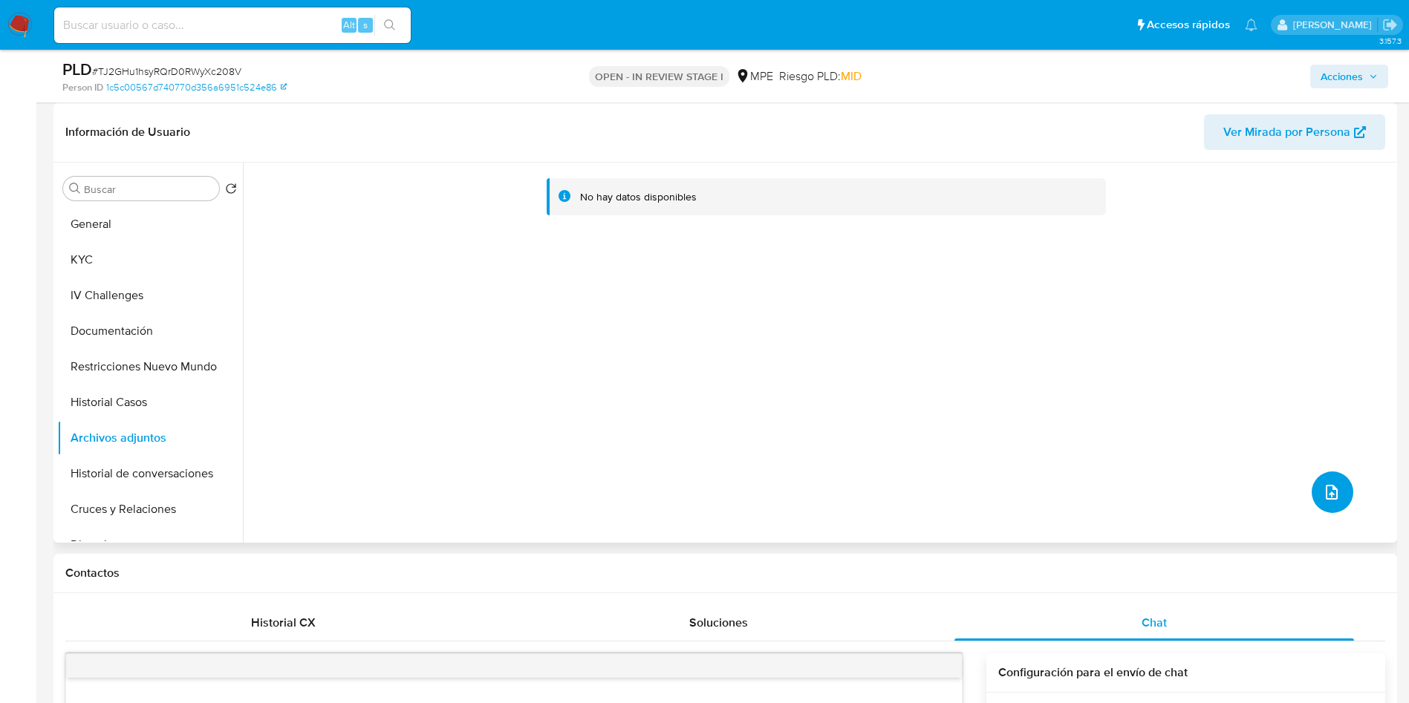
click at [1329, 484] on span "upload-file" at bounding box center [1332, 493] width 18 height 18
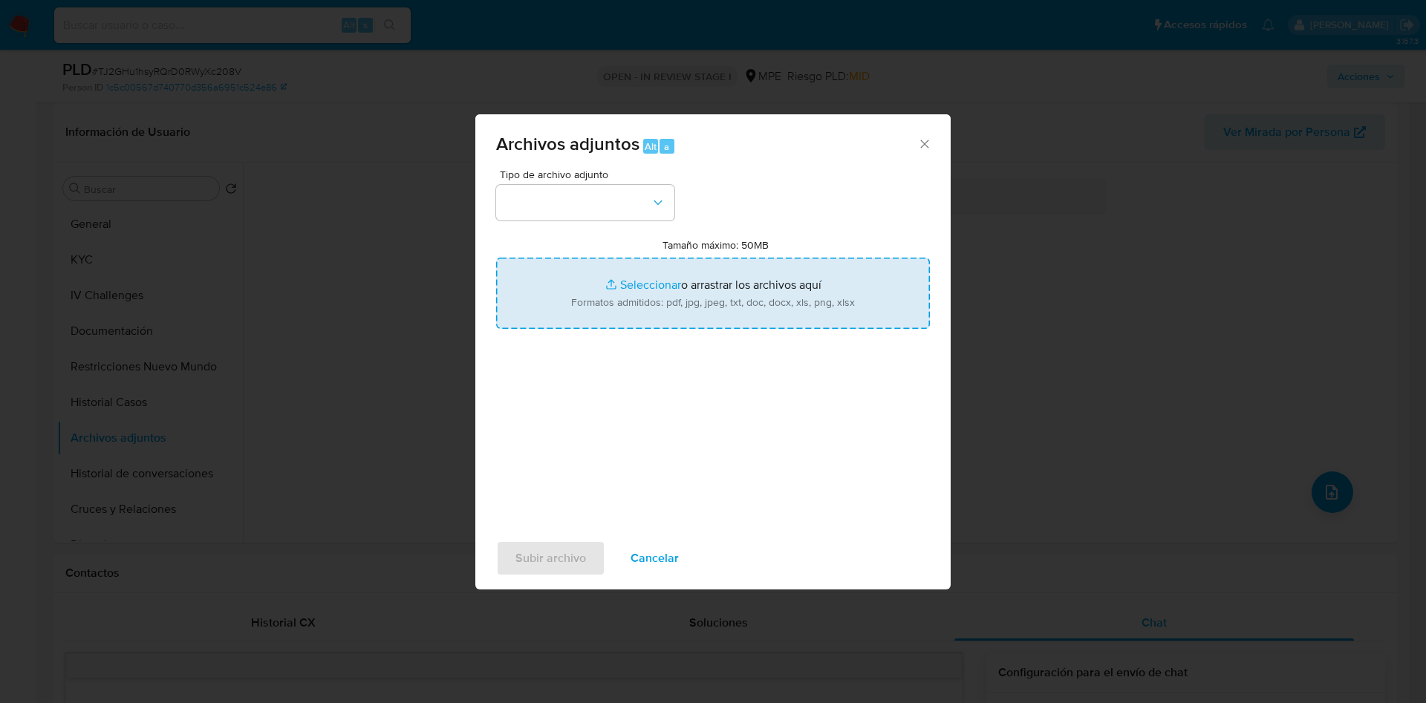
drag, startPoint x: 785, startPoint y: 330, endPoint x: 766, endPoint y: 316, distance: 23.5
click at [767, 317] on input "Tamaño máximo: 50MB Seleccionar archivos" at bounding box center [713, 293] width 434 height 71
type input "C:\fakepath\Case Log 2197725231 - 01_09_2025.pdf"
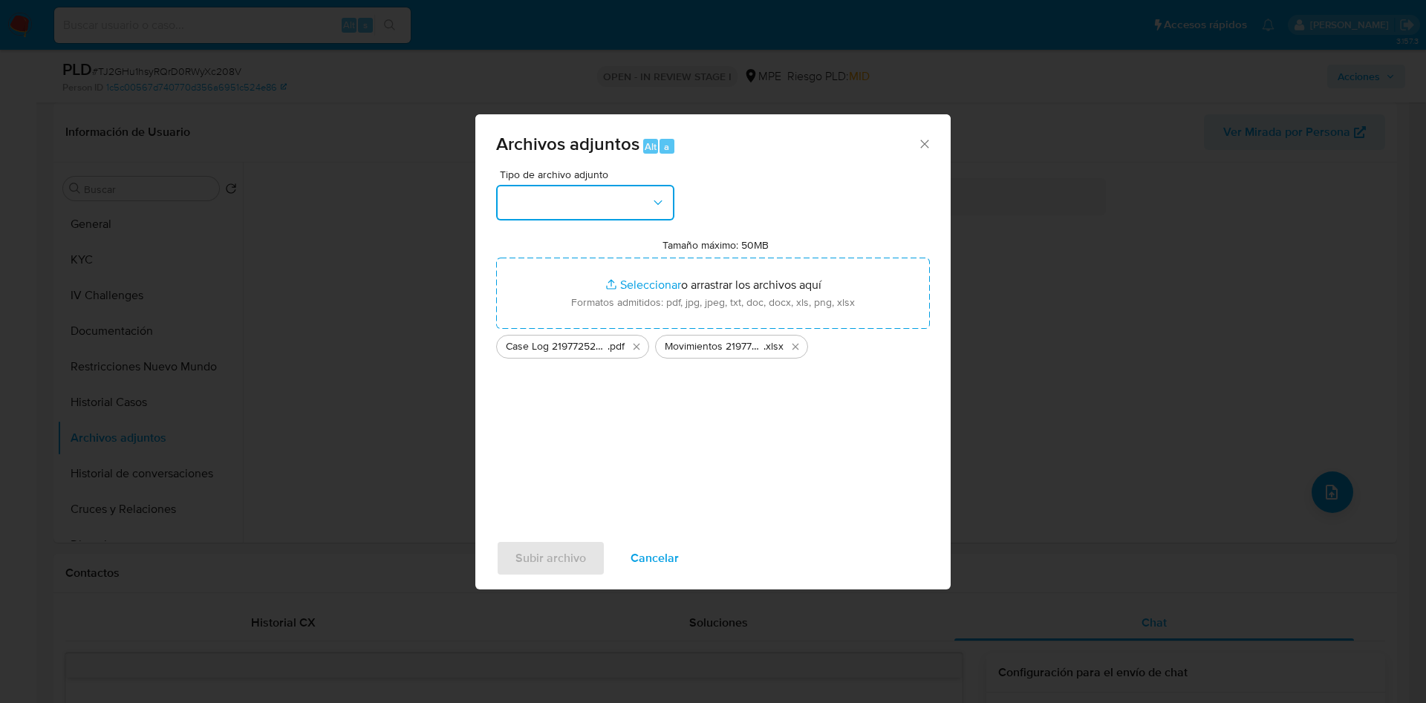
click at [594, 198] on button "button" at bounding box center [585, 203] width 178 height 36
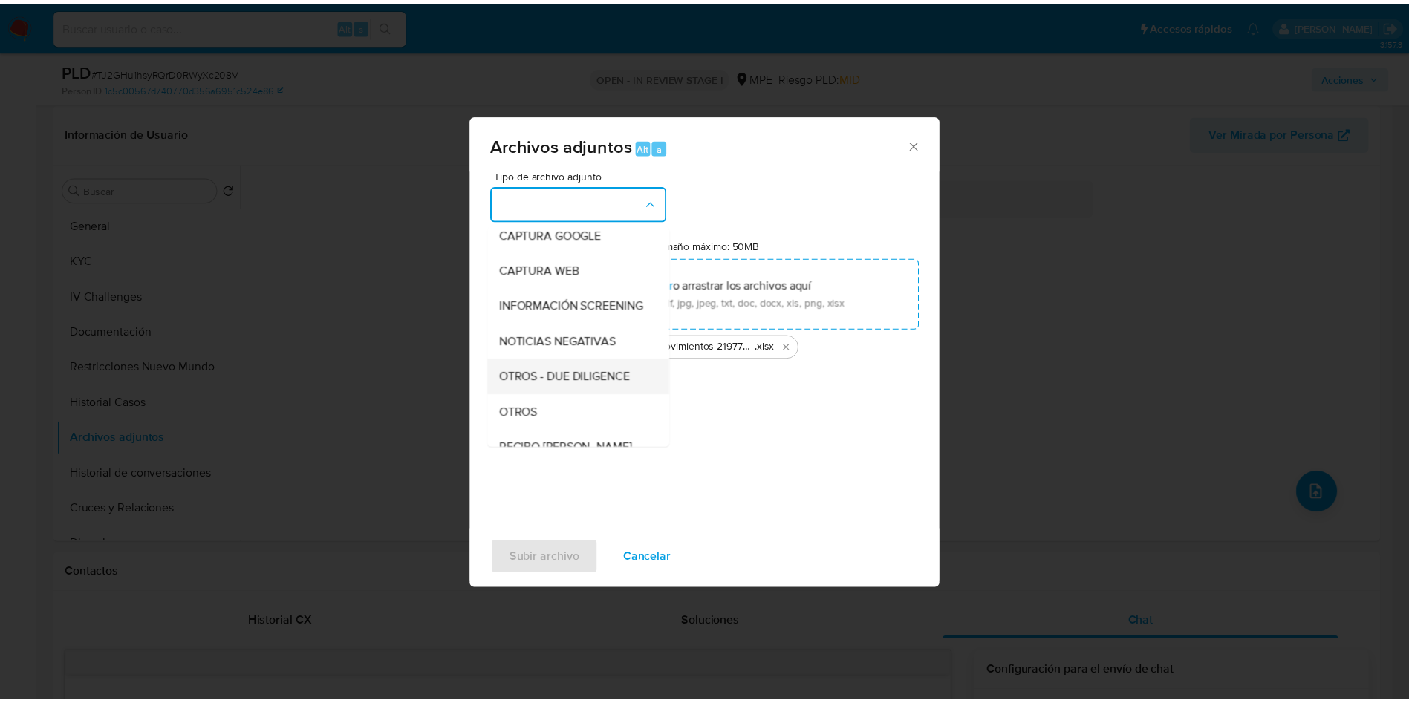
scroll to position [111, 0]
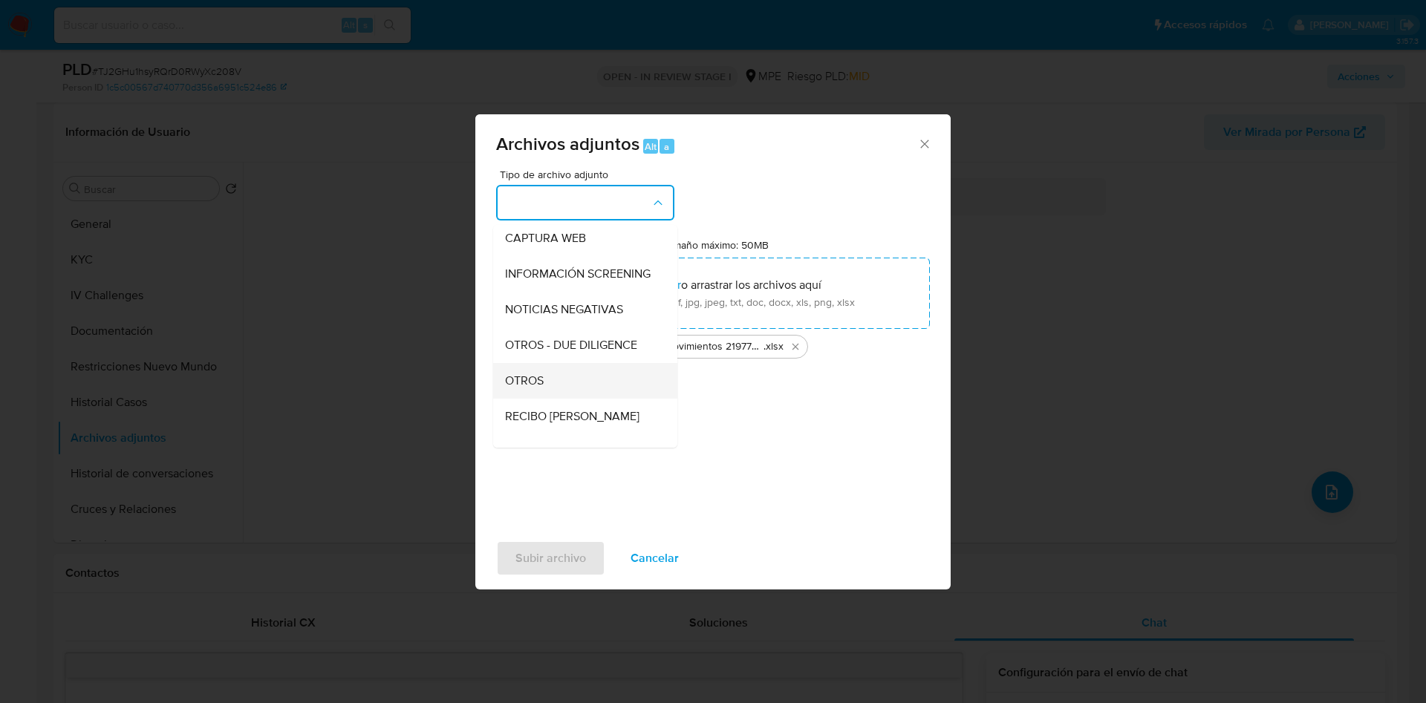
click at [541, 388] on span "OTROS" at bounding box center [524, 381] width 39 height 15
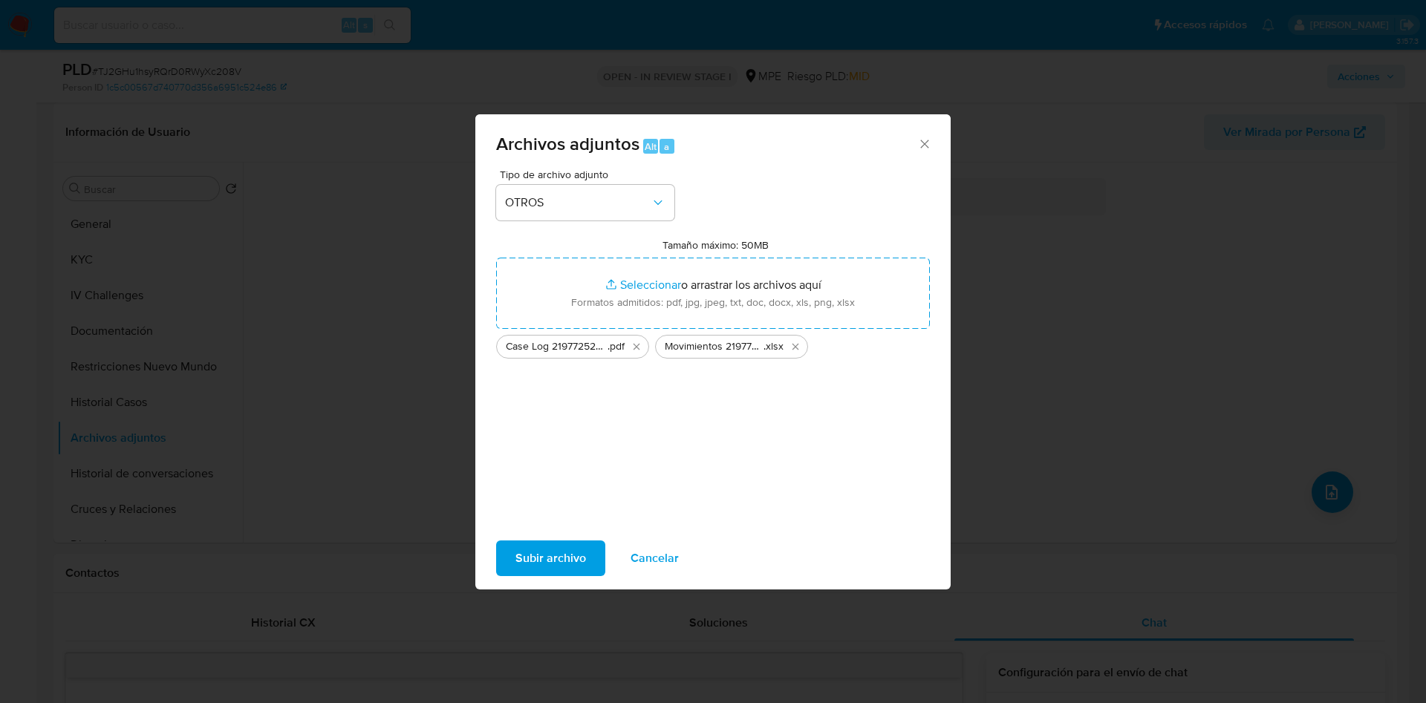
click at [567, 574] on span "Subir archivo" at bounding box center [550, 558] width 71 height 33
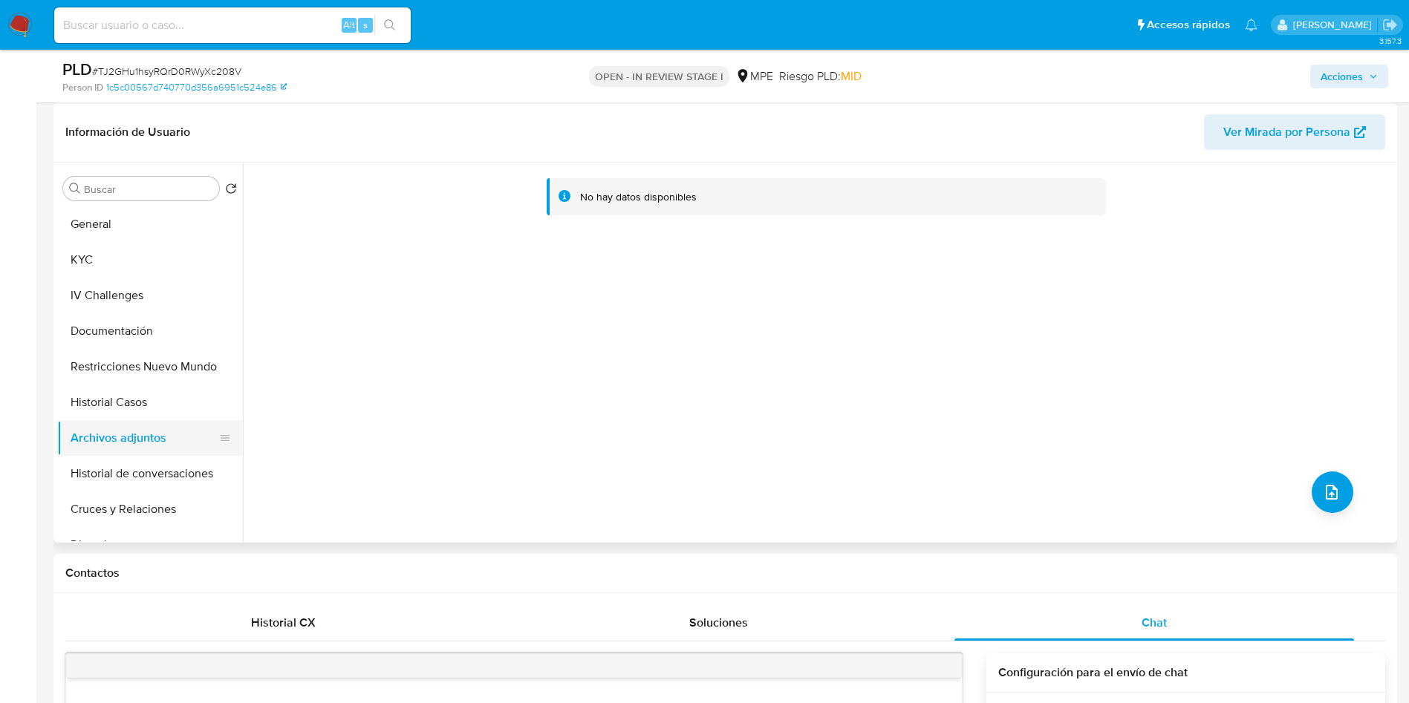
click at [121, 421] on button "Archivos adjuntos" at bounding box center [144, 438] width 174 height 36
click at [133, 404] on button "Historial Casos" at bounding box center [144, 403] width 174 height 36
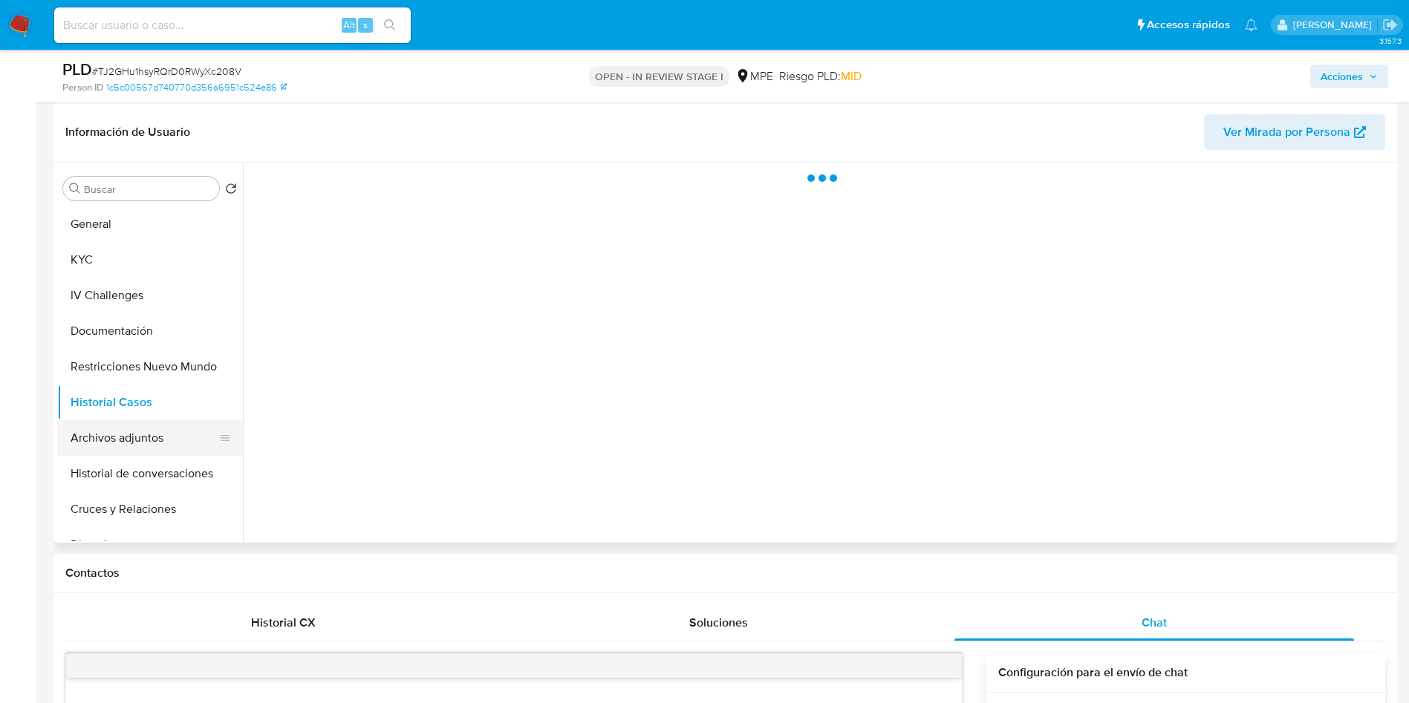
click at [140, 429] on button "Archivos adjuntos" at bounding box center [144, 438] width 174 height 36
click at [1359, 77] on span "Acciones" at bounding box center [1342, 77] width 42 height 24
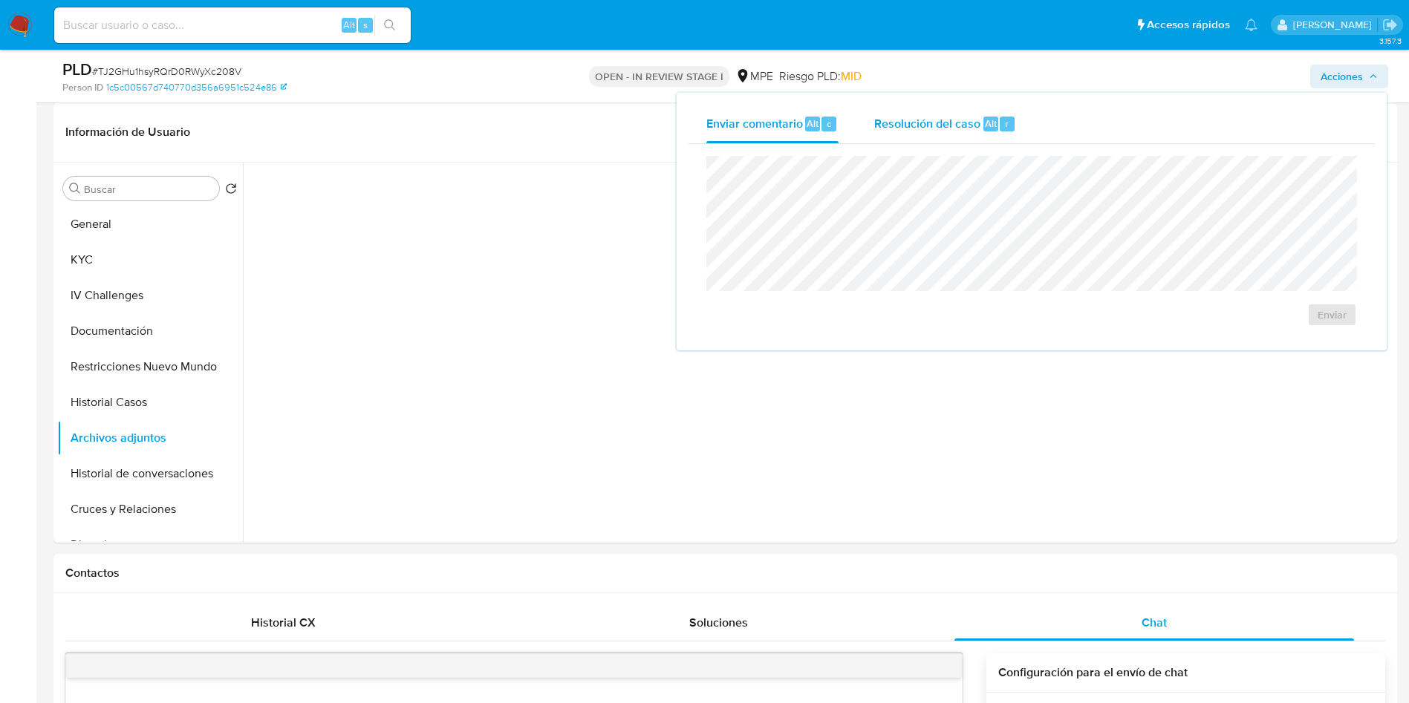
drag, startPoint x: 988, startPoint y: 129, endPoint x: 984, endPoint y: 140, distance: 11.7
click at [985, 130] on span "Alt" at bounding box center [991, 124] width 12 height 14
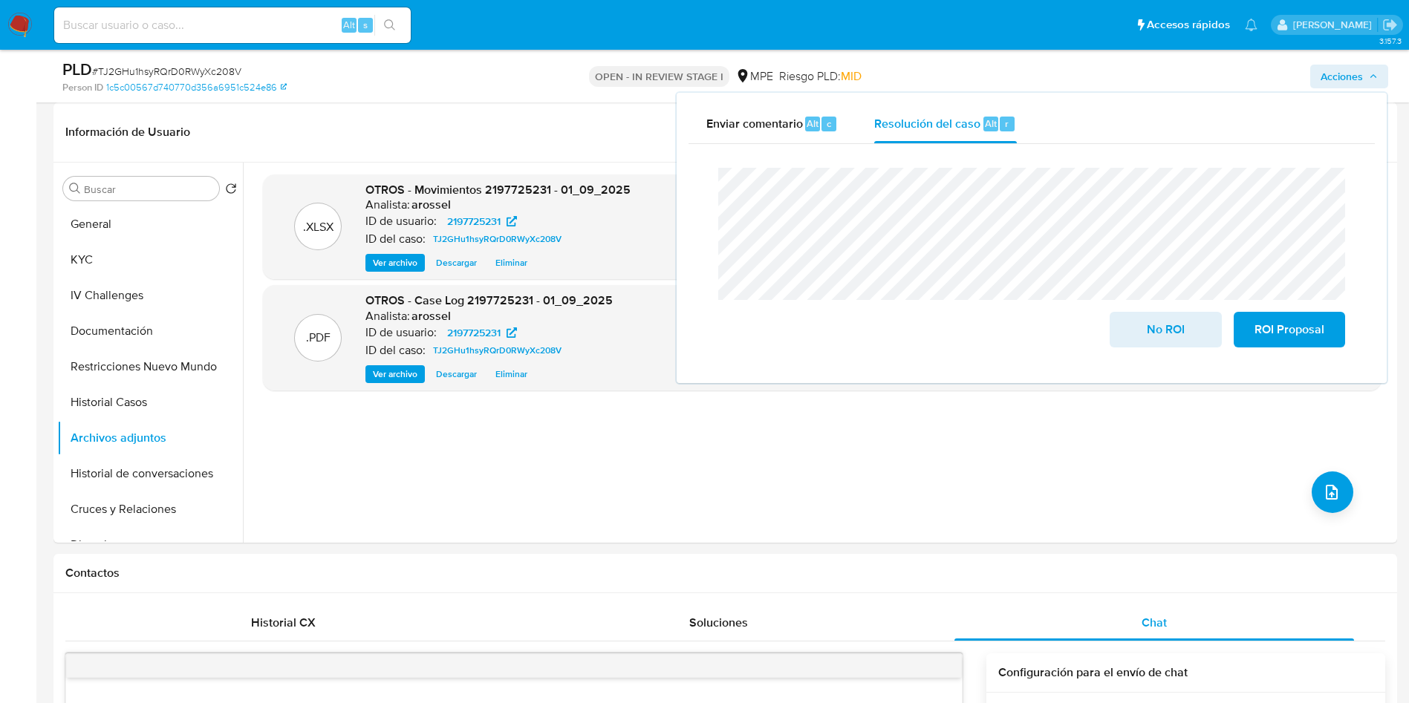
drag, startPoint x: 1328, startPoint y: 333, endPoint x: 1278, endPoint y: 368, distance: 60.8
click at [1328, 334] on button "ROI Proposal" at bounding box center [1289, 330] width 111 height 36
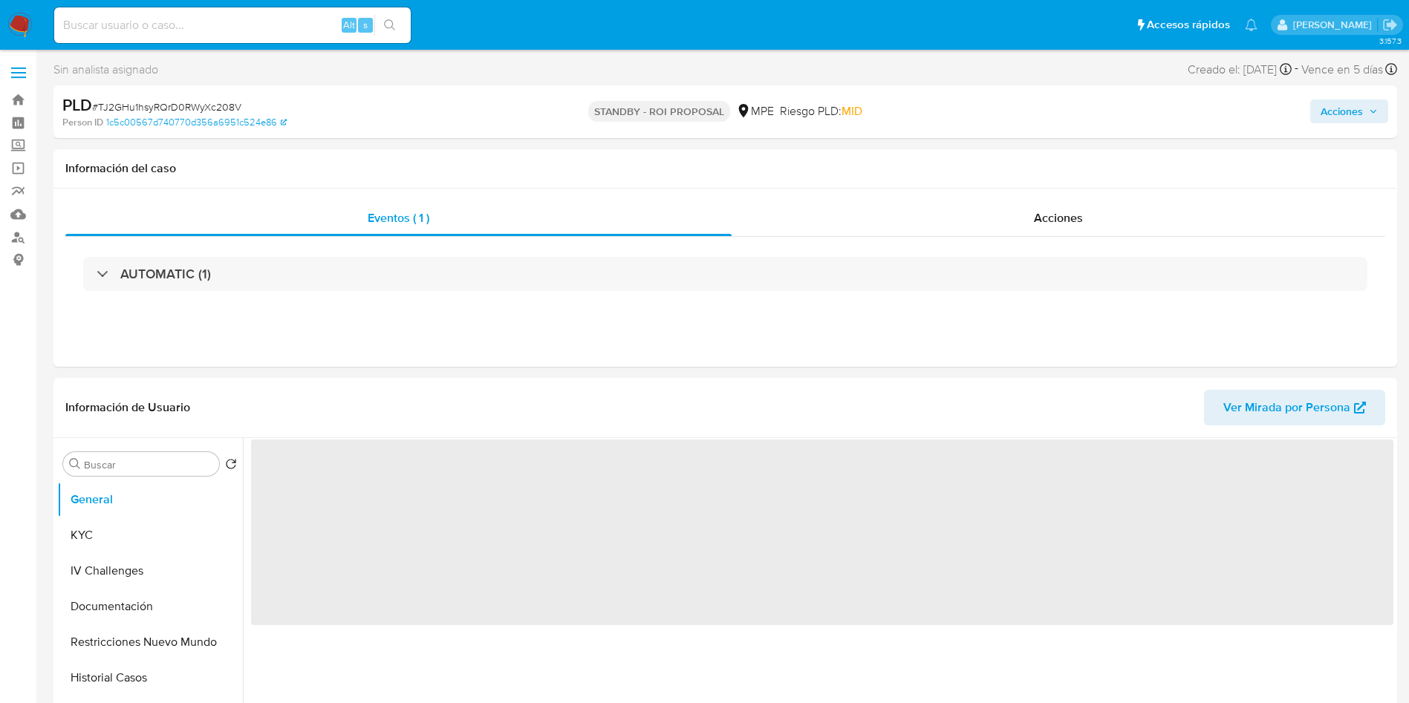
click at [178, 100] on span "# TJ2GHu1hsyRQrD0RWyXc208V" at bounding box center [166, 107] width 149 height 15
copy span "TJ2GHu1hsyRQrD0RWyXc208V"
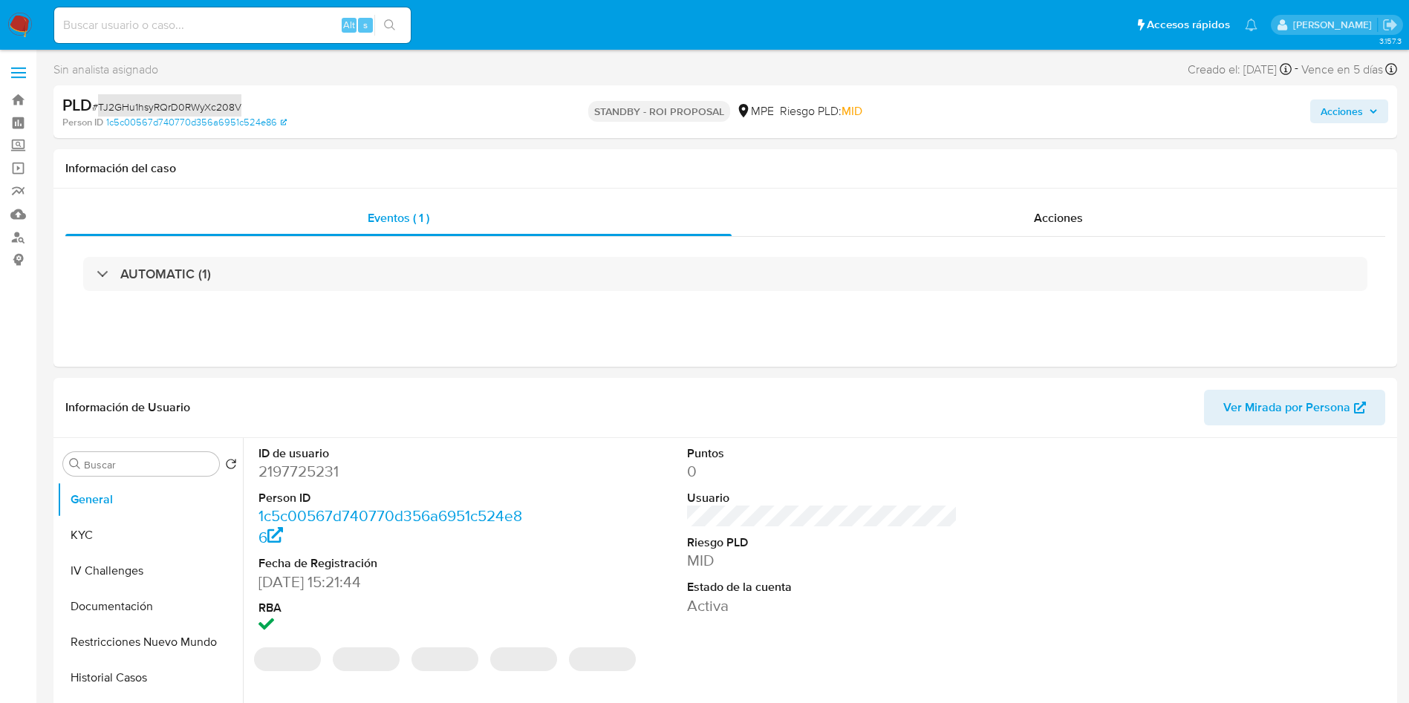
select select "10"
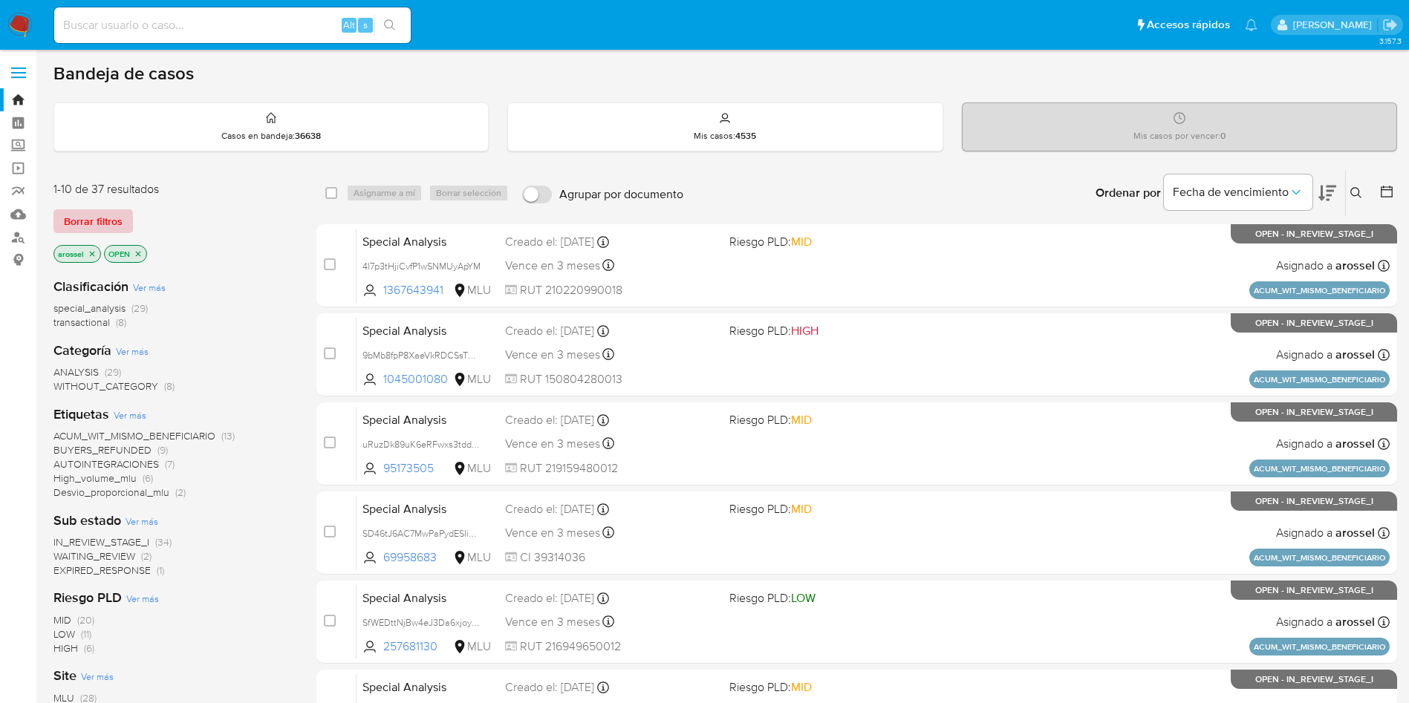
click at [115, 219] on span "Borrar filtros" at bounding box center [93, 221] width 59 height 21
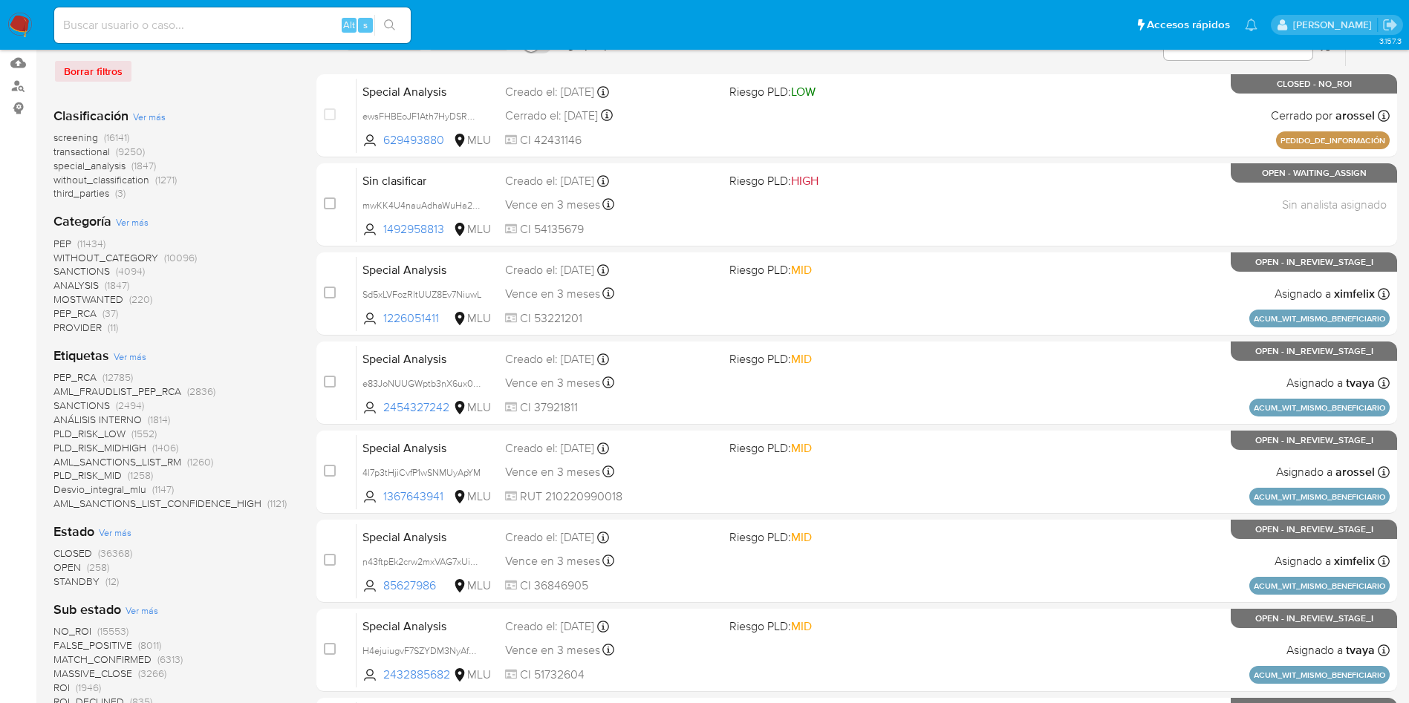
scroll to position [223, 0]
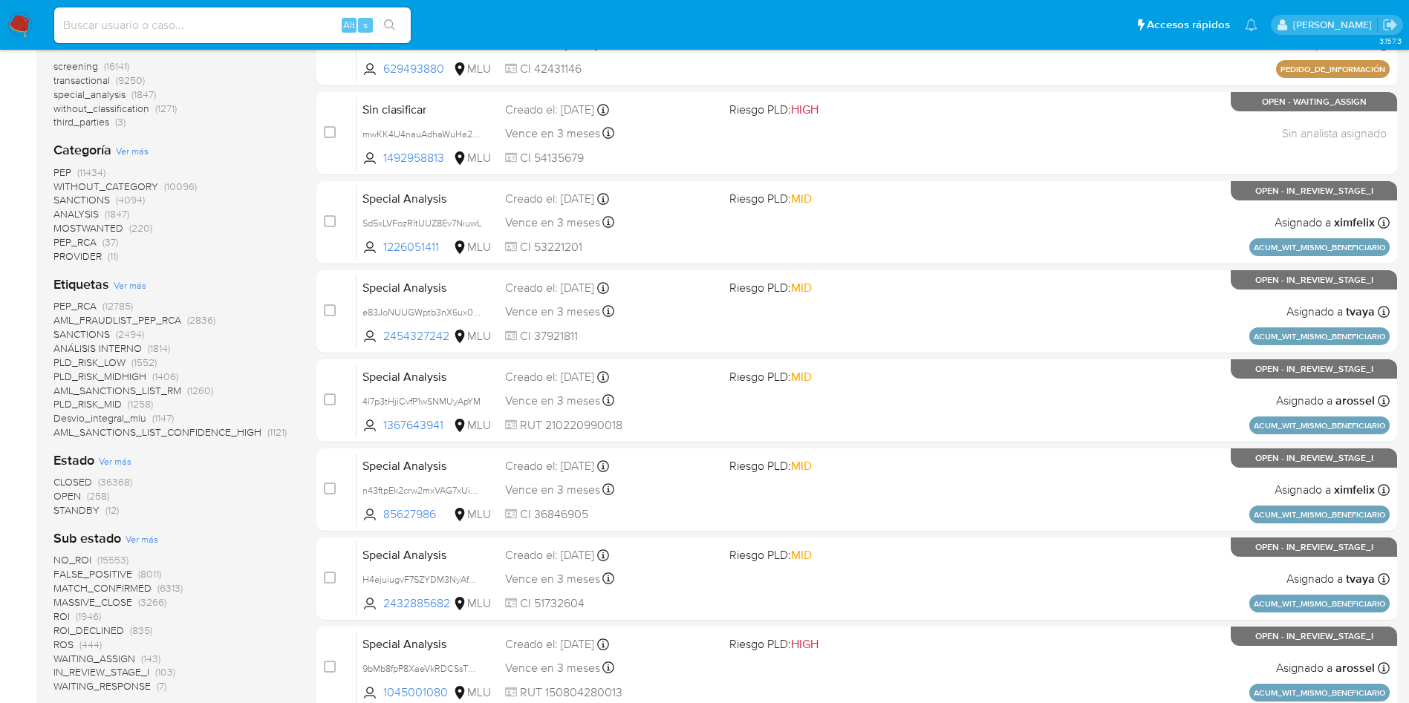
click at [89, 510] on span "STANDBY" at bounding box center [76, 510] width 46 height 15
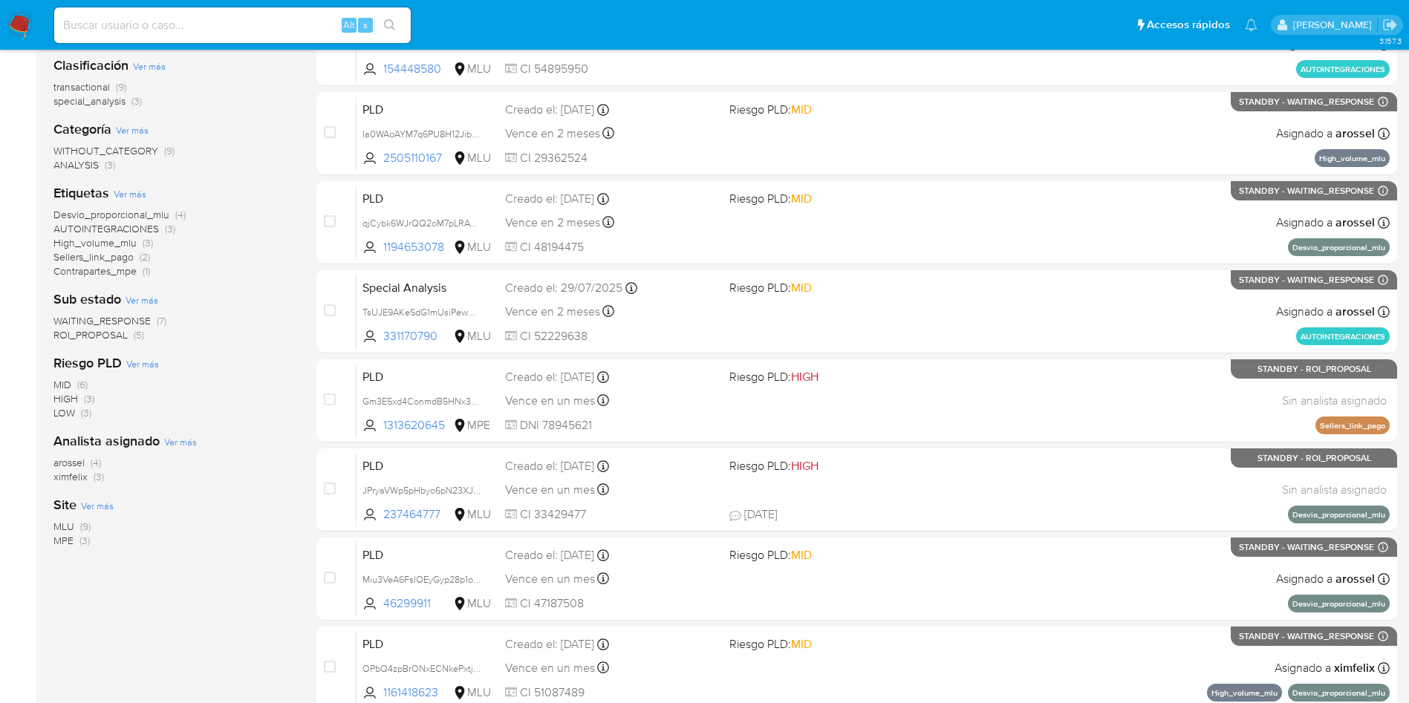
click at [78, 460] on span "arossel" at bounding box center [68, 462] width 31 height 15
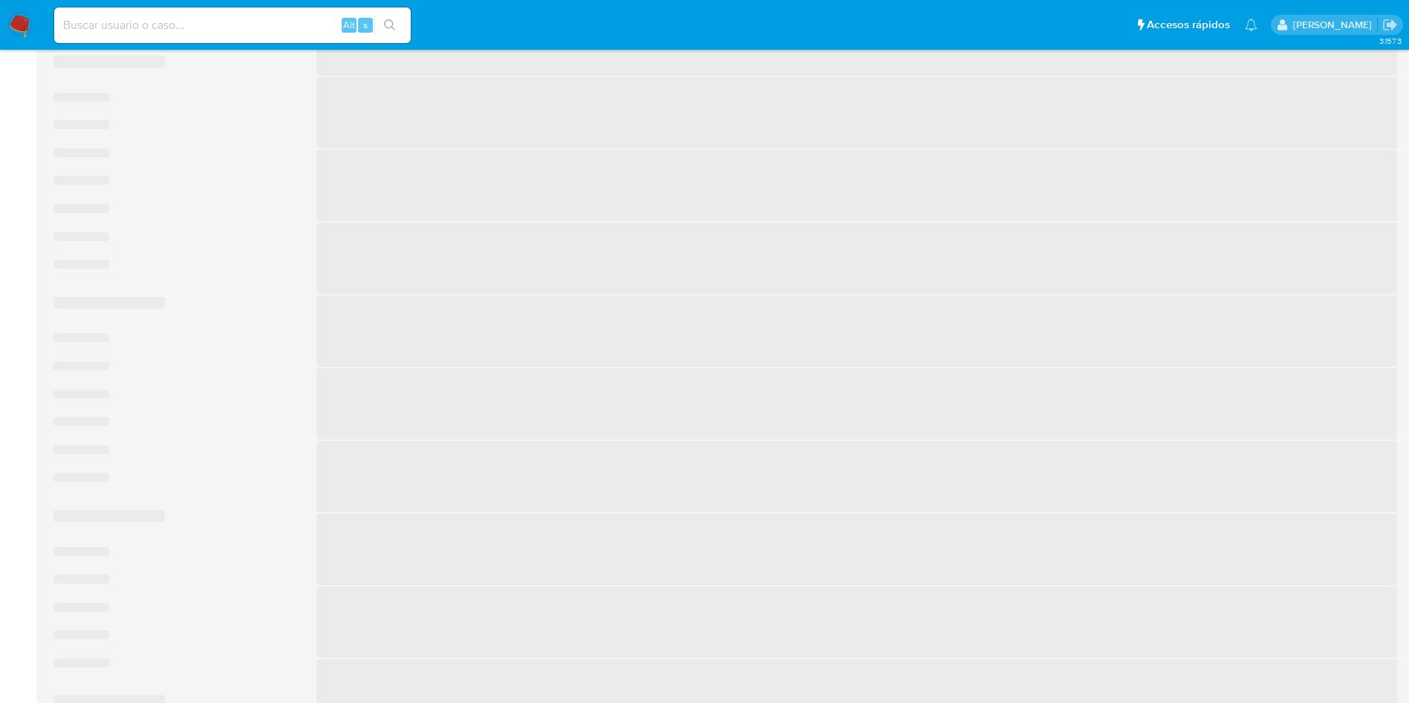
scroll to position [149, 0]
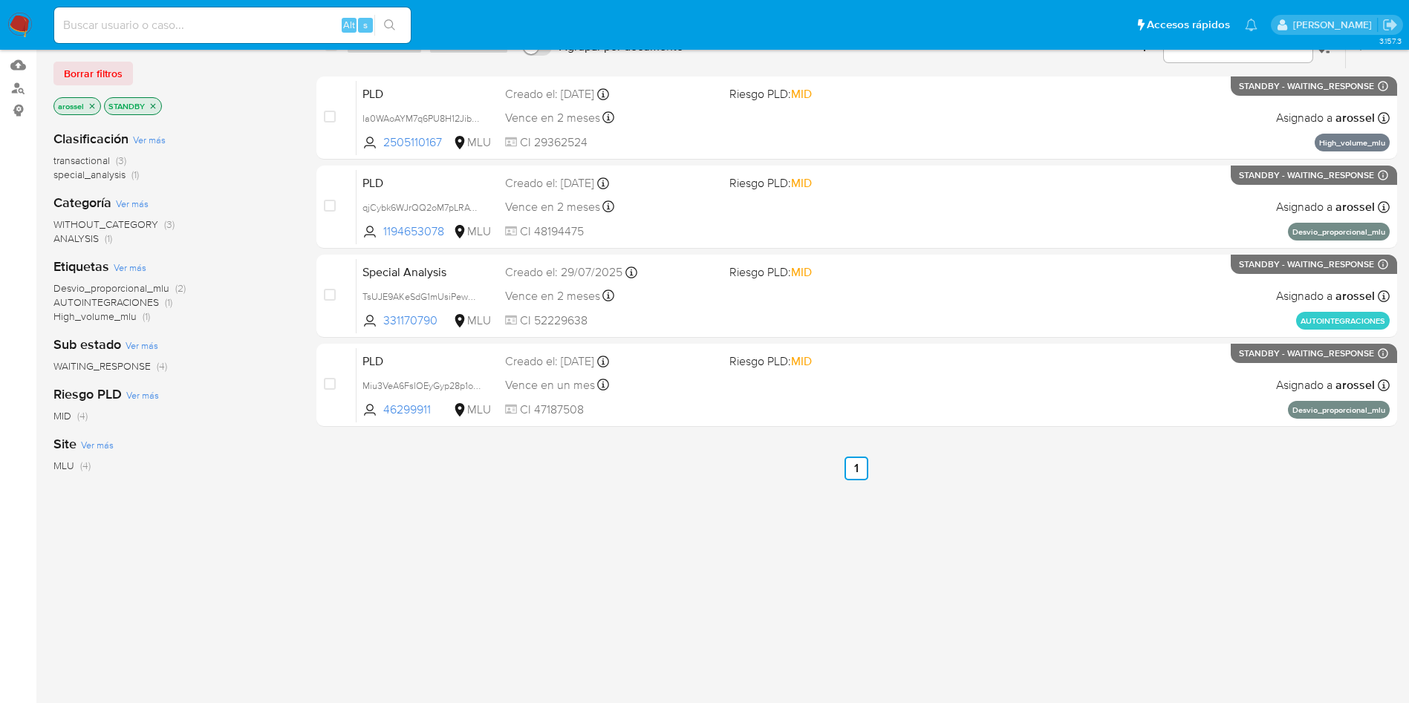
click at [1258, 526] on div "select-all-cases-checkbox Asignarme a mí Borrar selección Agrupar por documento…" at bounding box center [856, 358] width 1081 height 673
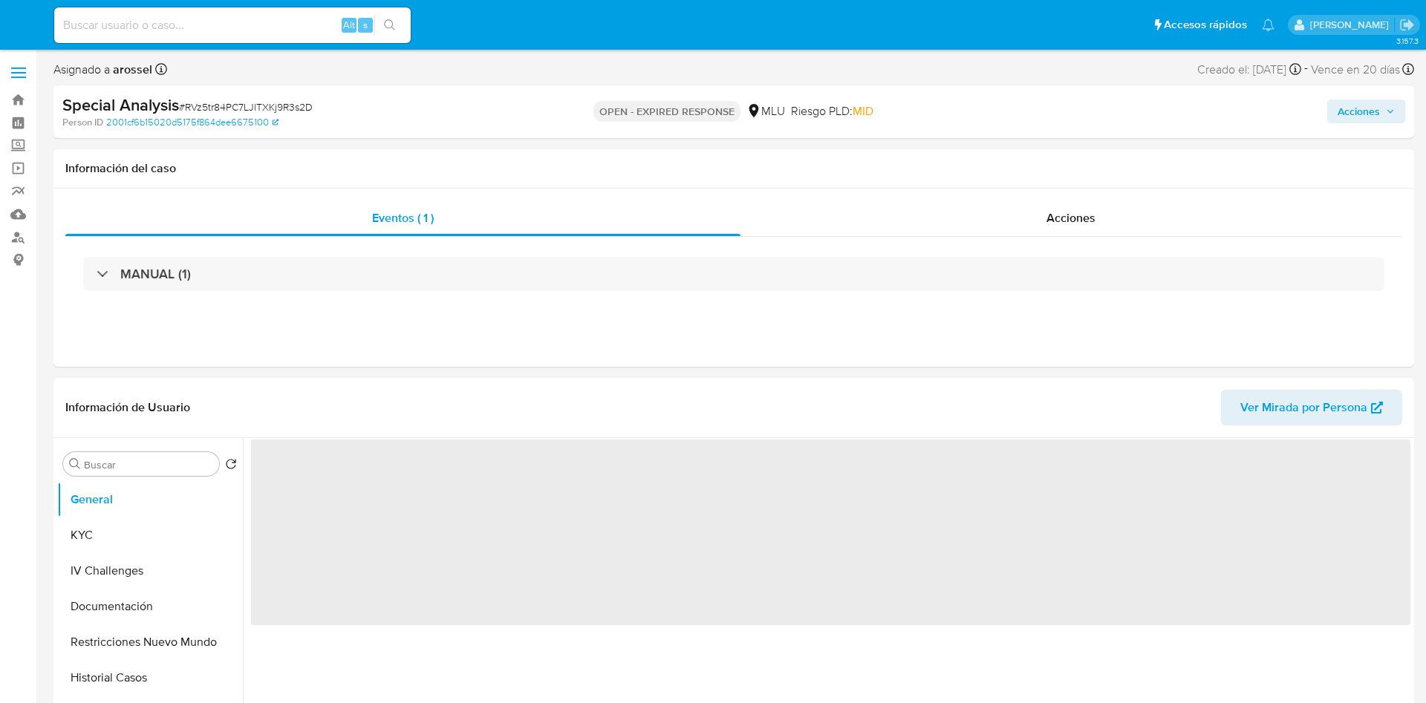
select select "10"
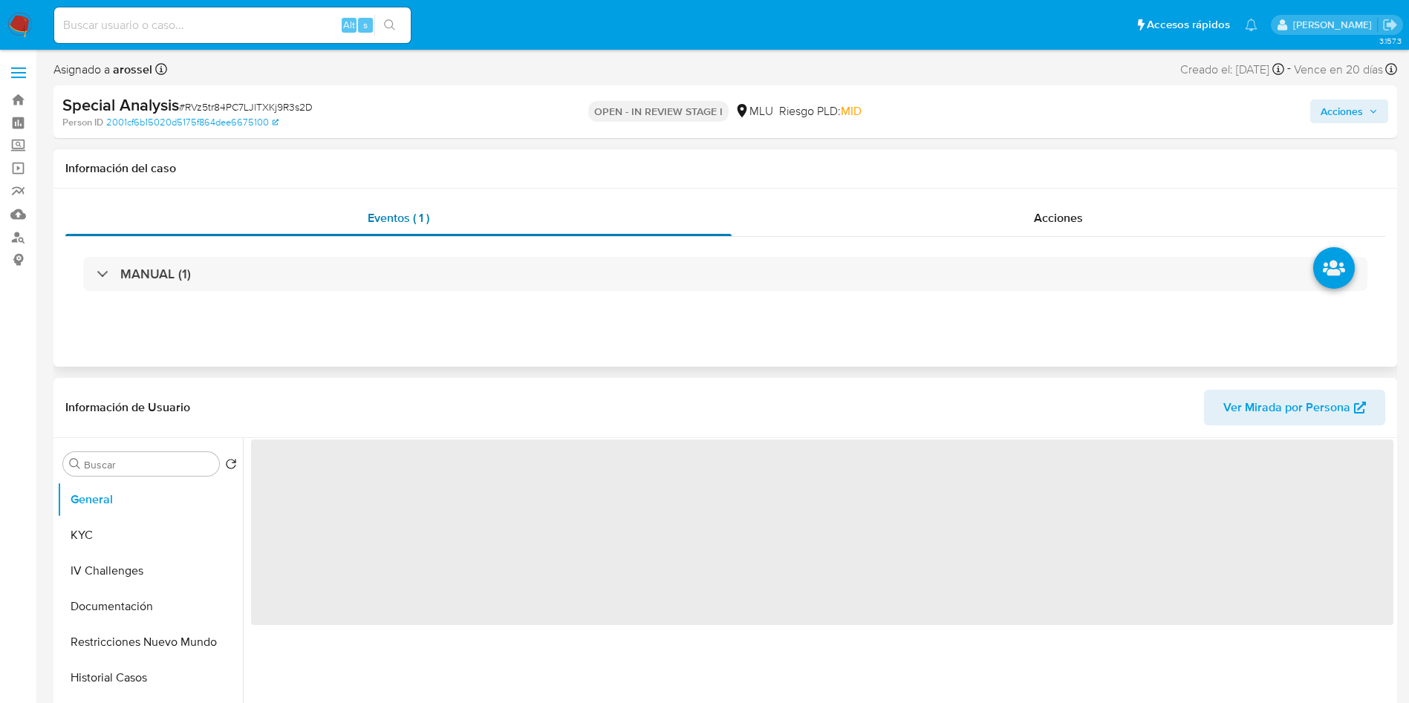
select select "10"
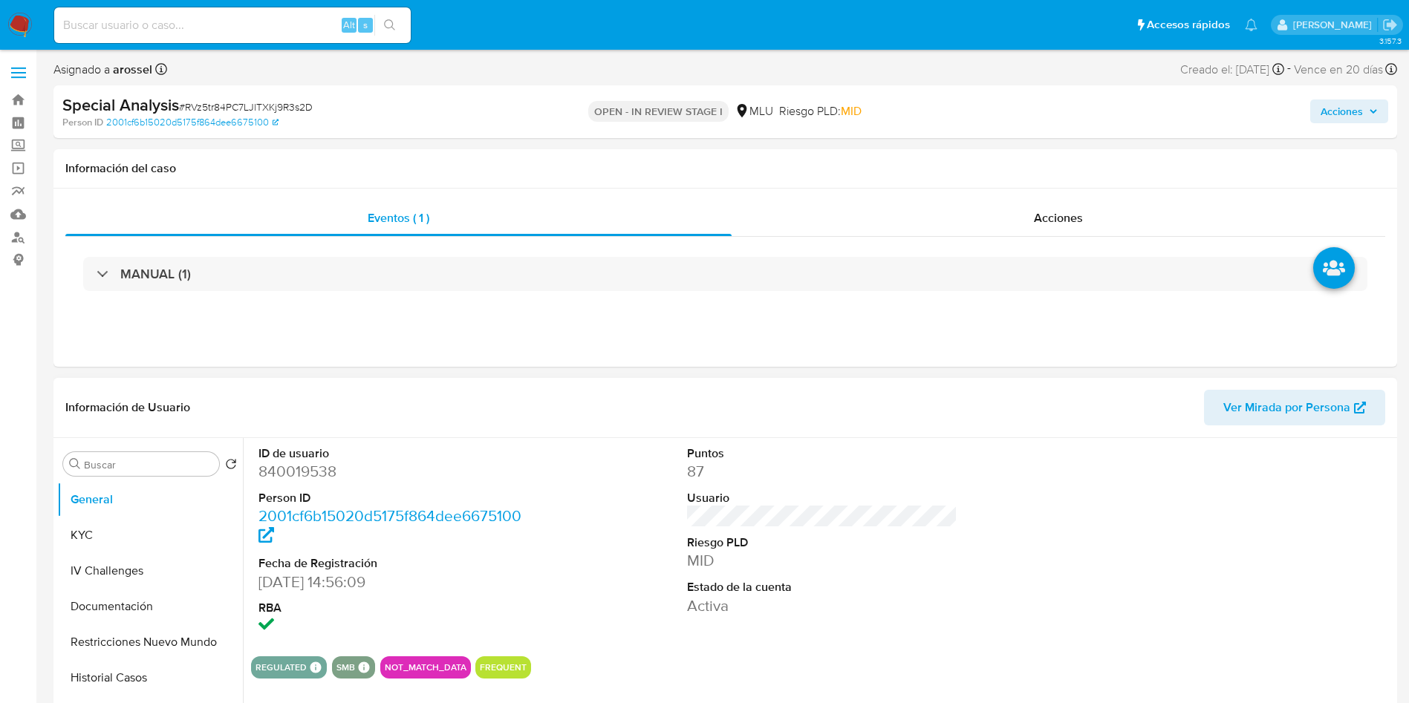
click at [891, 497] on dt "Usuario" at bounding box center [822, 498] width 271 height 16
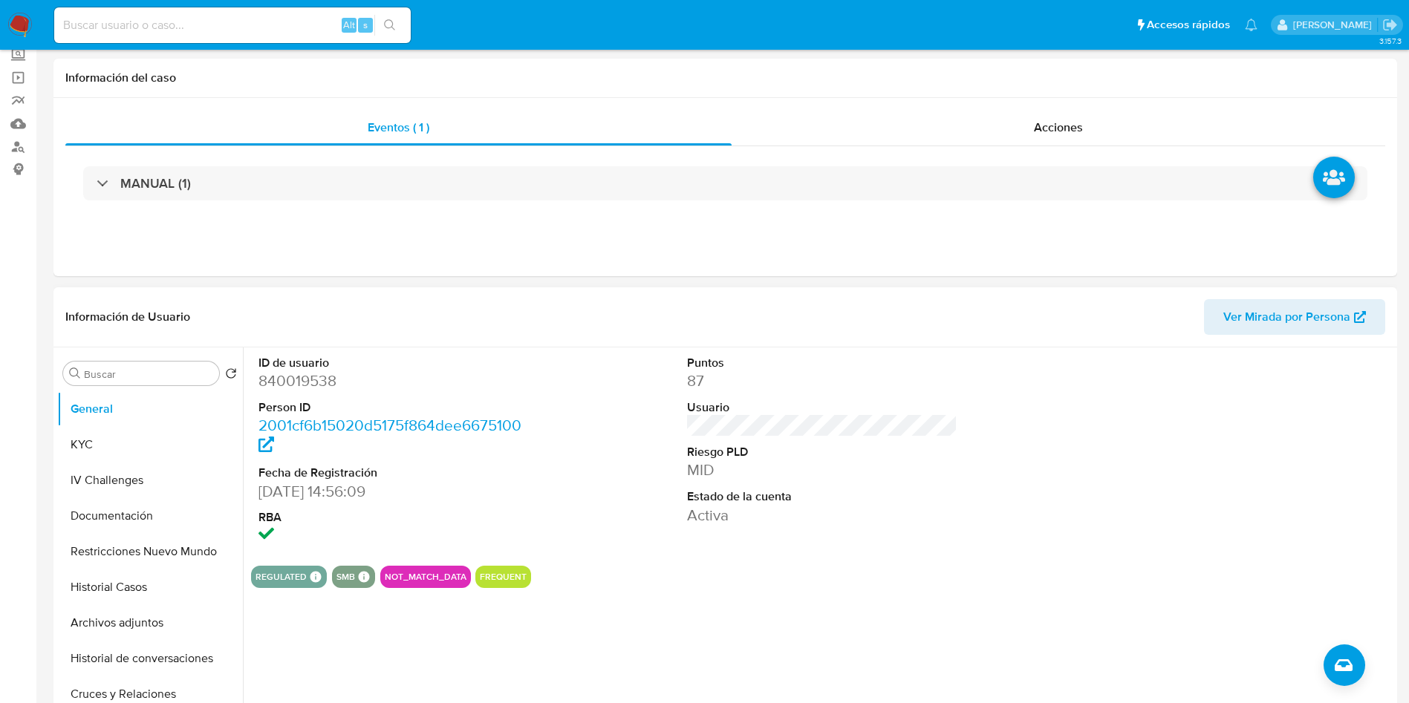
scroll to position [223, 0]
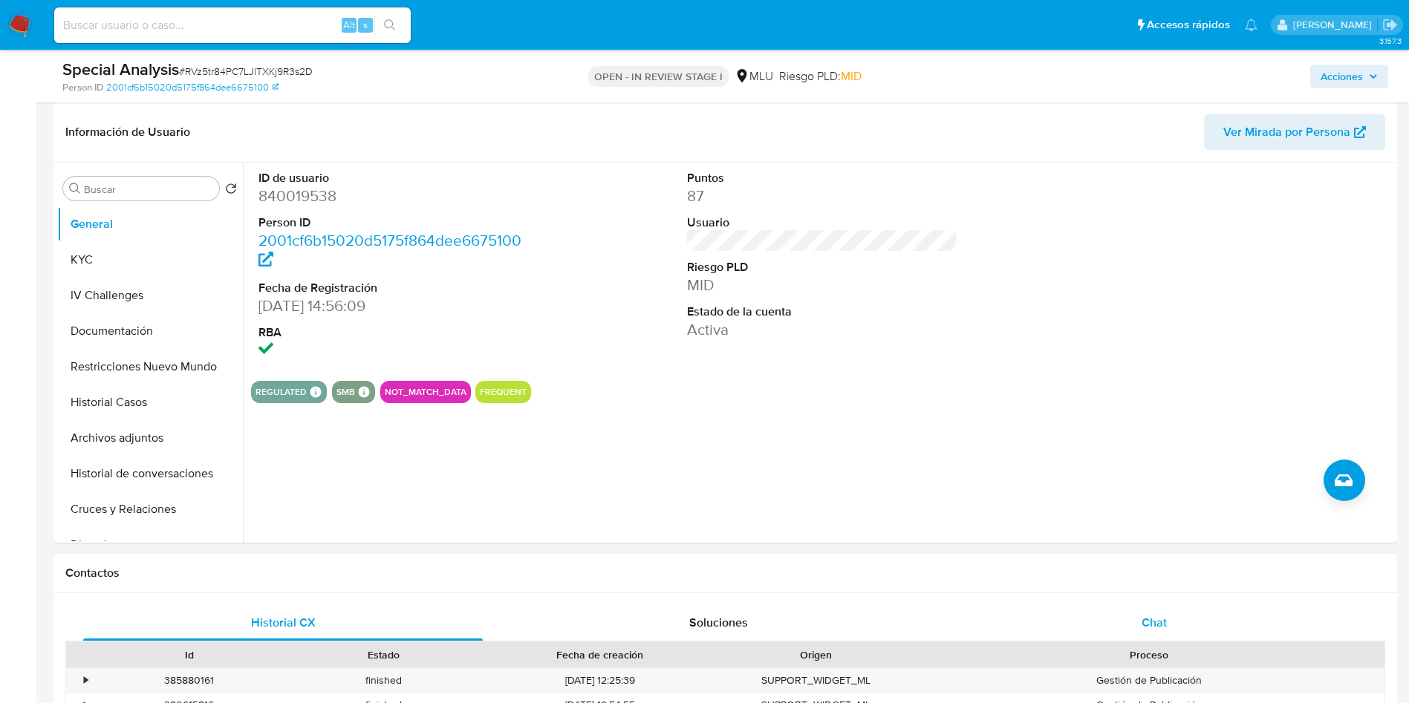
click at [1147, 616] on span "Chat" at bounding box center [1154, 622] width 25 height 17
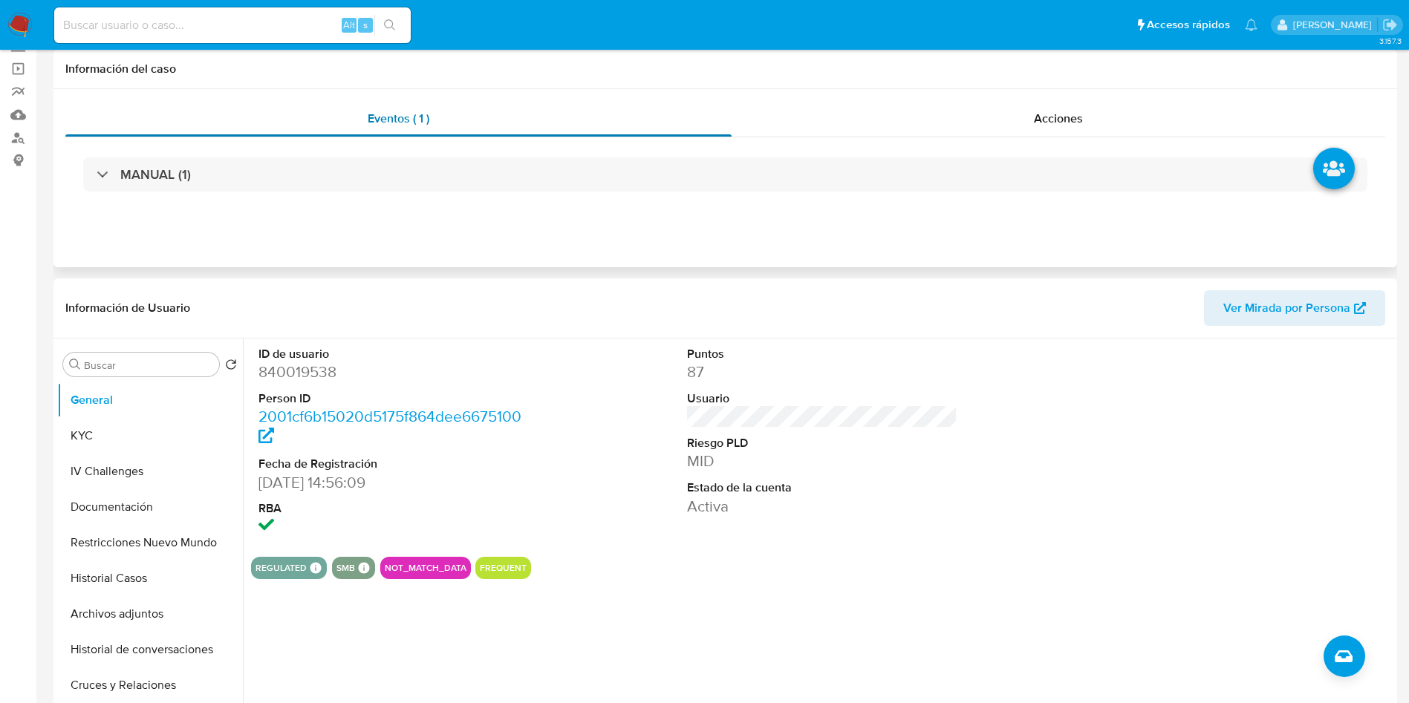
scroll to position [0, 0]
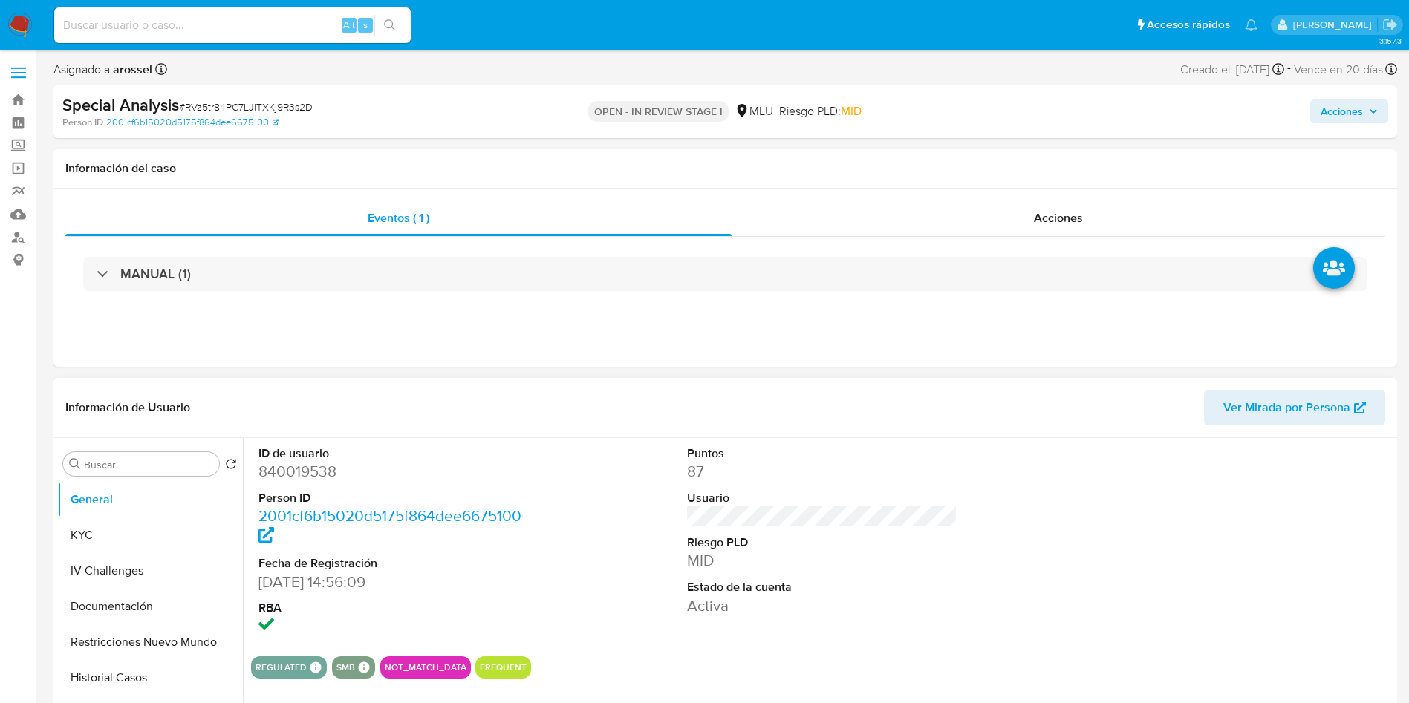
click at [330, 474] on dd "840019538" at bounding box center [393, 471] width 271 height 21
copy dd "840019538"
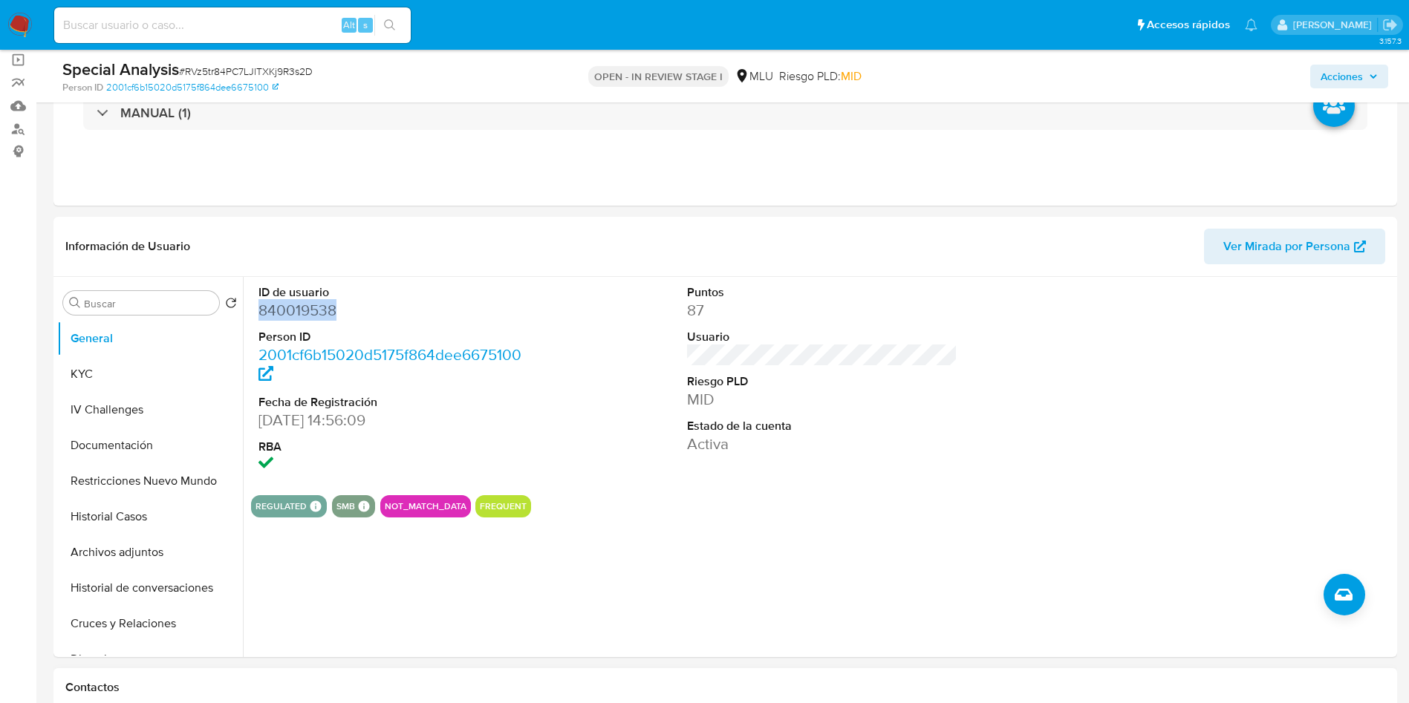
scroll to position [223, 0]
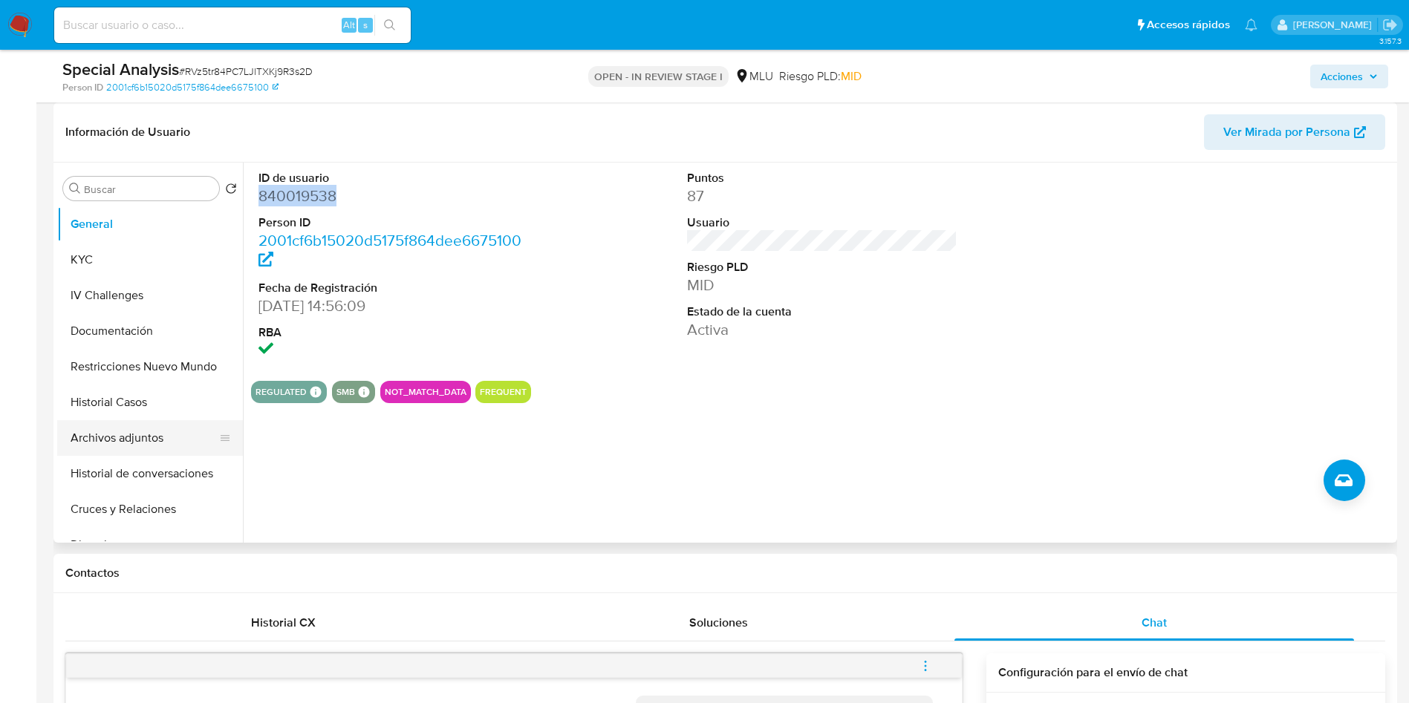
click at [121, 425] on button "Archivos adjuntos" at bounding box center [144, 438] width 174 height 36
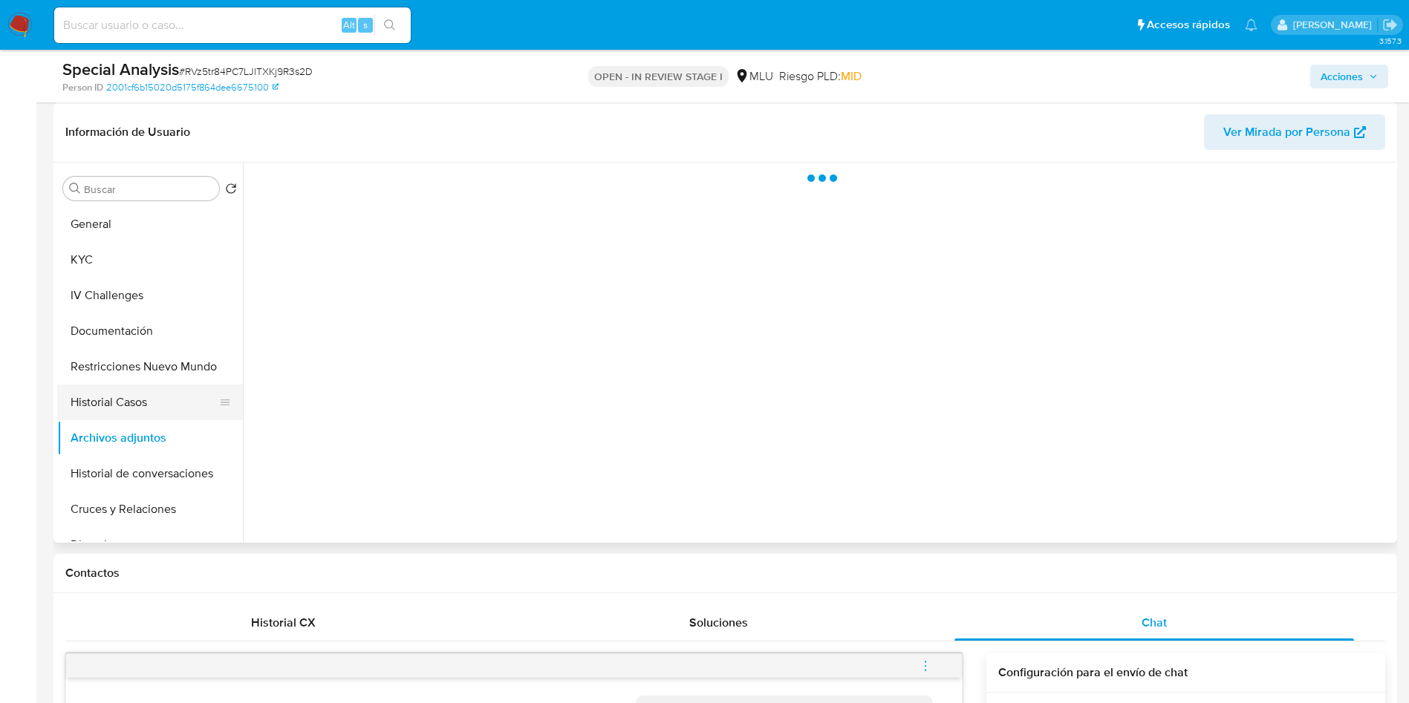
click at [122, 406] on button "Historial Casos" at bounding box center [144, 403] width 174 height 36
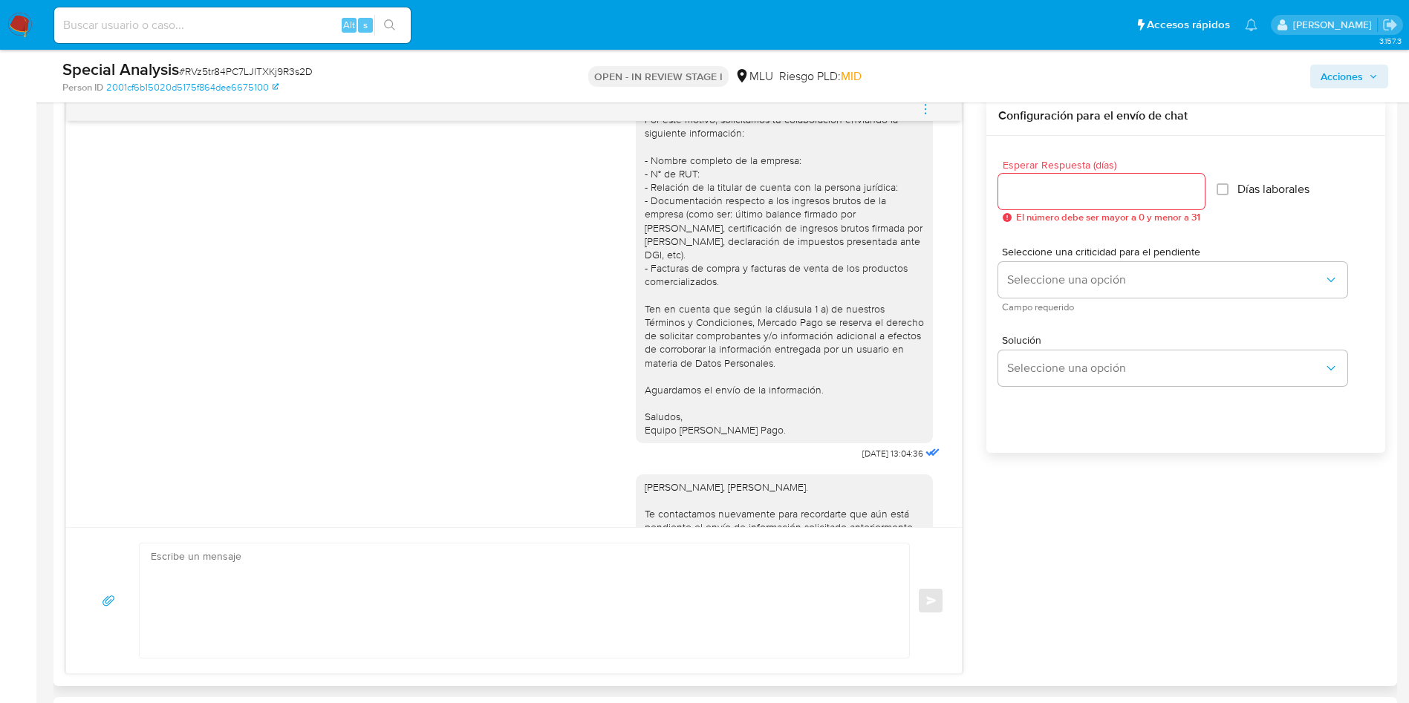
scroll to position [0, 0]
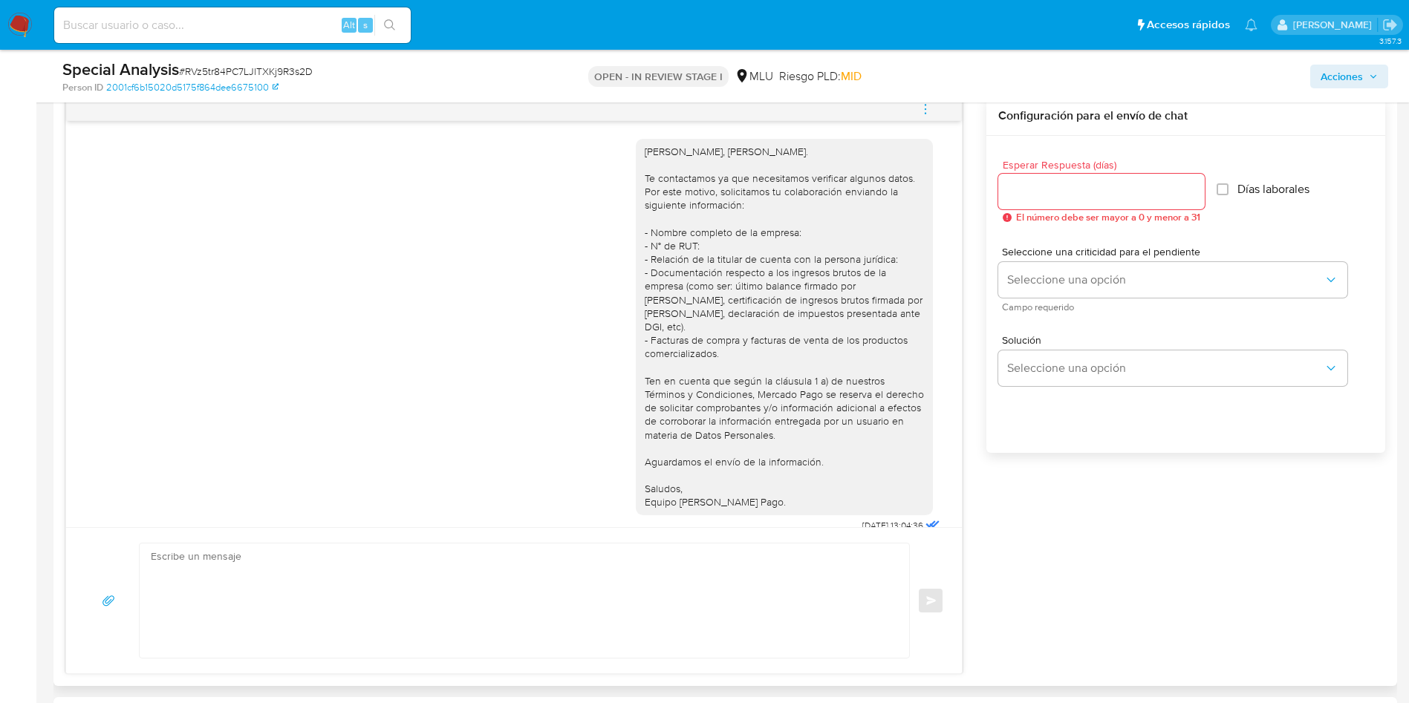
click at [928, 109] on icon "menu-action" at bounding box center [925, 109] width 13 height 13
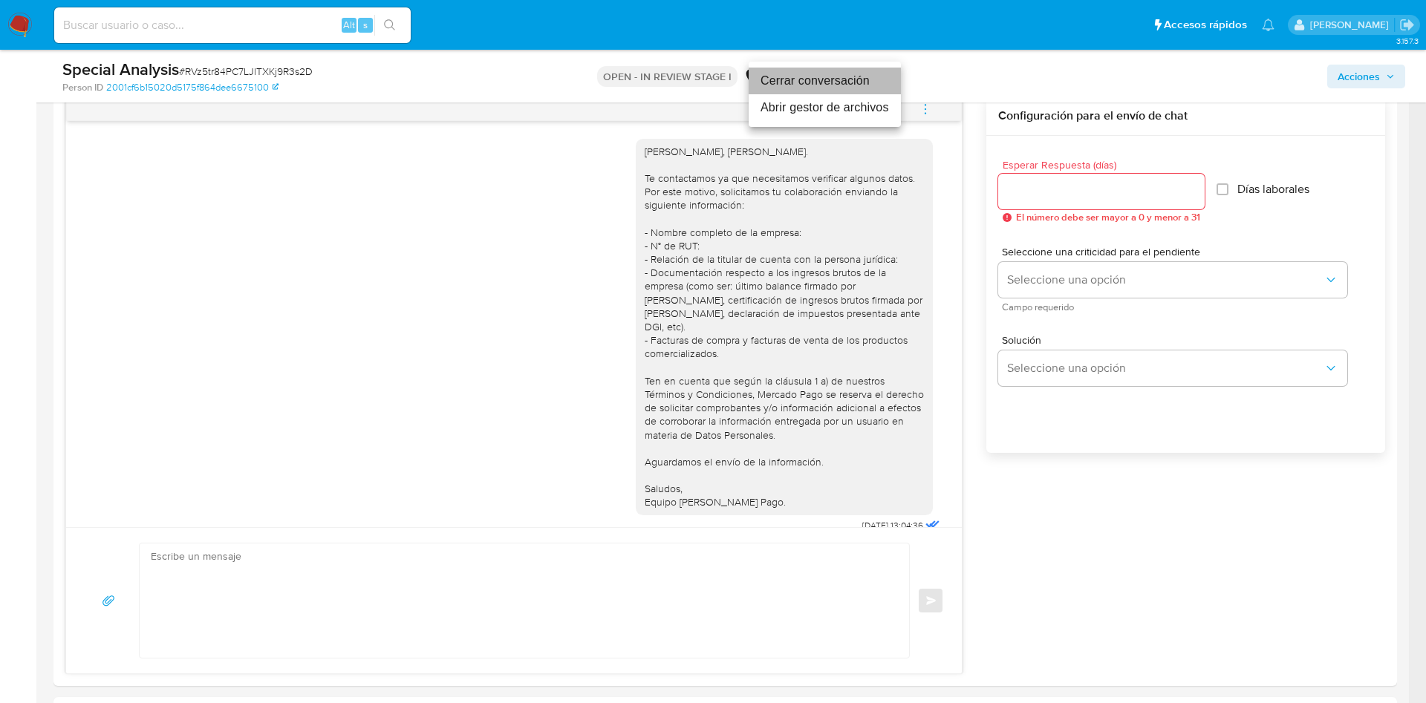
click at [871, 79] on li "Cerrar conversación" at bounding box center [825, 81] width 152 height 27
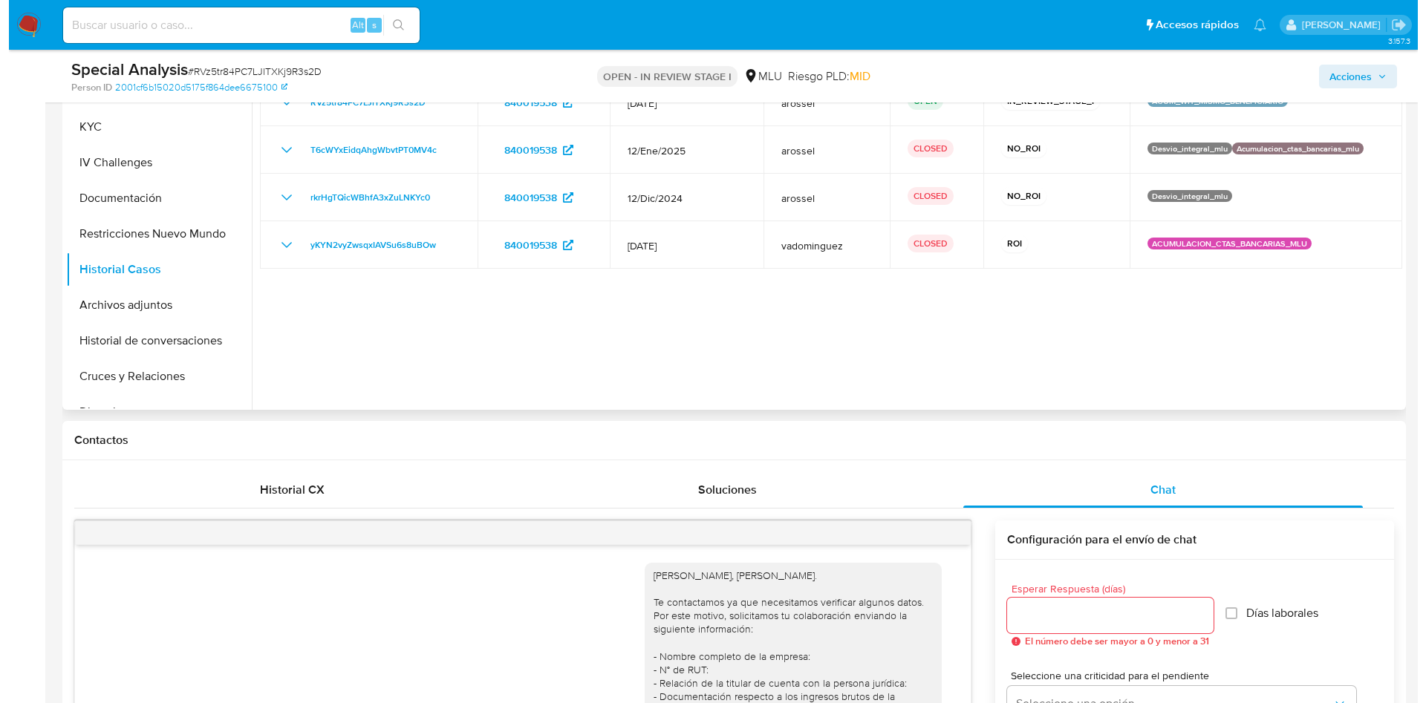
scroll to position [223, 0]
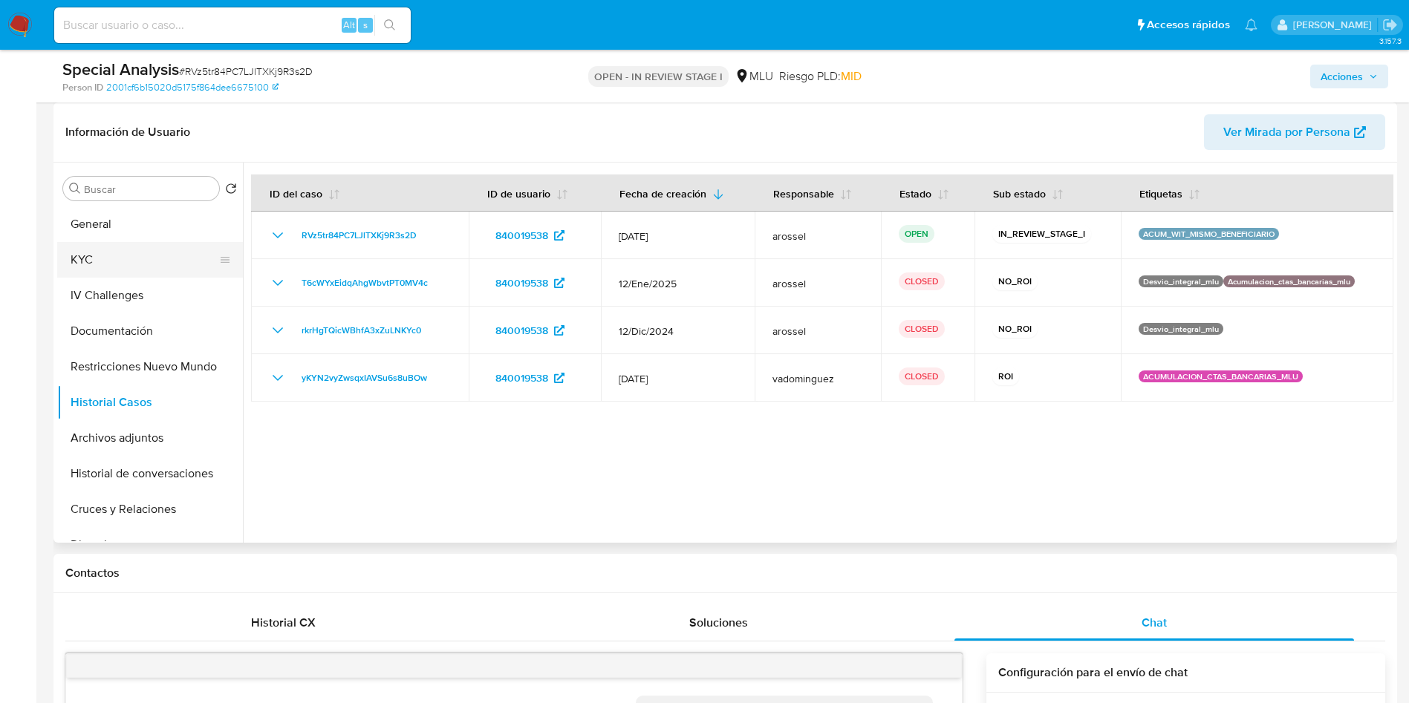
click at [147, 252] on button "KYC" at bounding box center [144, 260] width 174 height 36
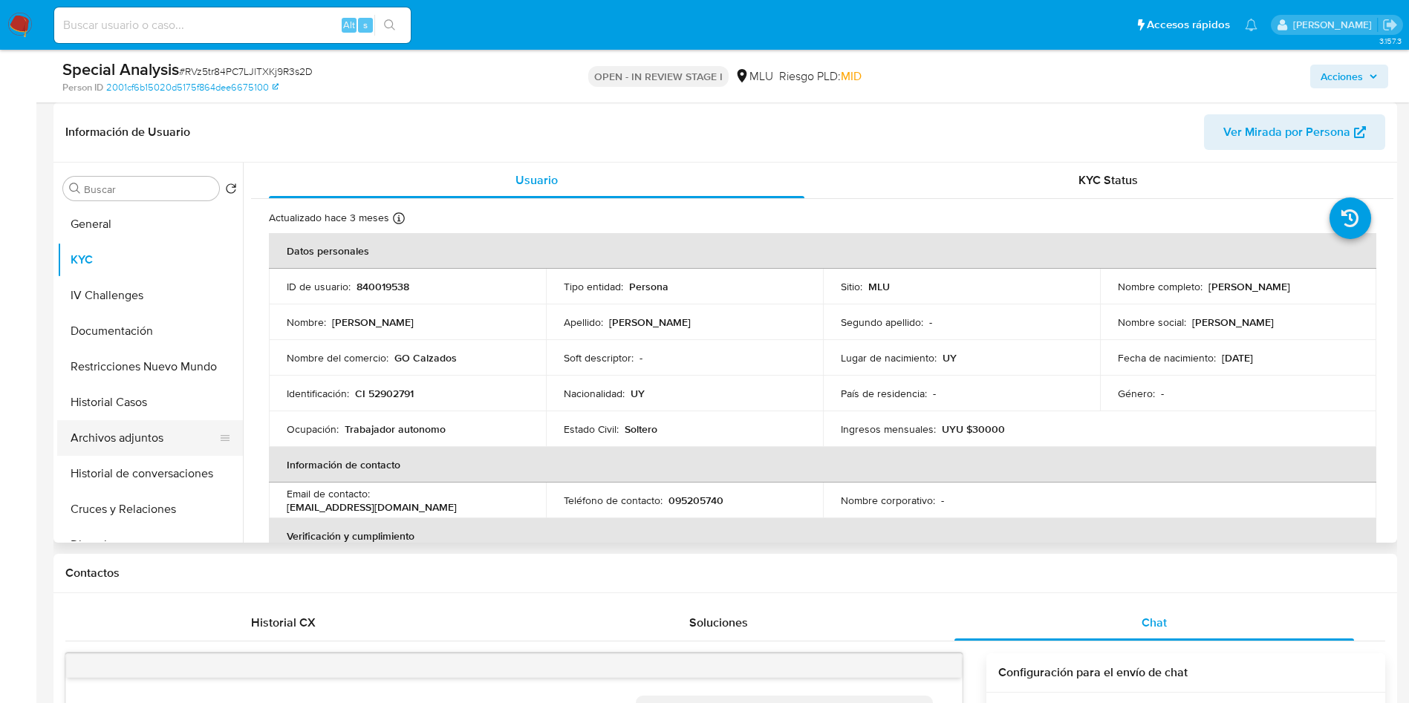
click at [148, 446] on button "Archivos adjuntos" at bounding box center [144, 438] width 174 height 36
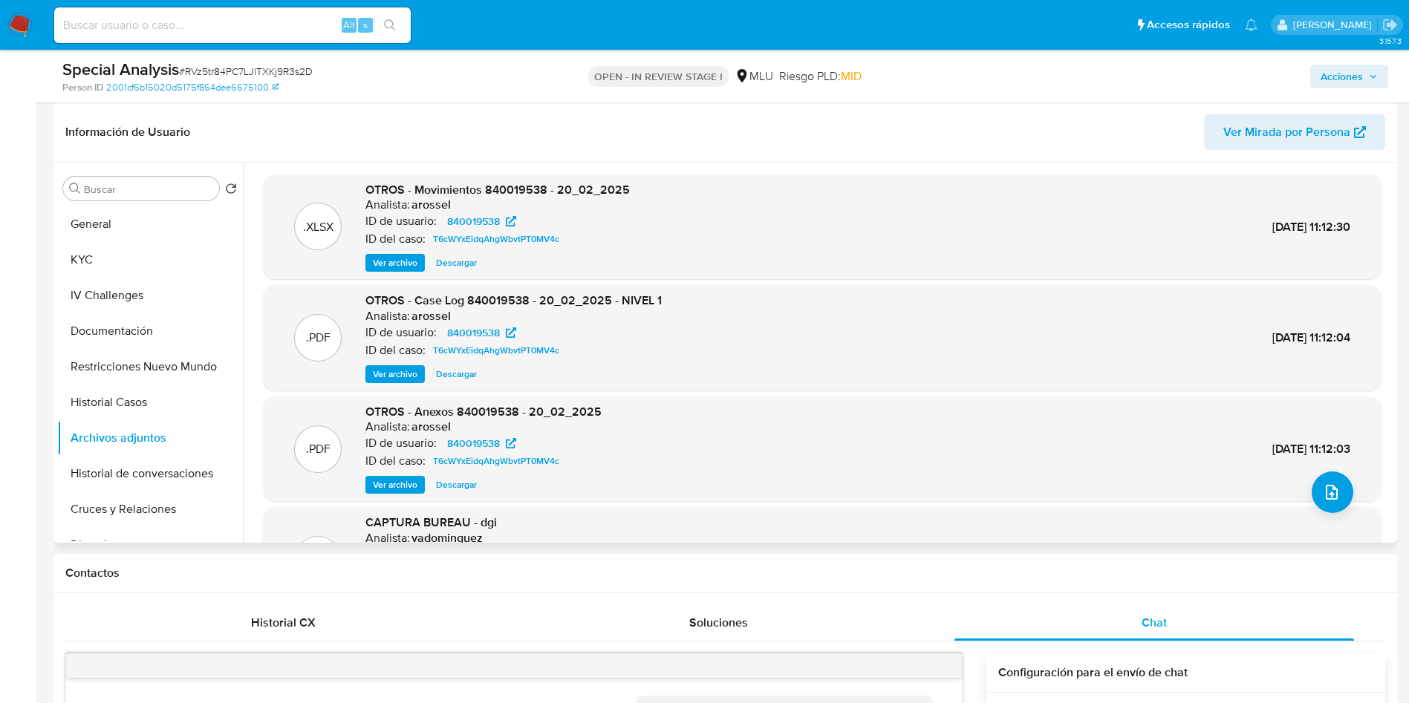
click at [1350, 509] on div ".PDF CAPTURA BUREAU - dgi Analista: vadominguez ID de usuario: 840019538 ID del…" at bounding box center [822, 559] width 1119 height 105
click at [1339, 496] on button "upload-file" at bounding box center [1333, 493] width 42 height 42
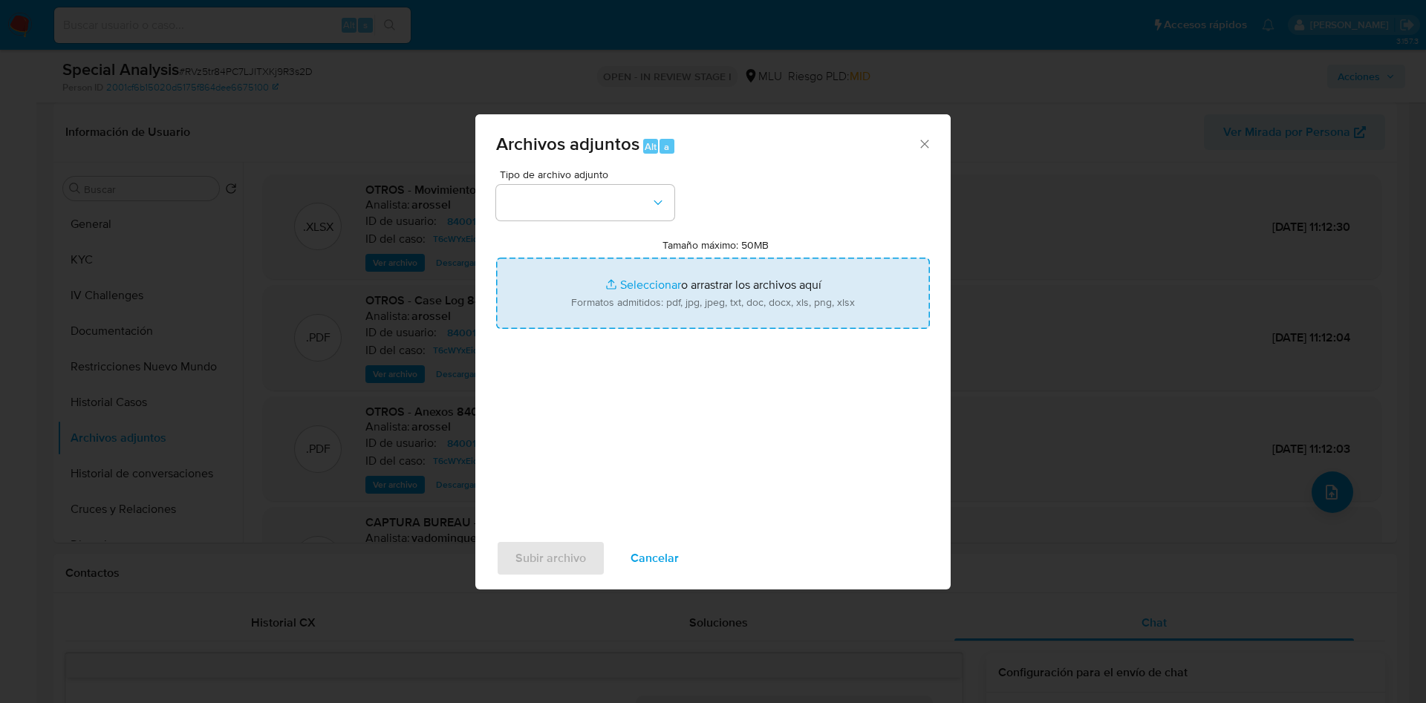
click at [776, 259] on input "Tamaño máximo: 50MB Seleccionar archivos" at bounding box center [713, 293] width 434 height 71
type input "C:\fakepath\Case Log 840019538 - 22_08_2025.pdf"
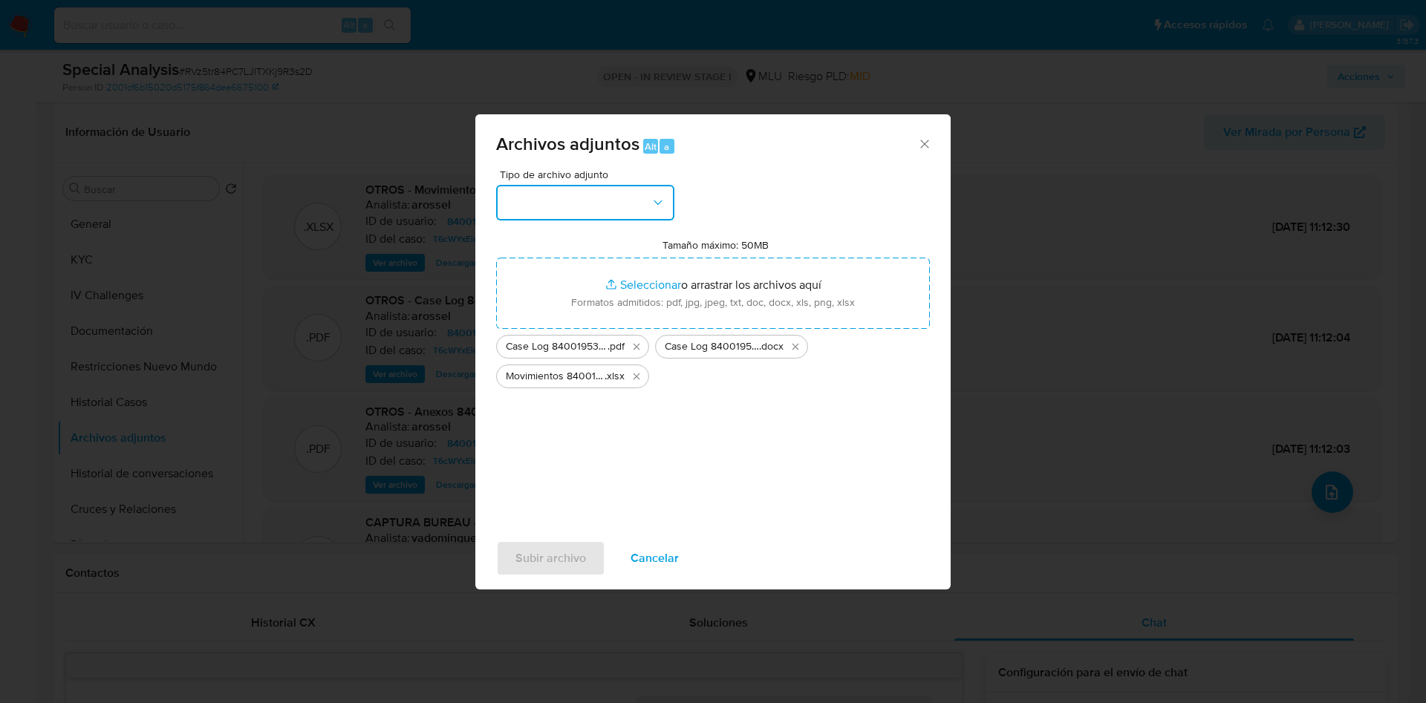
click at [606, 192] on button "button" at bounding box center [585, 203] width 178 height 36
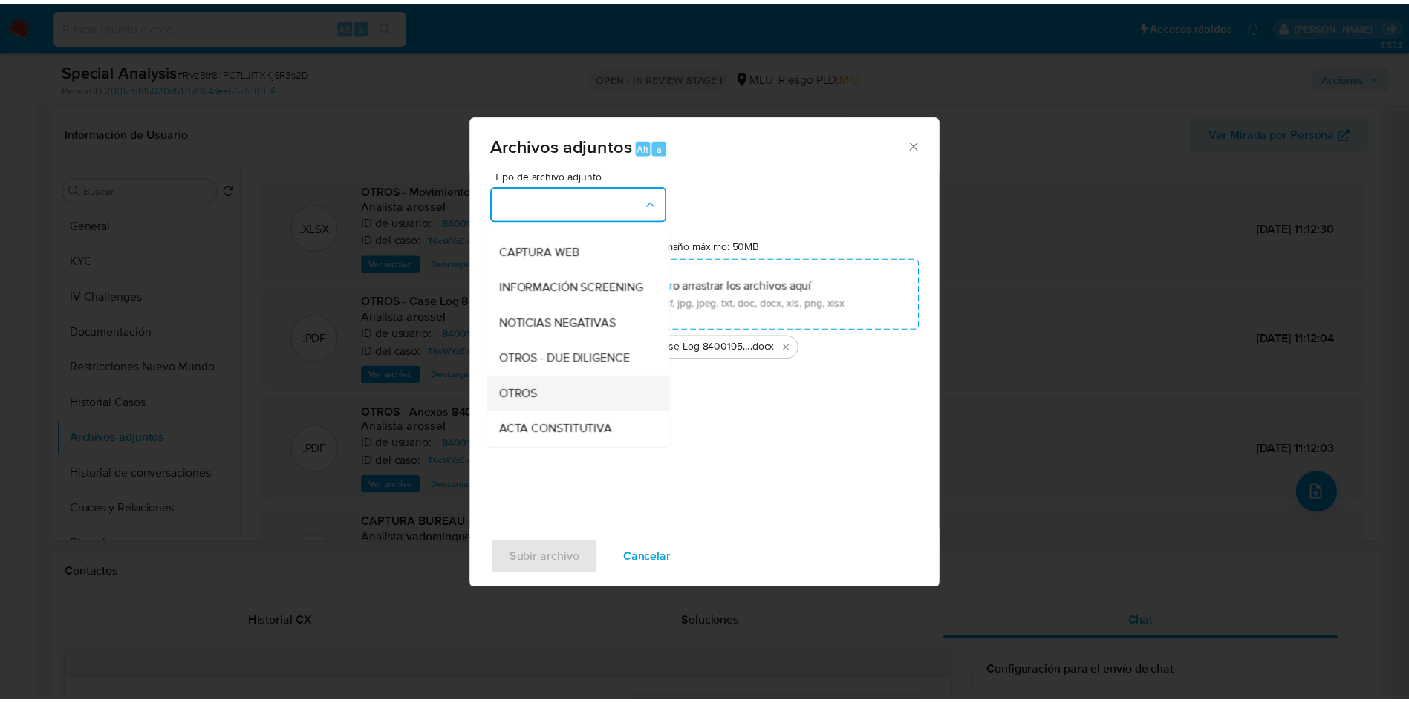
scroll to position [111, 0]
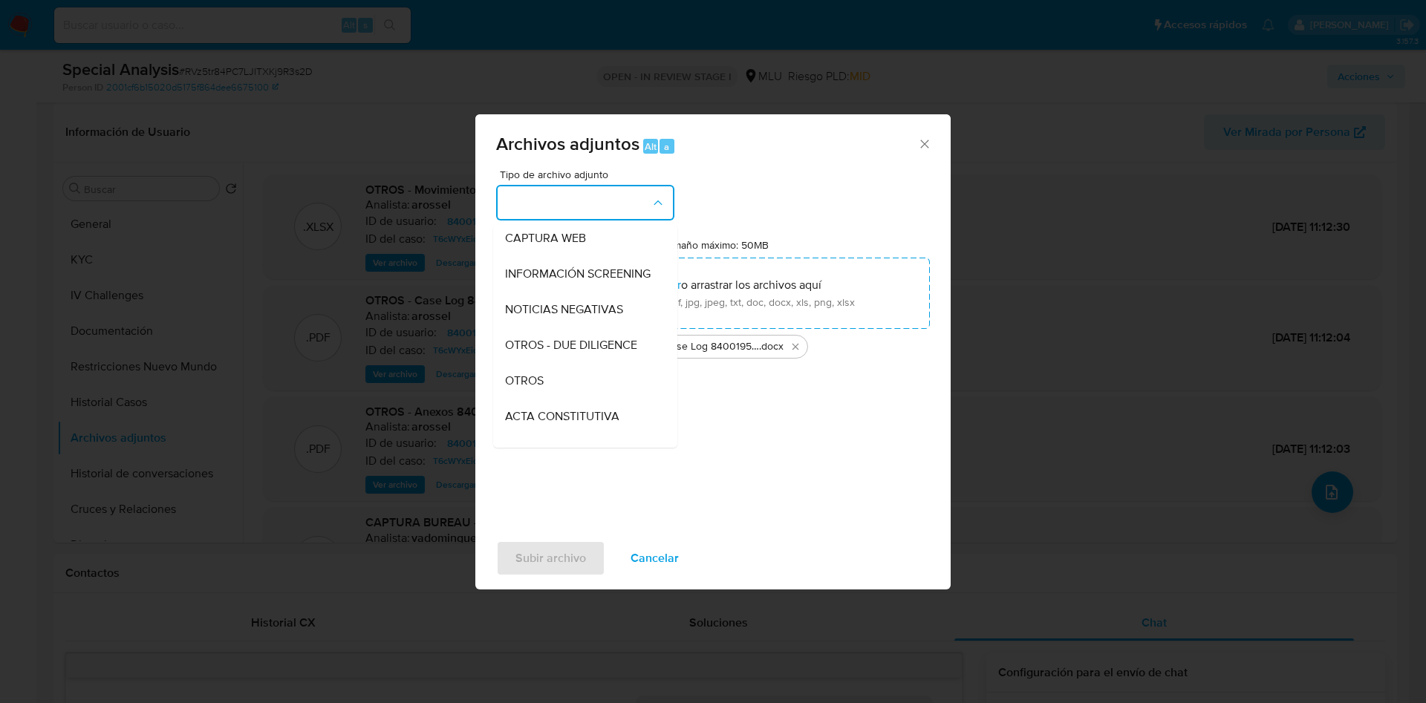
click at [554, 399] on div "OTROS" at bounding box center [581, 381] width 152 height 36
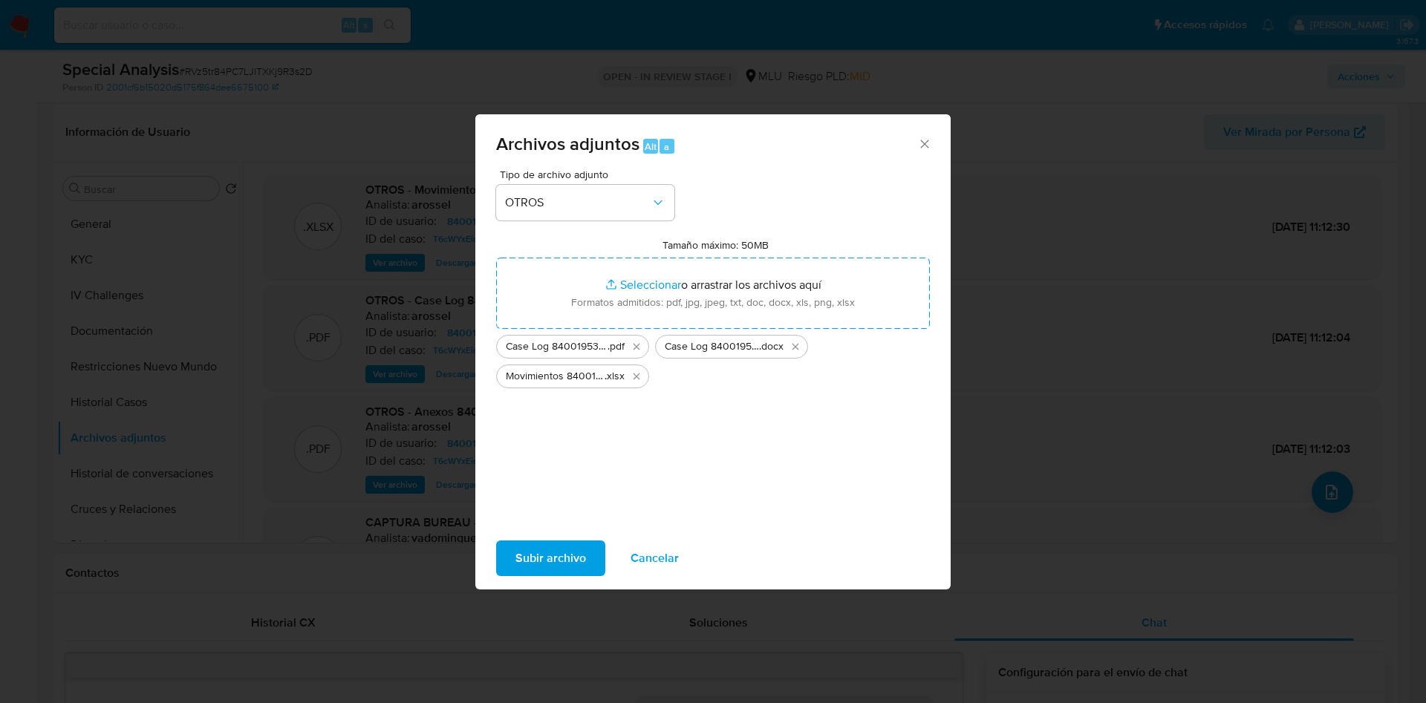
click at [563, 542] on span "Subir archivo" at bounding box center [550, 558] width 71 height 33
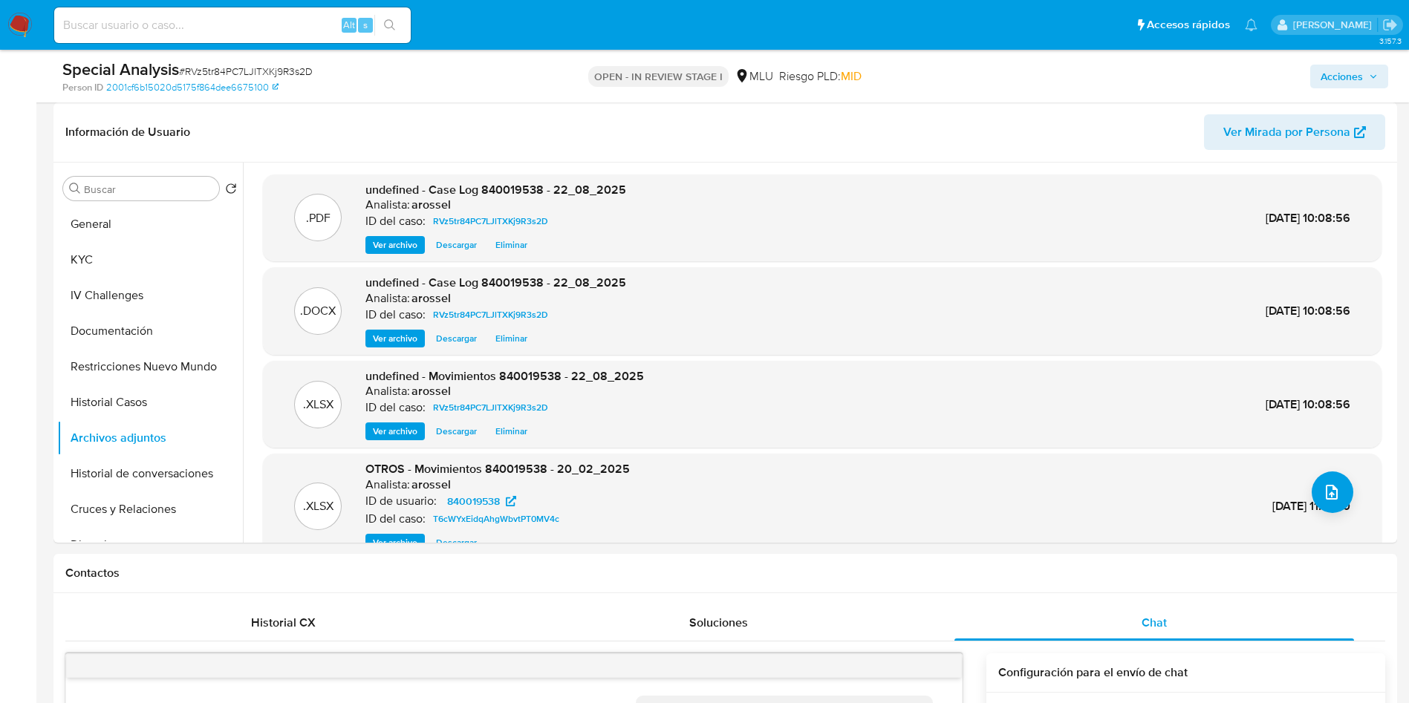
drag, startPoint x: 1360, startPoint y: 75, endPoint x: 1309, endPoint y: 75, distance: 51.3
click at [1359, 75] on span "Acciones" at bounding box center [1342, 77] width 42 height 24
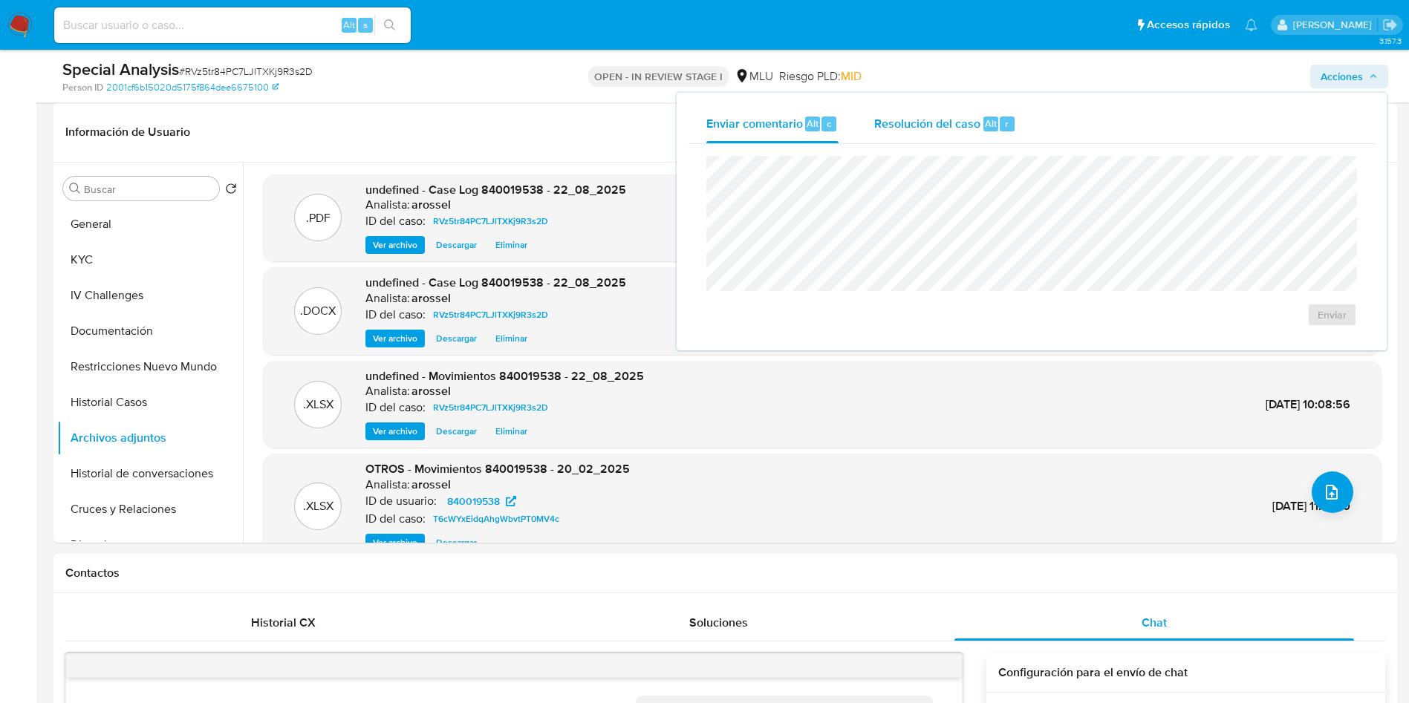
click at [951, 105] on div "Resolución del caso Alt r" at bounding box center [945, 124] width 142 height 39
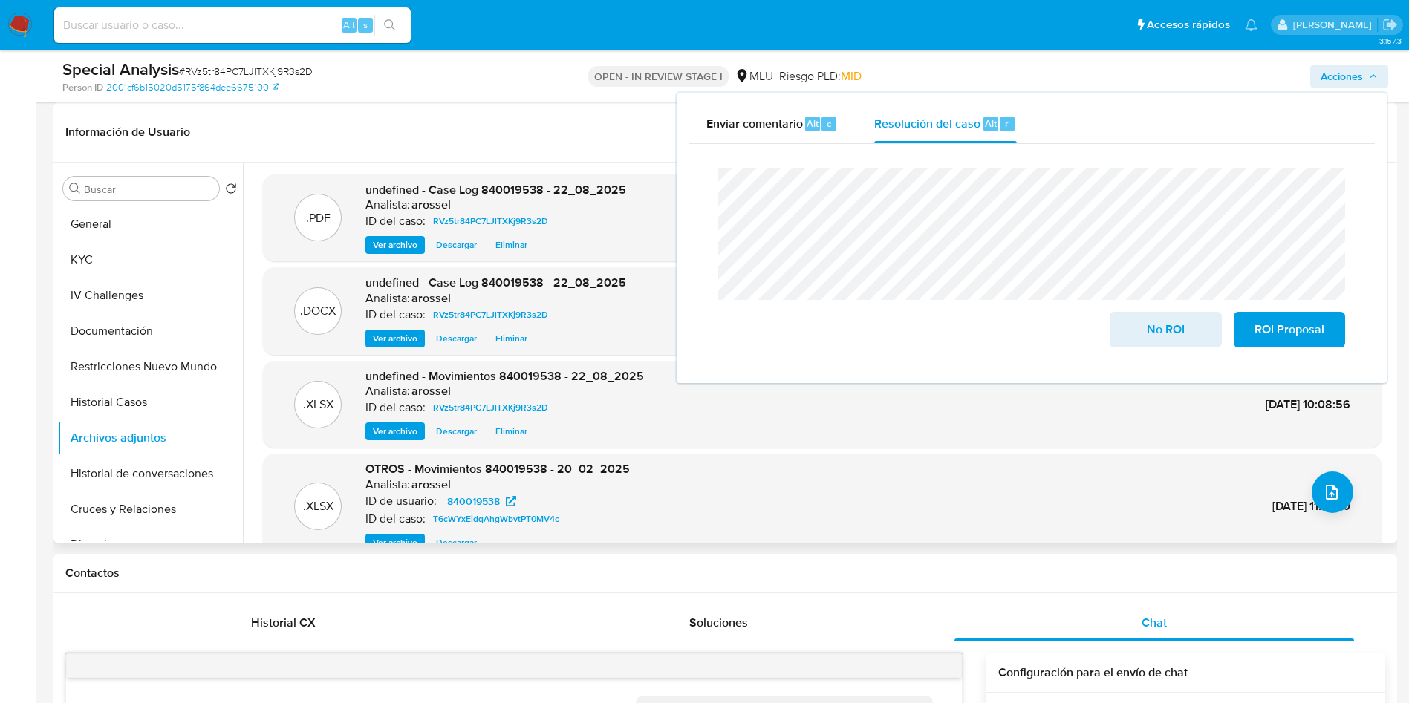
click at [613, 330] on div "Ver archivo Descargar Eliminar" at bounding box center [495, 339] width 261 height 18
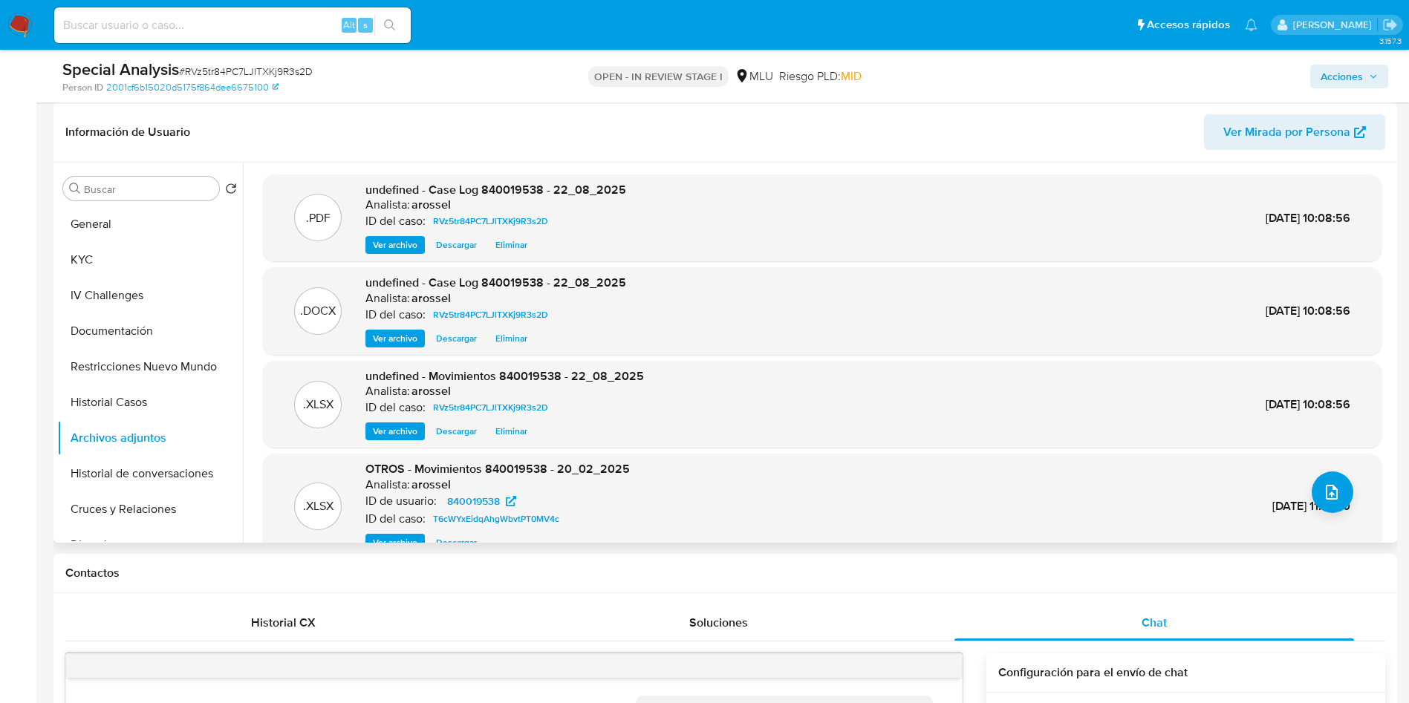
click at [513, 339] on span "Eliminar" at bounding box center [511, 338] width 32 height 15
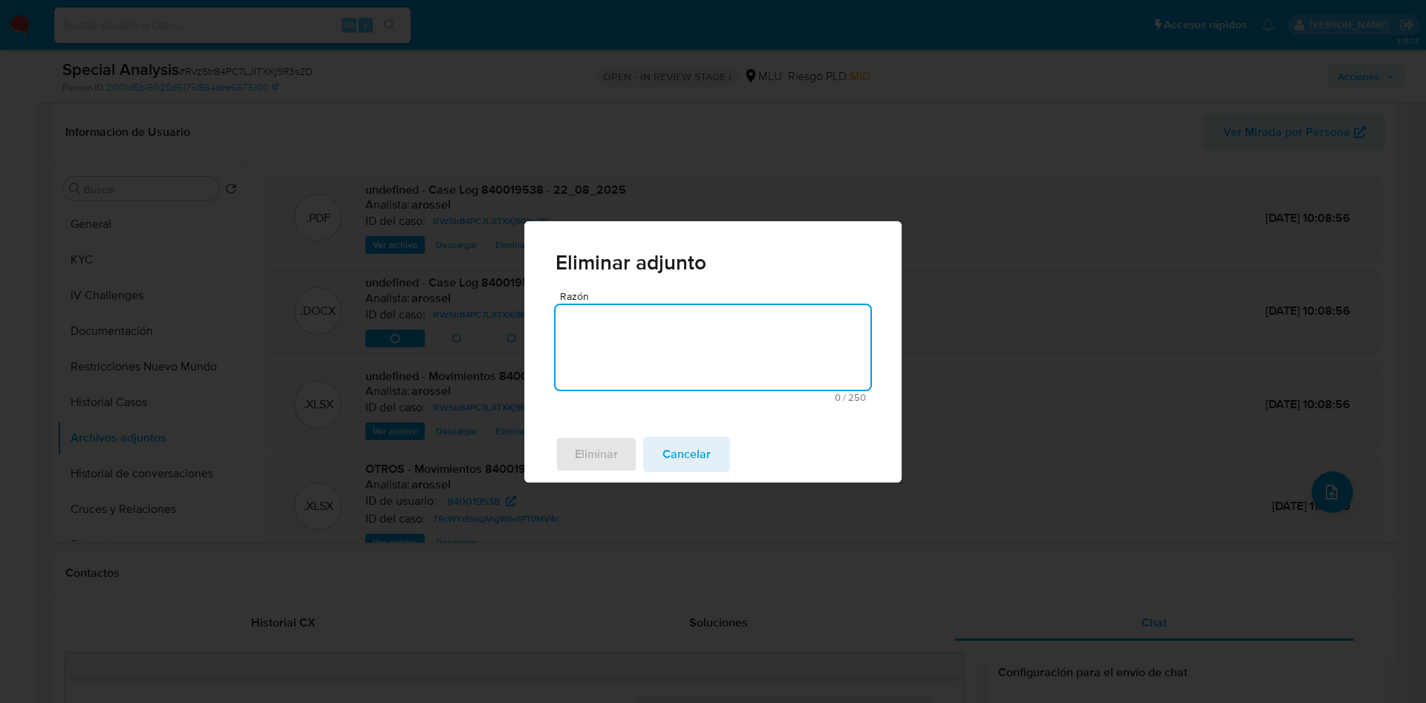
click at [681, 363] on textarea "Razón" at bounding box center [713, 347] width 315 height 85
click at [602, 460] on span "Eliminar" at bounding box center [596, 454] width 43 height 33
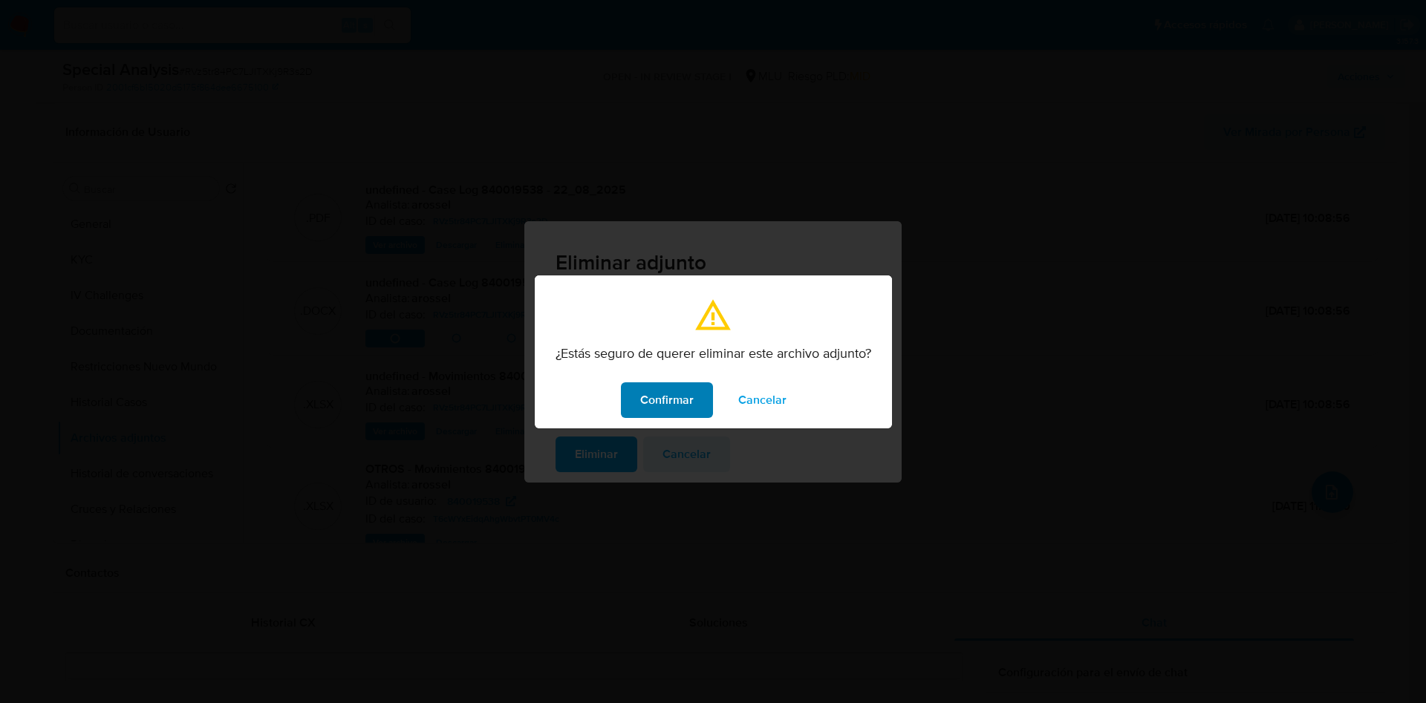
click at [677, 397] on span "Confirmar" at bounding box center [666, 400] width 53 height 33
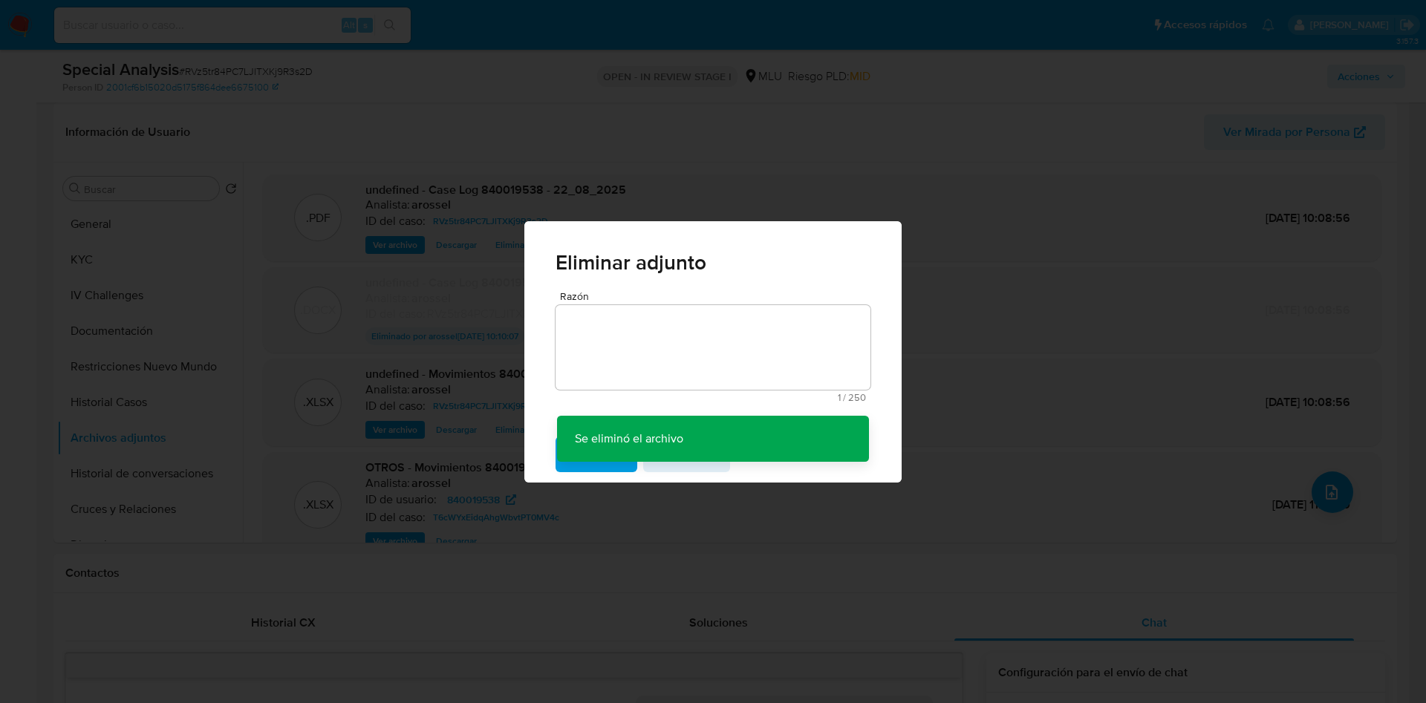
click at [908, 128] on div "Eliminar adjunto Razón 1 / 250 249 caracteres restantes Se eliminó el archivo S…" at bounding box center [713, 351] width 1426 height 703
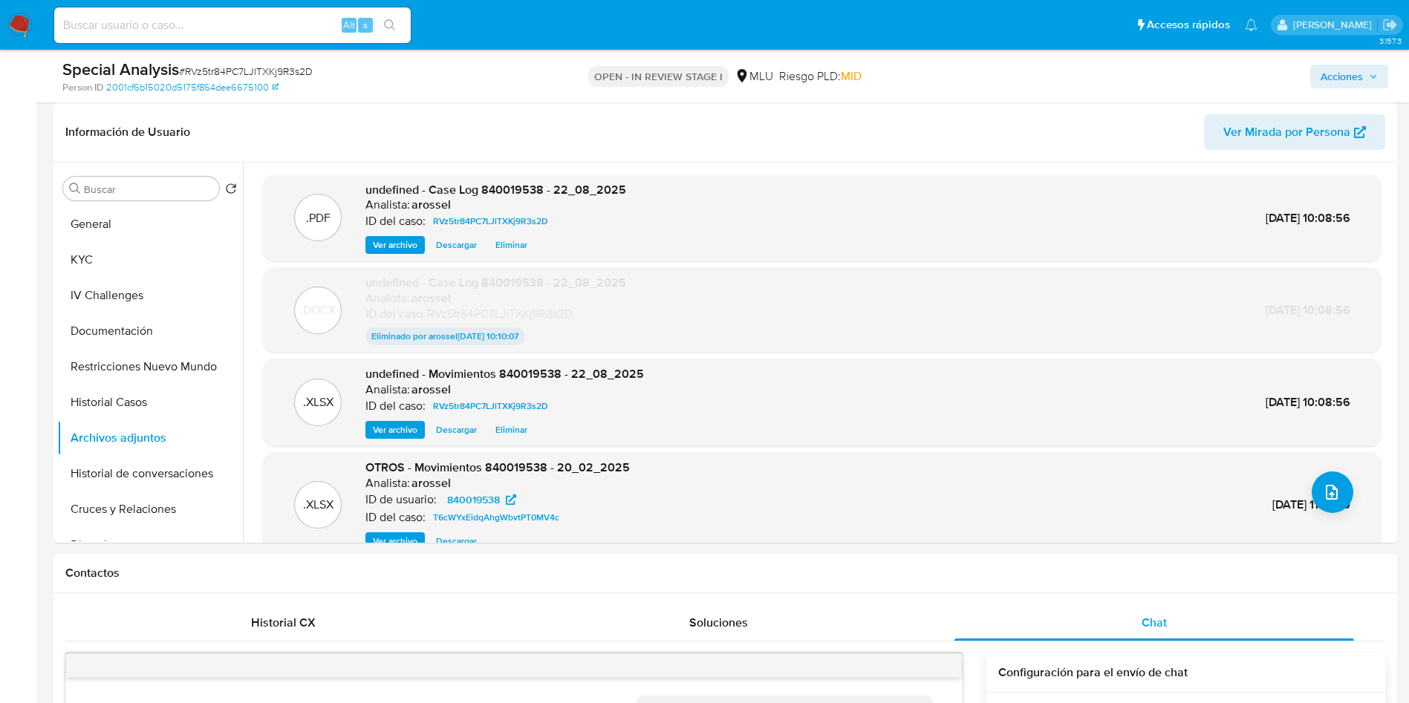
drag, startPoint x: 1348, startPoint y: 67, endPoint x: 1262, endPoint y: 89, distance: 89.0
click at [1348, 65] on span "Acciones" at bounding box center [1342, 77] width 42 height 24
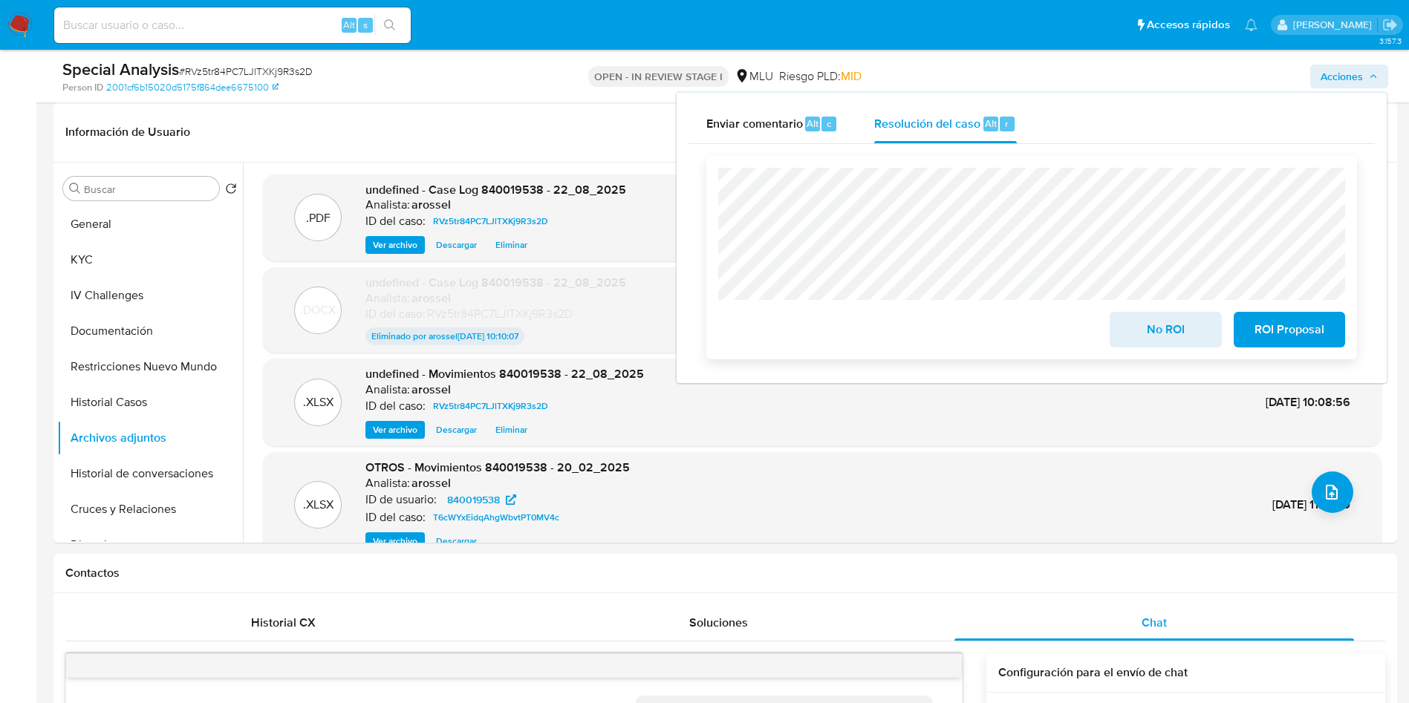
click at [1327, 322] on button "ROI Proposal" at bounding box center [1289, 330] width 111 height 36
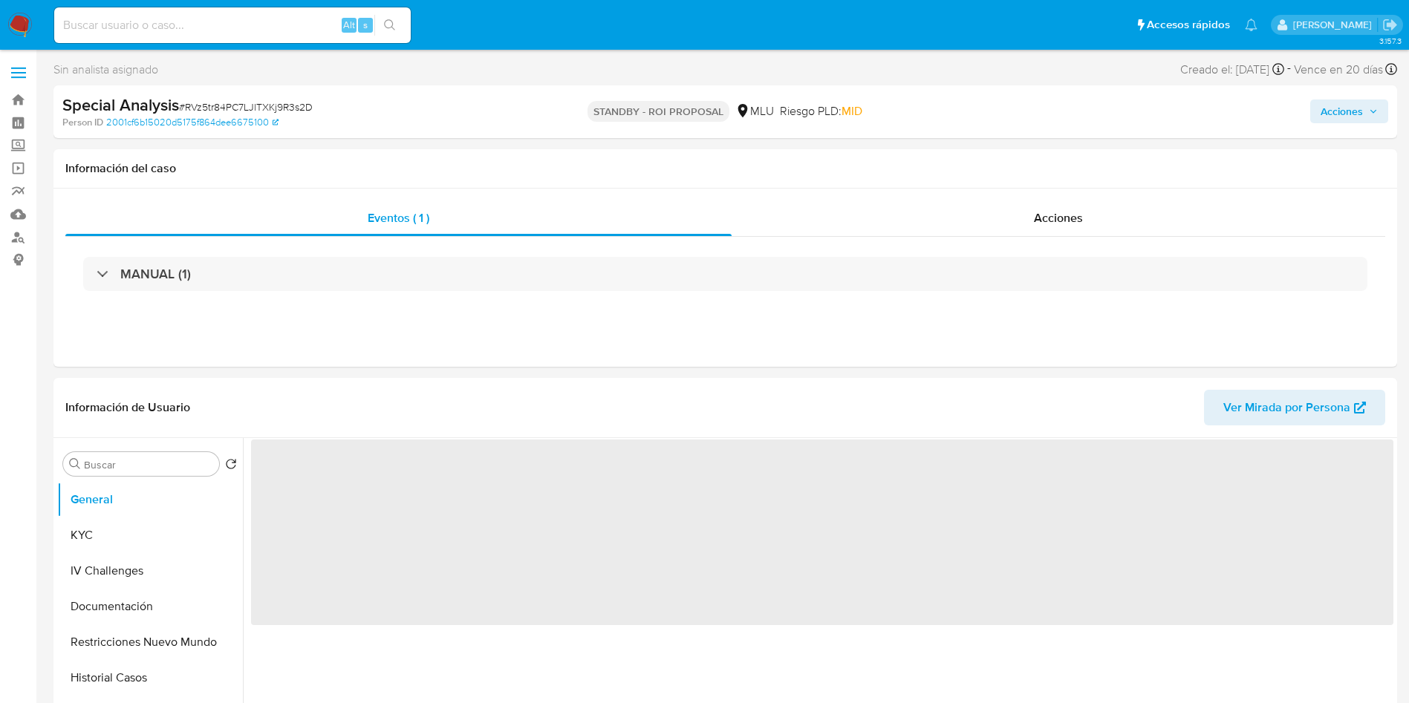
click at [243, 105] on span "# RVz5tr84PC7LJlTXKj9R3s2D" at bounding box center [246, 107] width 134 height 15
copy span "RVz5tr84PC7LJlTXKj9R3s2D"
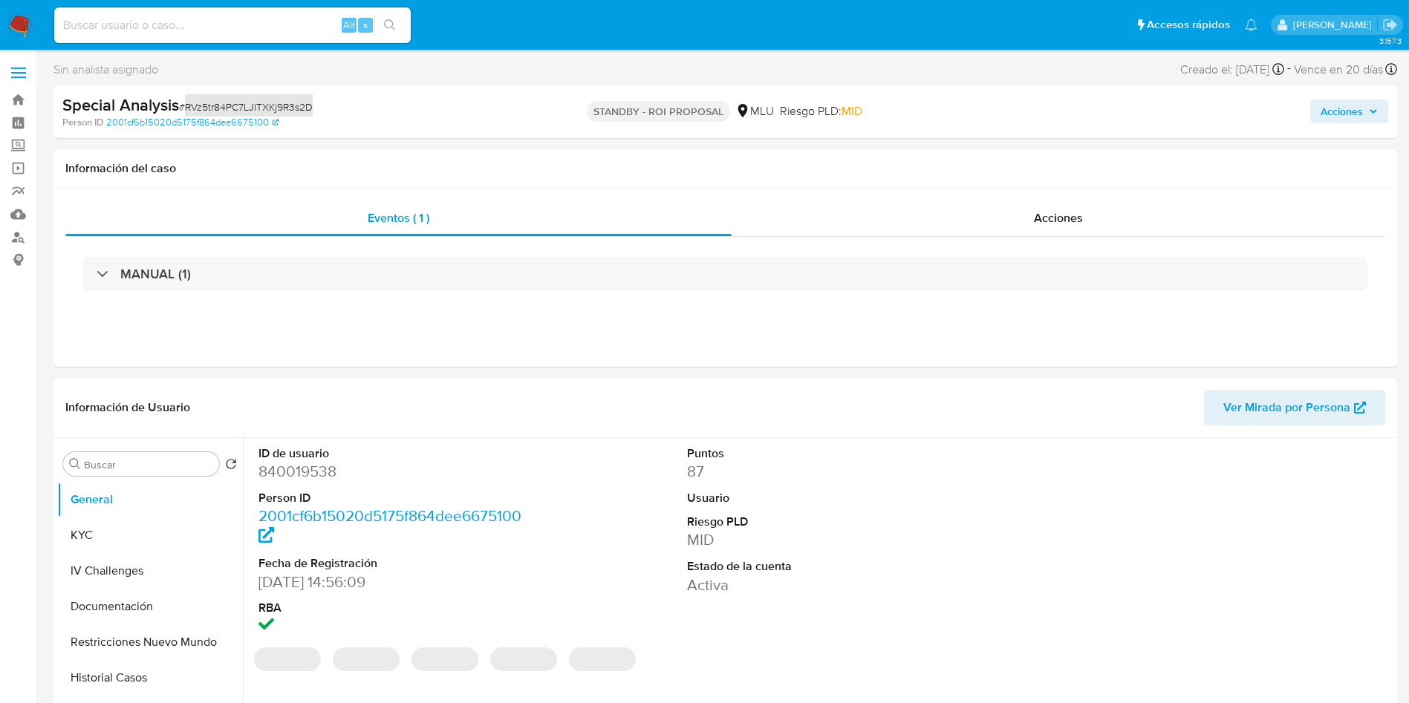
select select "10"
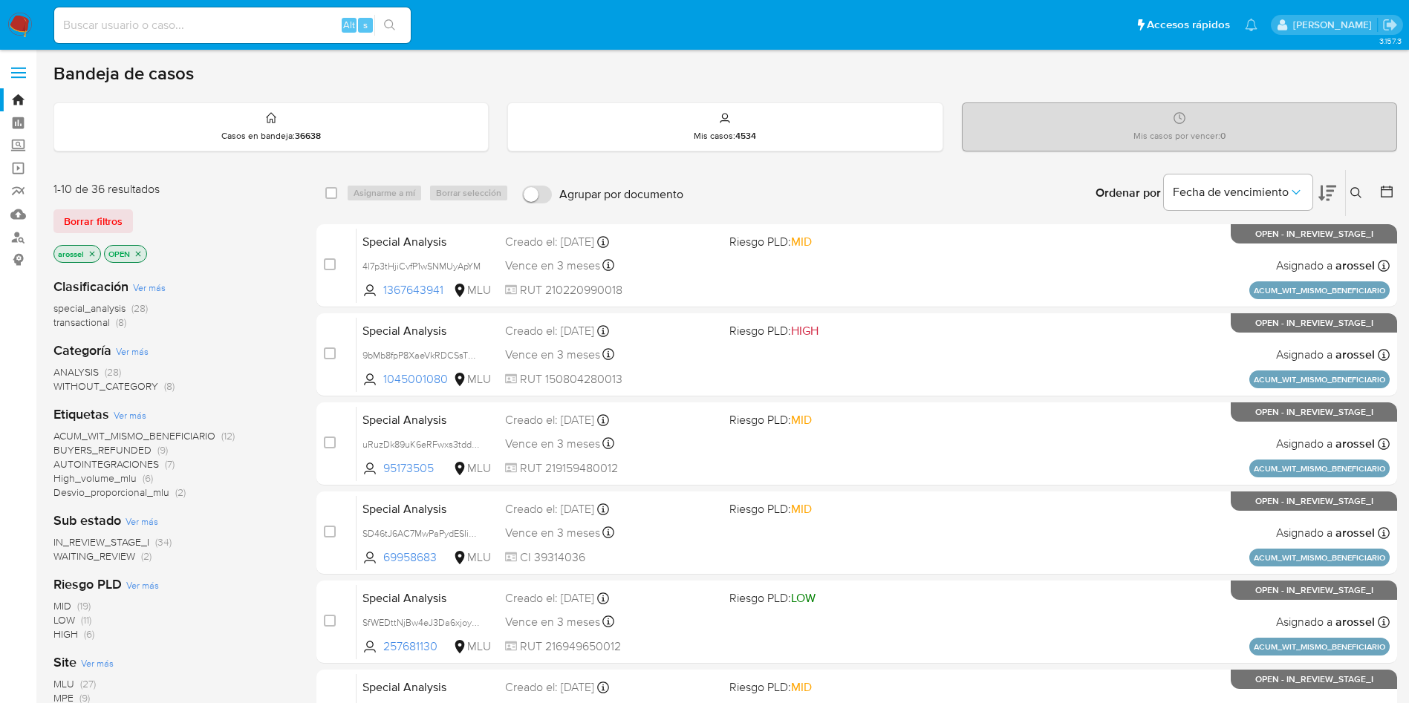
click at [129, 559] on span "WAITING_REVIEW" at bounding box center [94, 556] width 82 height 15
